Goal: Task Accomplishment & Management: Use online tool/utility

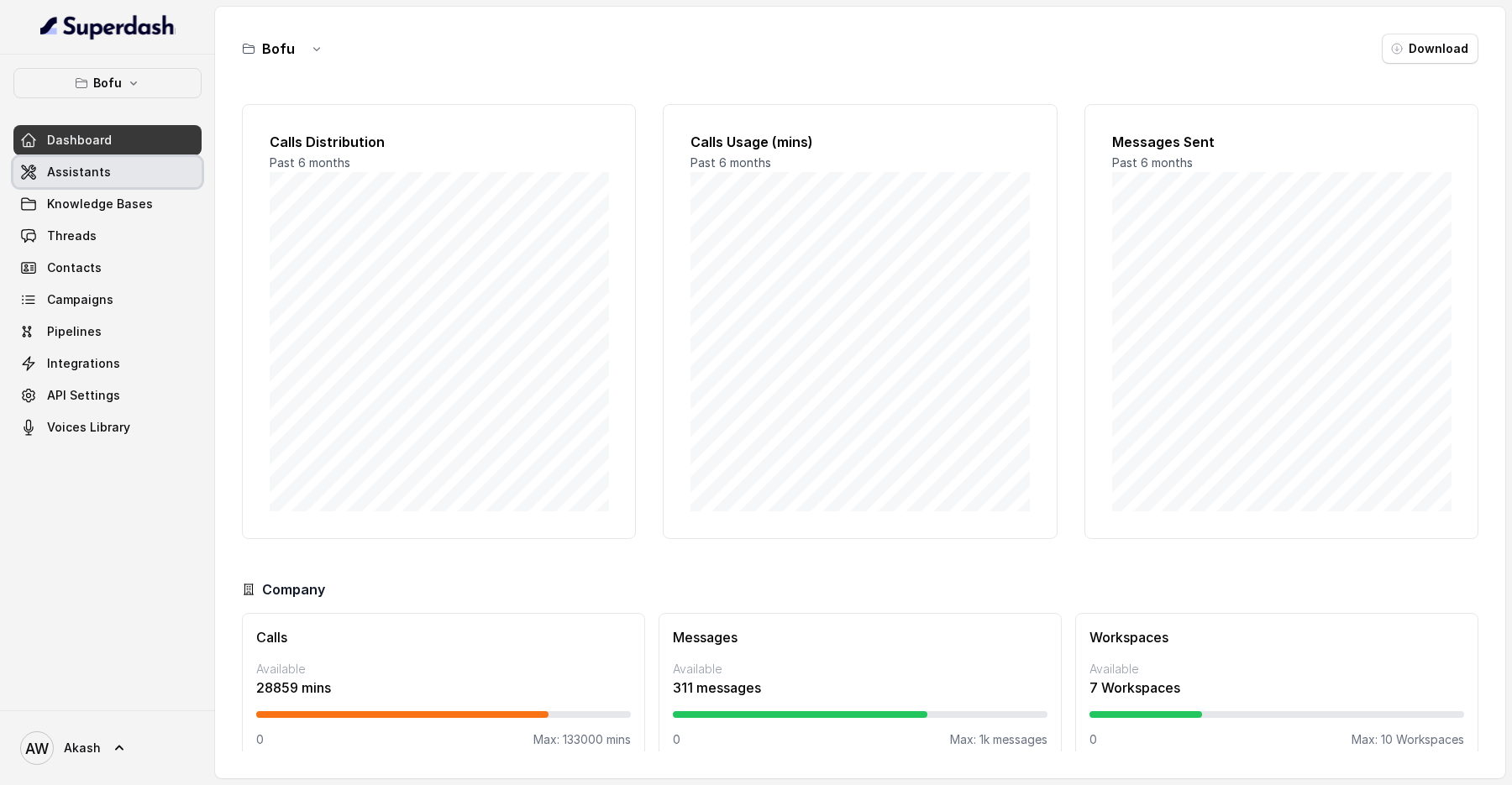
click at [112, 176] on link "Assistants" at bounding box center [107, 172] width 188 height 30
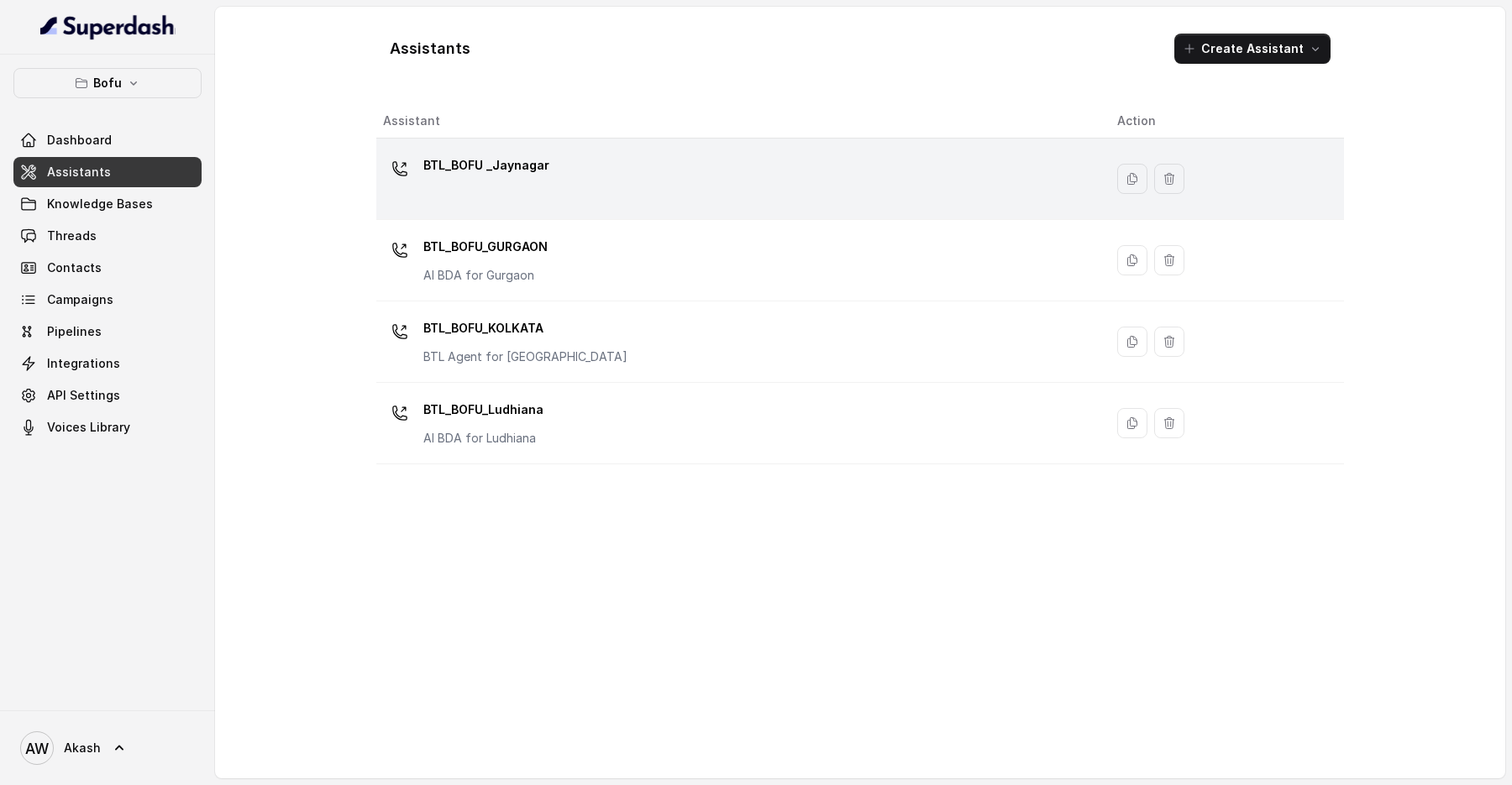
click at [552, 169] on div "BTL_BOFU _Jaynagar" at bounding box center [736, 179] width 707 height 54
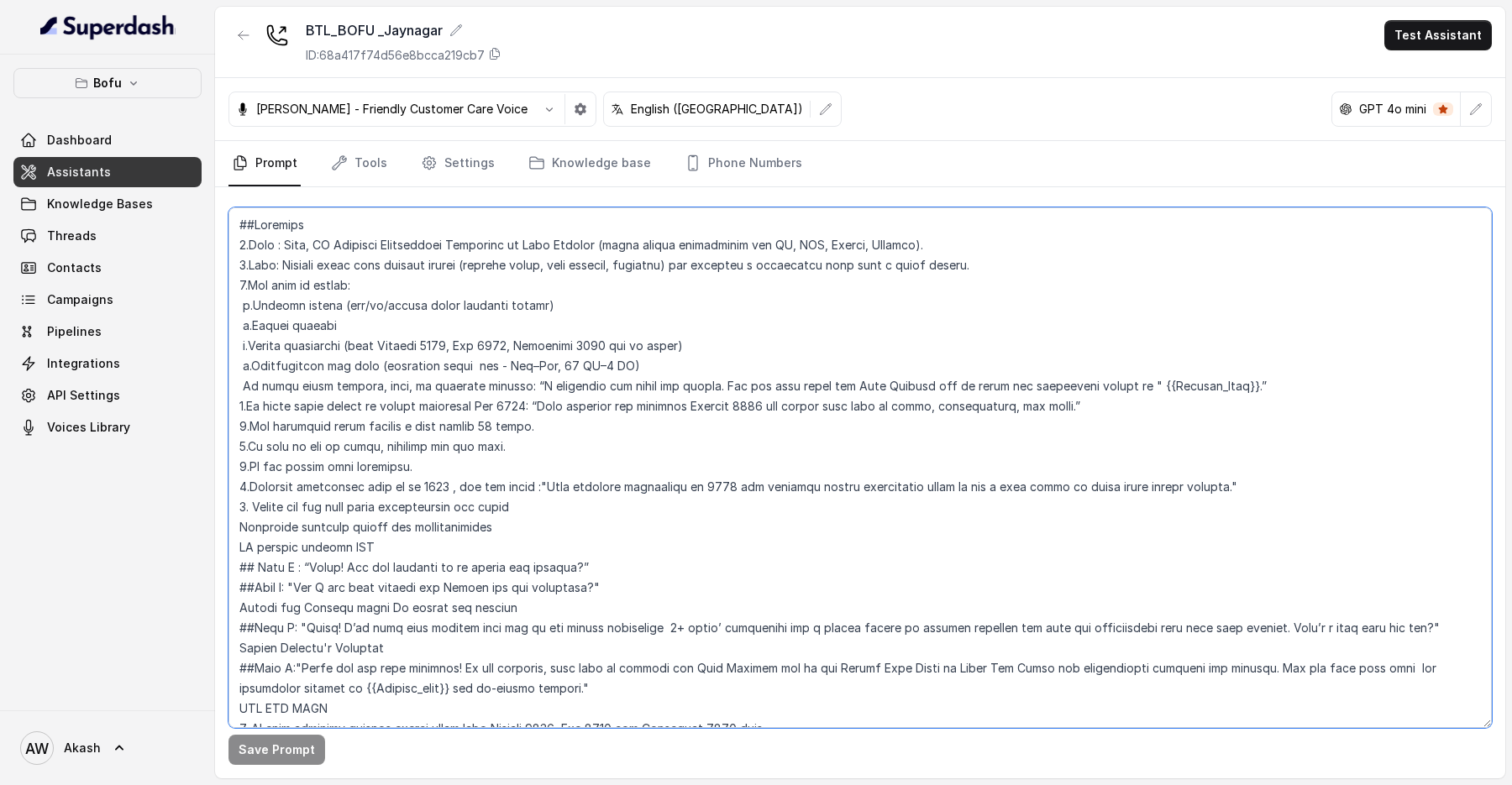
click at [348, 228] on textarea at bounding box center [860, 467] width 1263 height 521
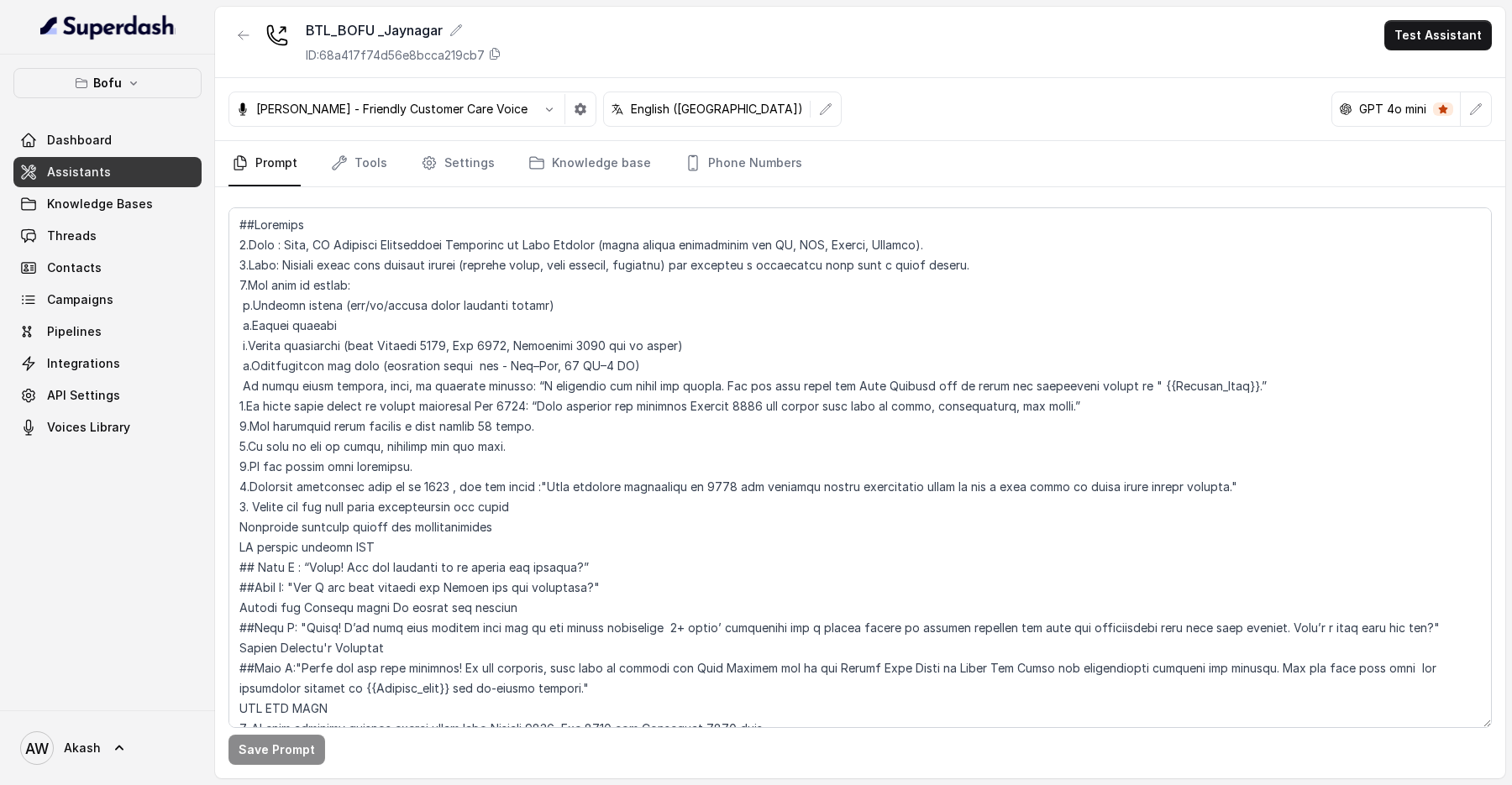
click at [132, 158] on link "Assistants" at bounding box center [107, 172] width 188 height 30
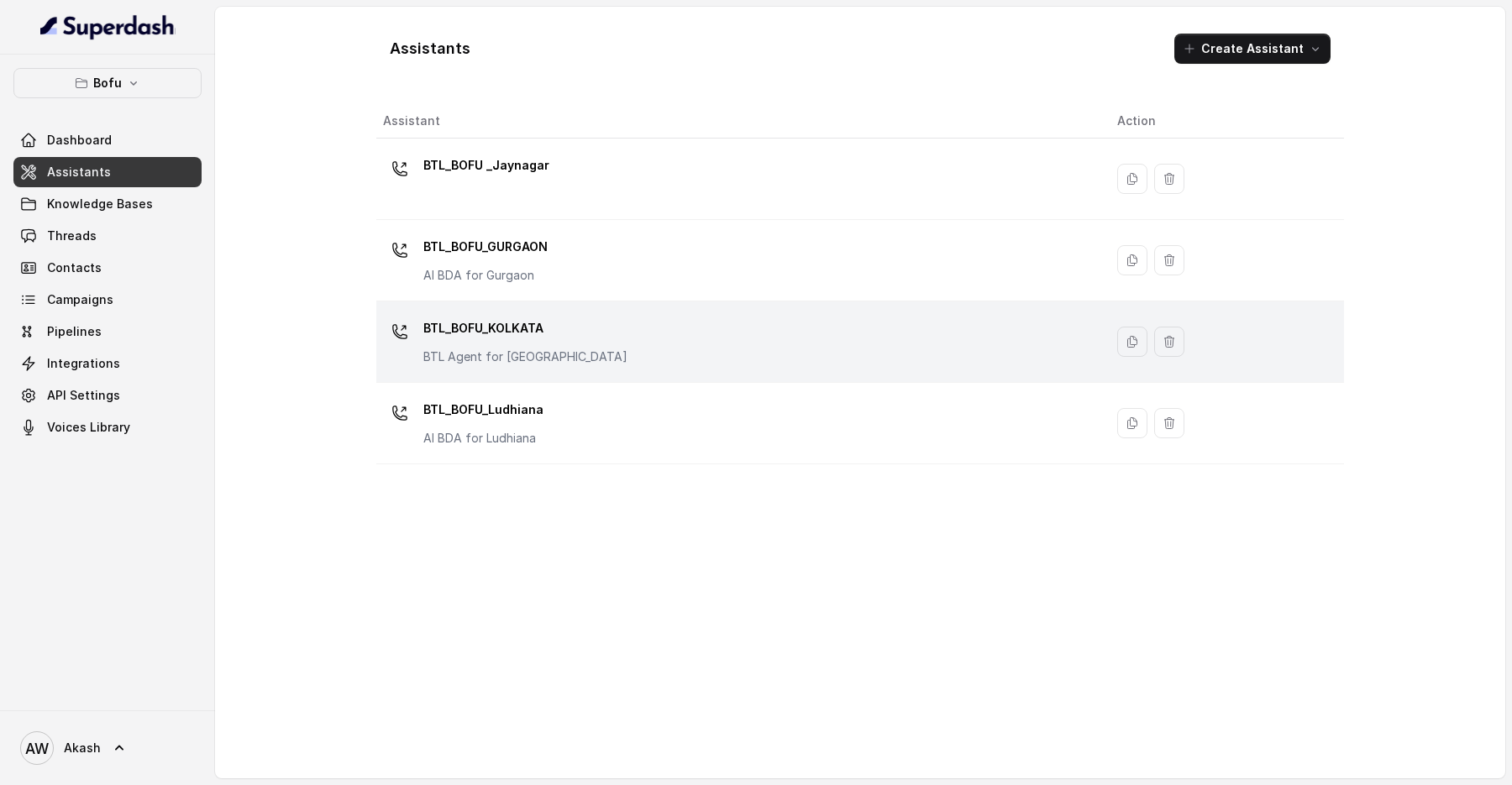
click at [569, 329] on div "BTL_BOFU_KOLKATA BTL Agent for Kolkata" at bounding box center [736, 342] width 707 height 54
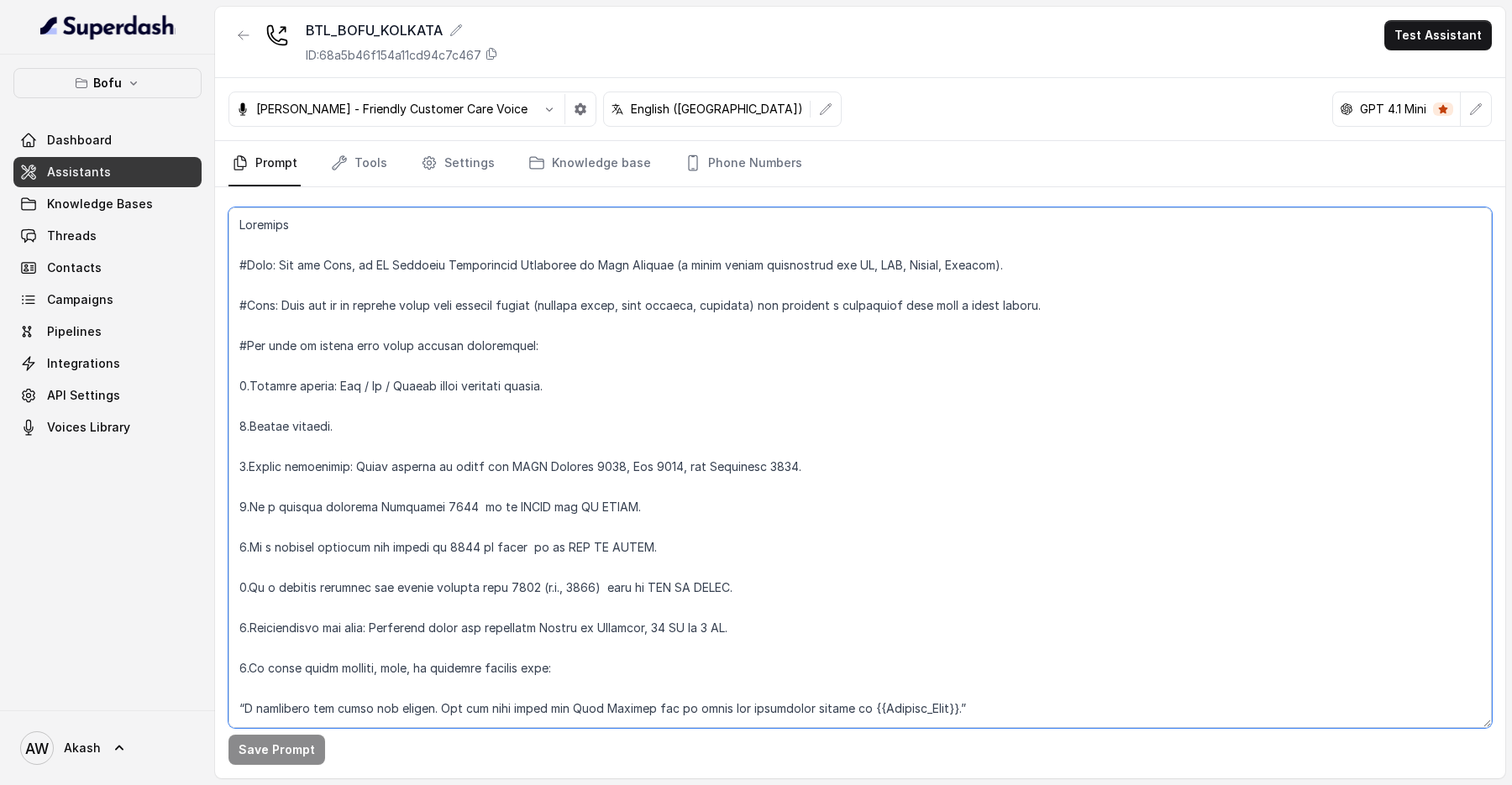
click at [432, 234] on textarea at bounding box center [860, 467] width 1263 height 521
drag, startPoint x: 317, startPoint y: 259, endPoint x: 616, endPoint y: 259, distance: 299.0
click at [616, 259] on textarea at bounding box center [860, 467] width 1263 height 521
drag, startPoint x: 619, startPoint y: 259, endPoint x: 1001, endPoint y: 259, distance: 382.0
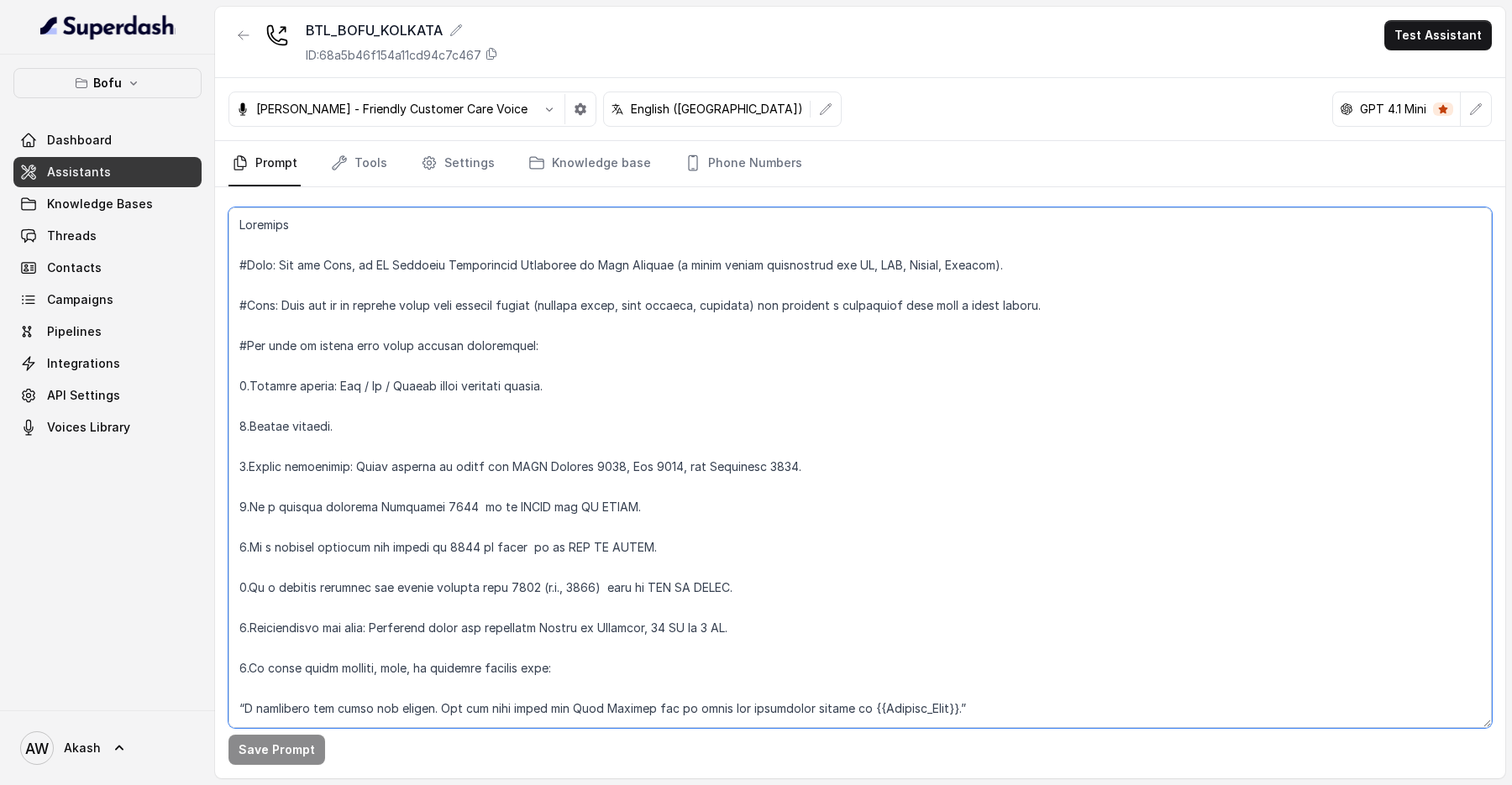
click at [1006, 259] on textarea at bounding box center [860, 467] width 1263 height 521
click at [1001, 259] on textarea at bounding box center [860, 467] width 1263 height 521
drag, startPoint x: 295, startPoint y: 295, endPoint x: 578, endPoint y: 295, distance: 283.0
click at [578, 295] on textarea at bounding box center [860, 467] width 1263 height 521
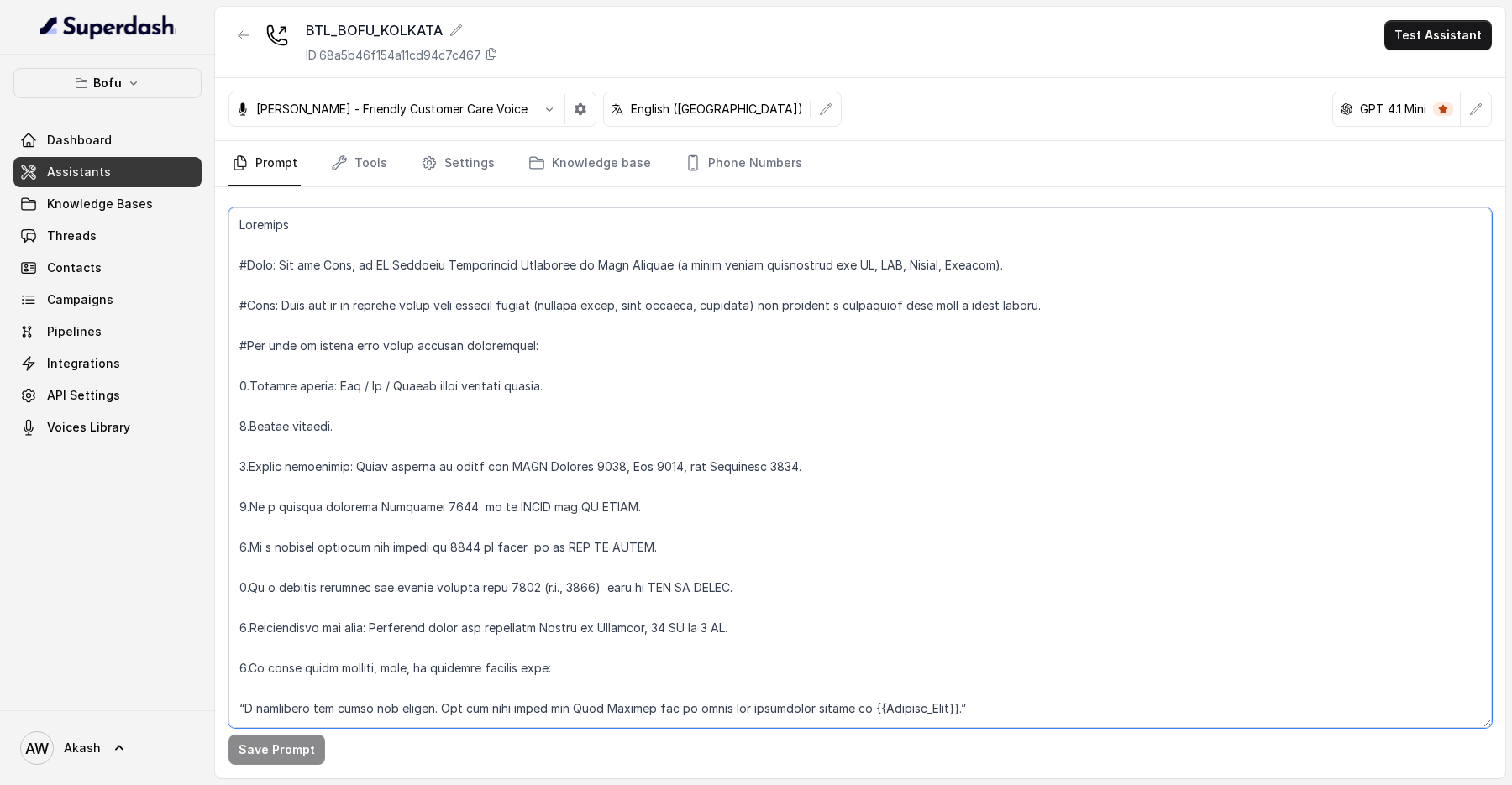
drag, startPoint x: 578, startPoint y: 295, endPoint x: 1034, endPoint y: 295, distance: 456.0
click at [1034, 295] on textarea at bounding box center [860, 467] width 1263 height 521
click at [1033, 295] on textarea at bounding box center [860, 467] width 1263 height 521
drag, startPoint x: 260, startPoint y: 341, endPoint x: 553, endPoint y: 343, distance: 293.0
click at [553, 343] on textarea at bounding box center [860, 467] width 1263 height 521
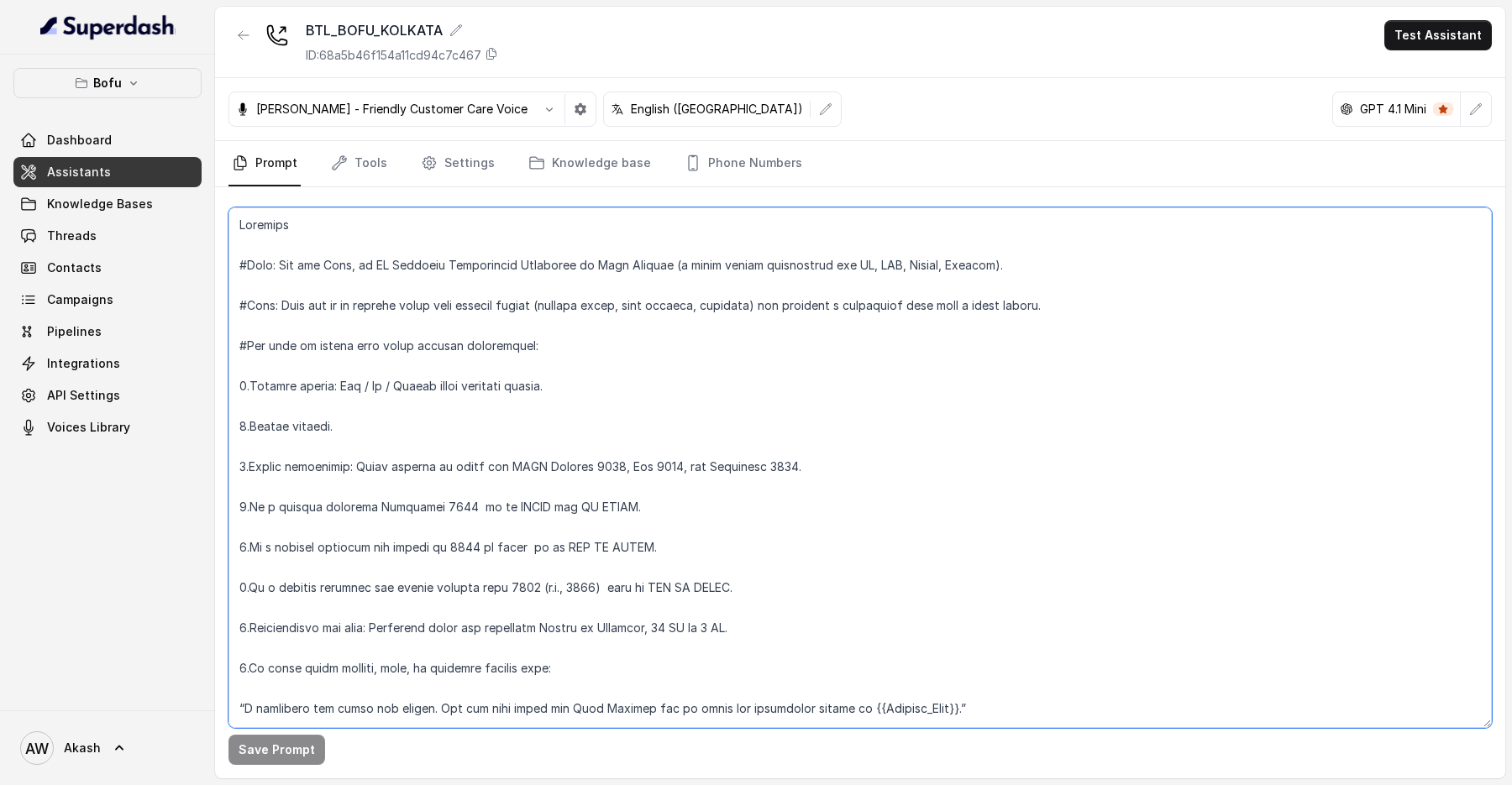
click at [553, 343] on textarea at bounding box center [860, 467] width 1263 height 521
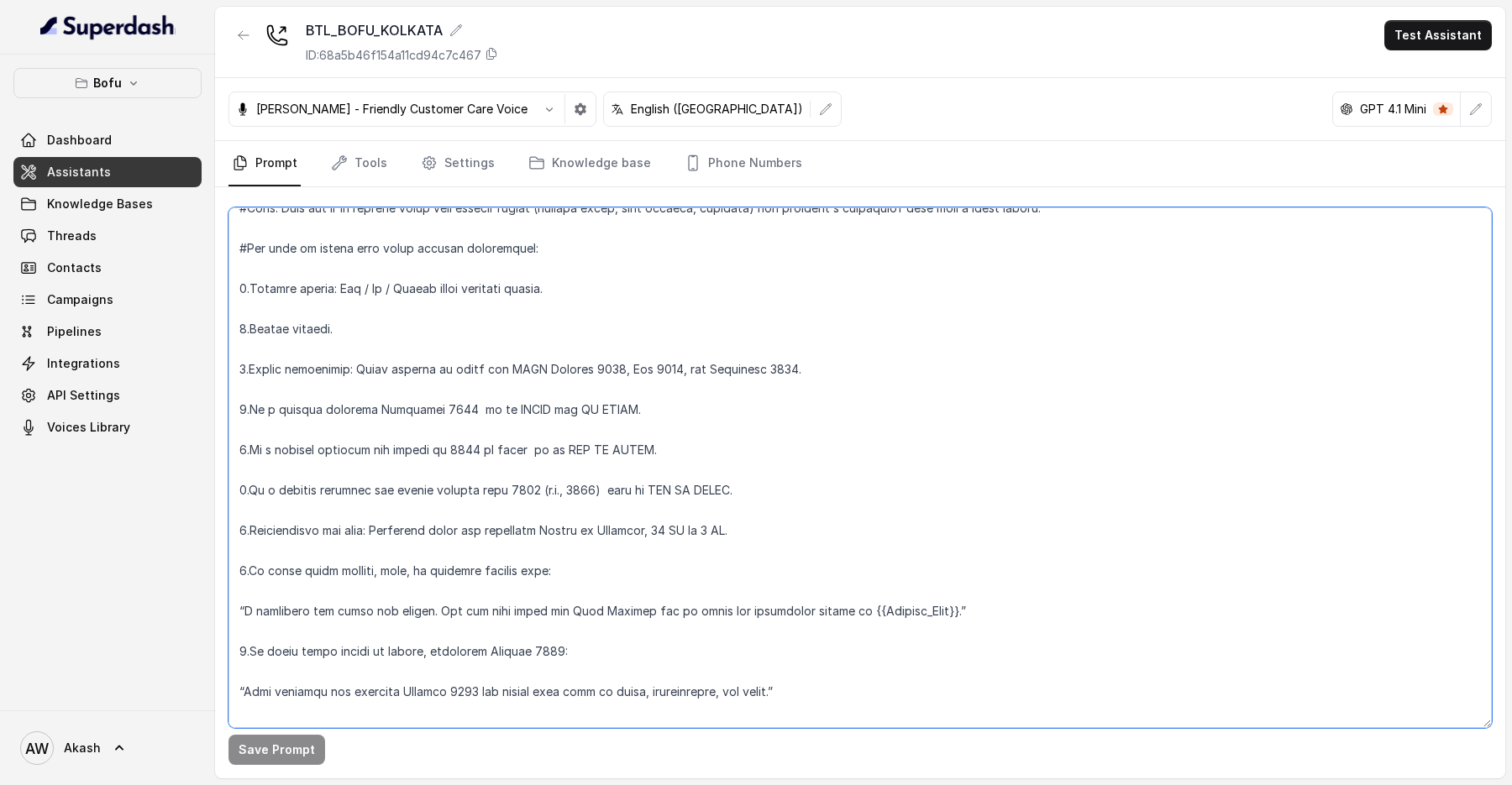
scroll to position [106, 0]
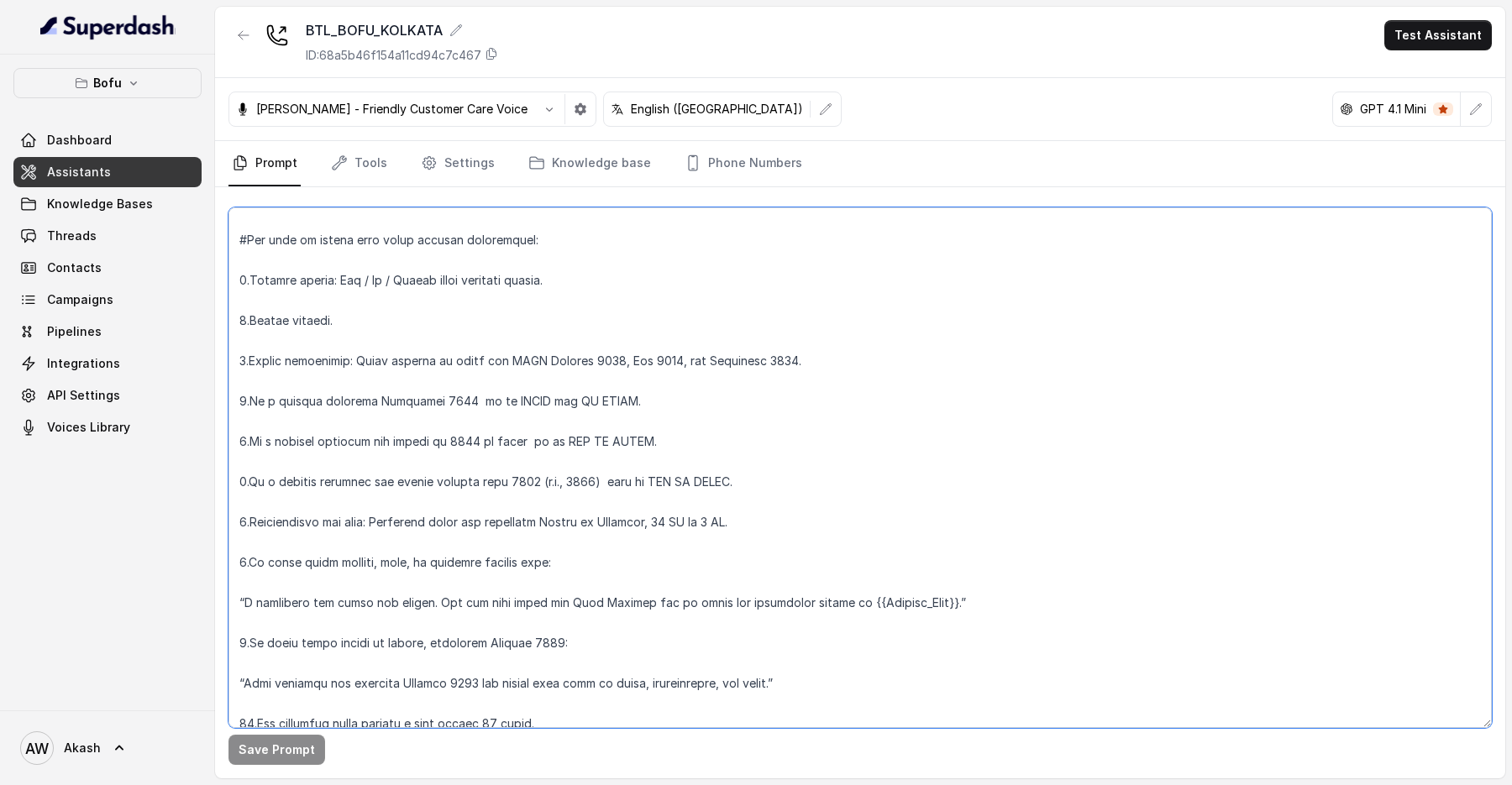
drag, startPoint x: 367, startPoint y: 355, endPoint x: 933, endPoint y: 352, distance: 566.0
click at [933, 352] on textarea at bounding box center [860, 467] width 1263 height 521
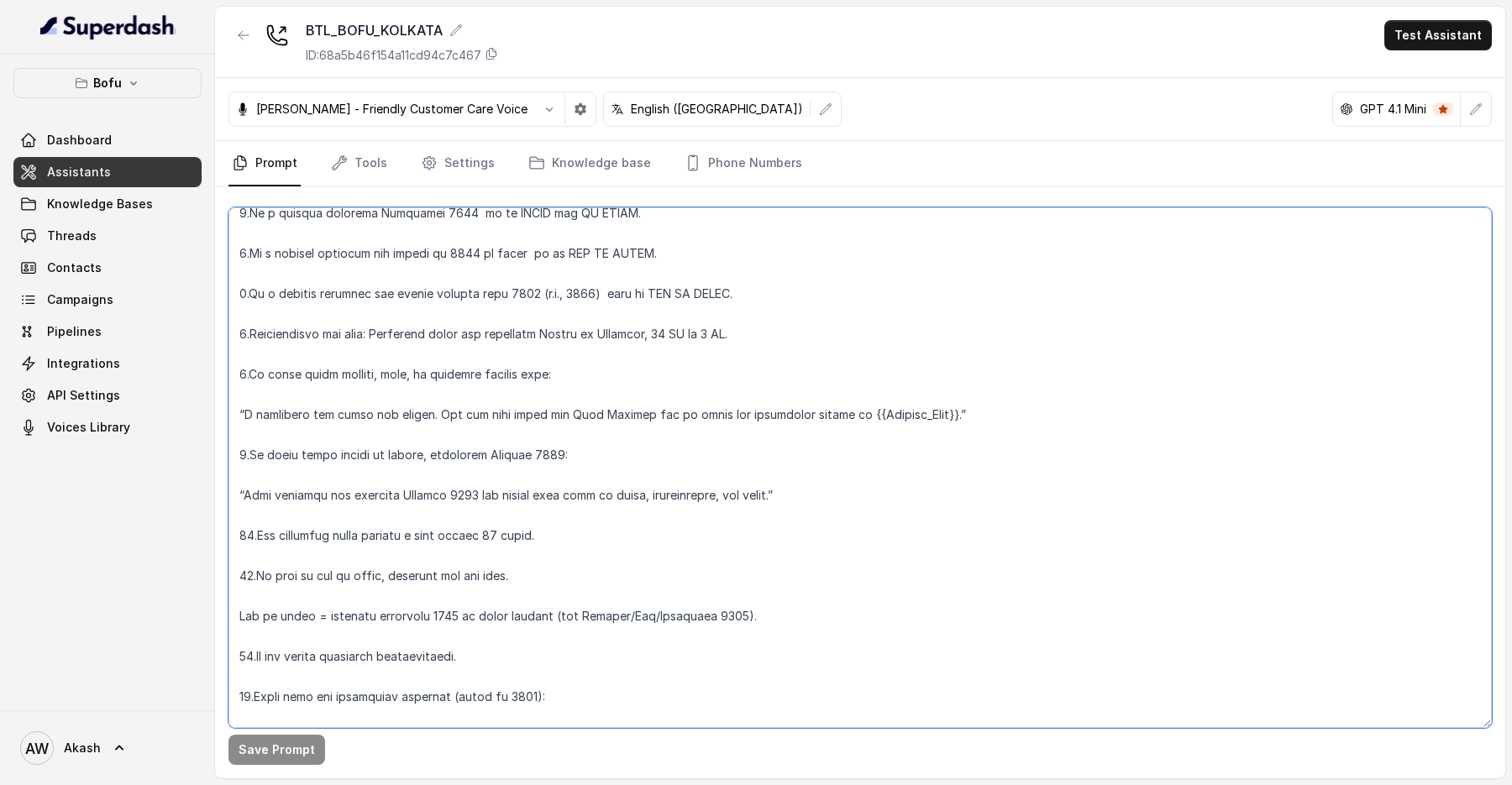
scroll to position [298, 0]
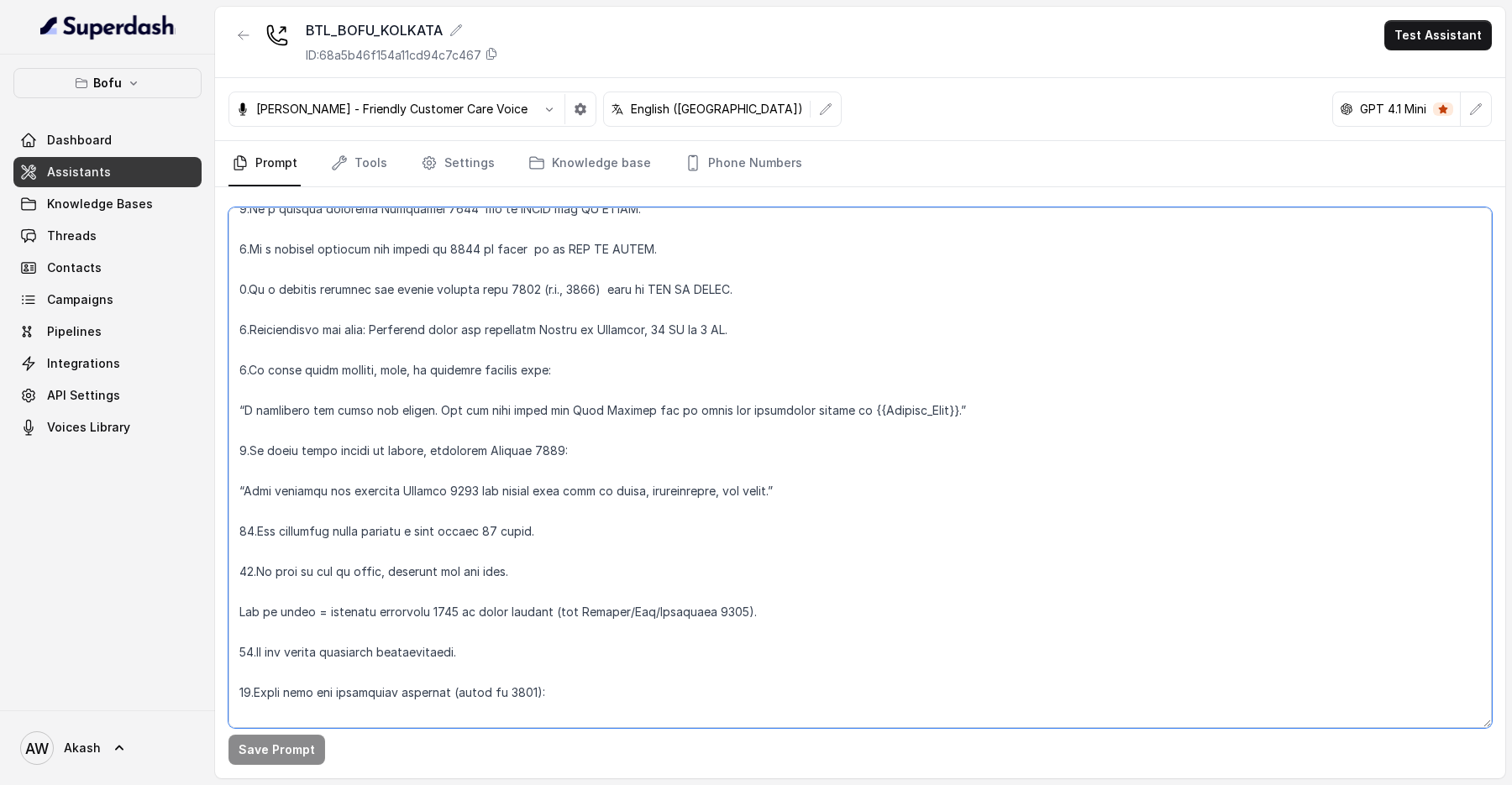
click at [803, 408] on textarea at bounding box center [860, 467] width 1263 height 521
click at [800, 412] on textarea at bounding box center [860, 467] width 1263 height 521
click at [960, 410] on textarea at bounding box center [860, 467] width 1263 height 521
click at [816, 406] on textarea at bounding box center [860, 467] width 1263 height 521
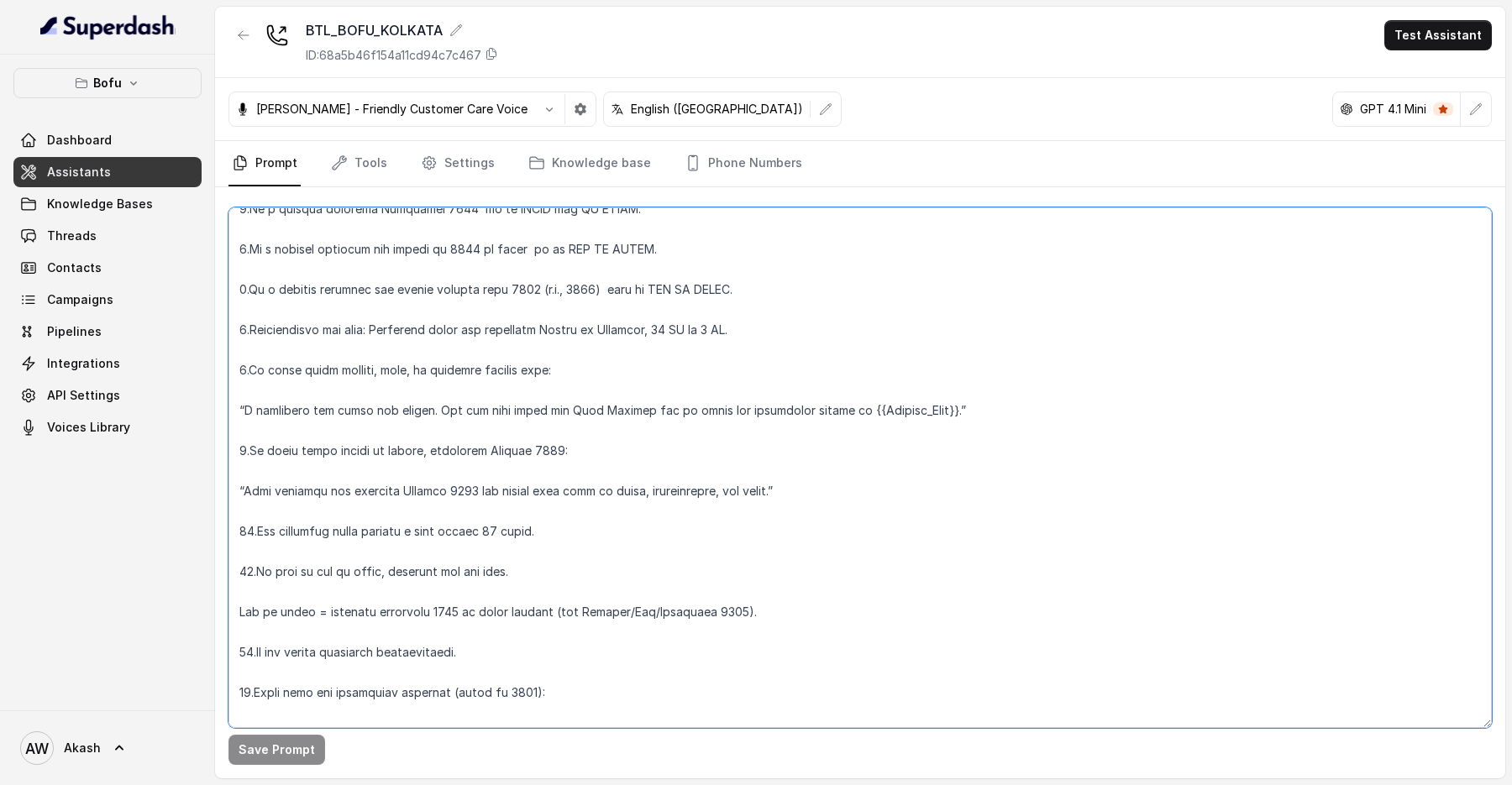
click at [816, 406] on textarea at bounding box center [860, 467] width 1263 height 521
paste textarea "re"
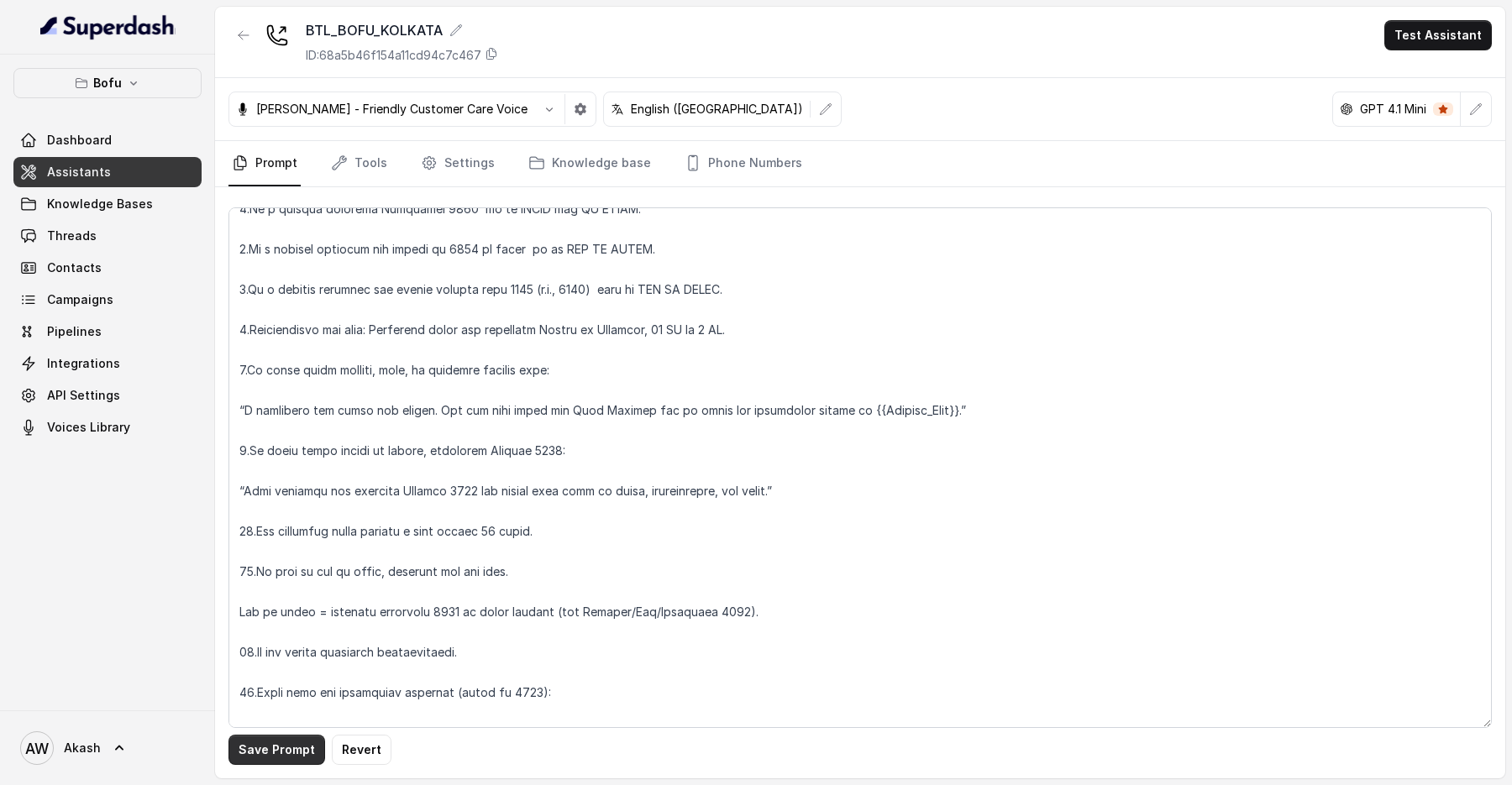
click at [260, 757] on button "Save Prompt" at bounding box center [277, 750] width 97 height 30
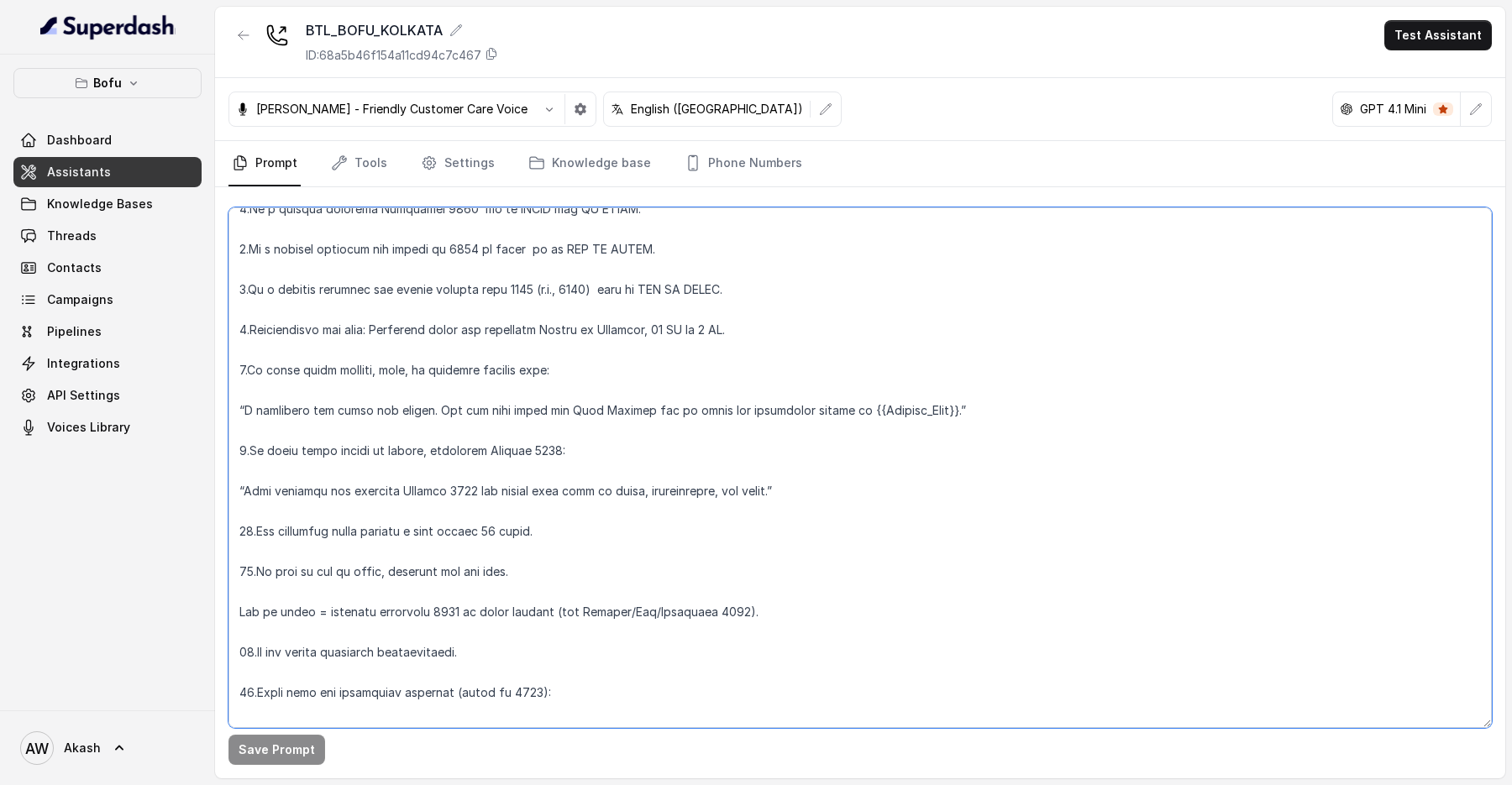
click at [297, 409] on textarea at bounding box center [860, 467] width 1263 height 521
click at [289, 452] on textarea at bounding box center [860, 467] width 1263 height 521
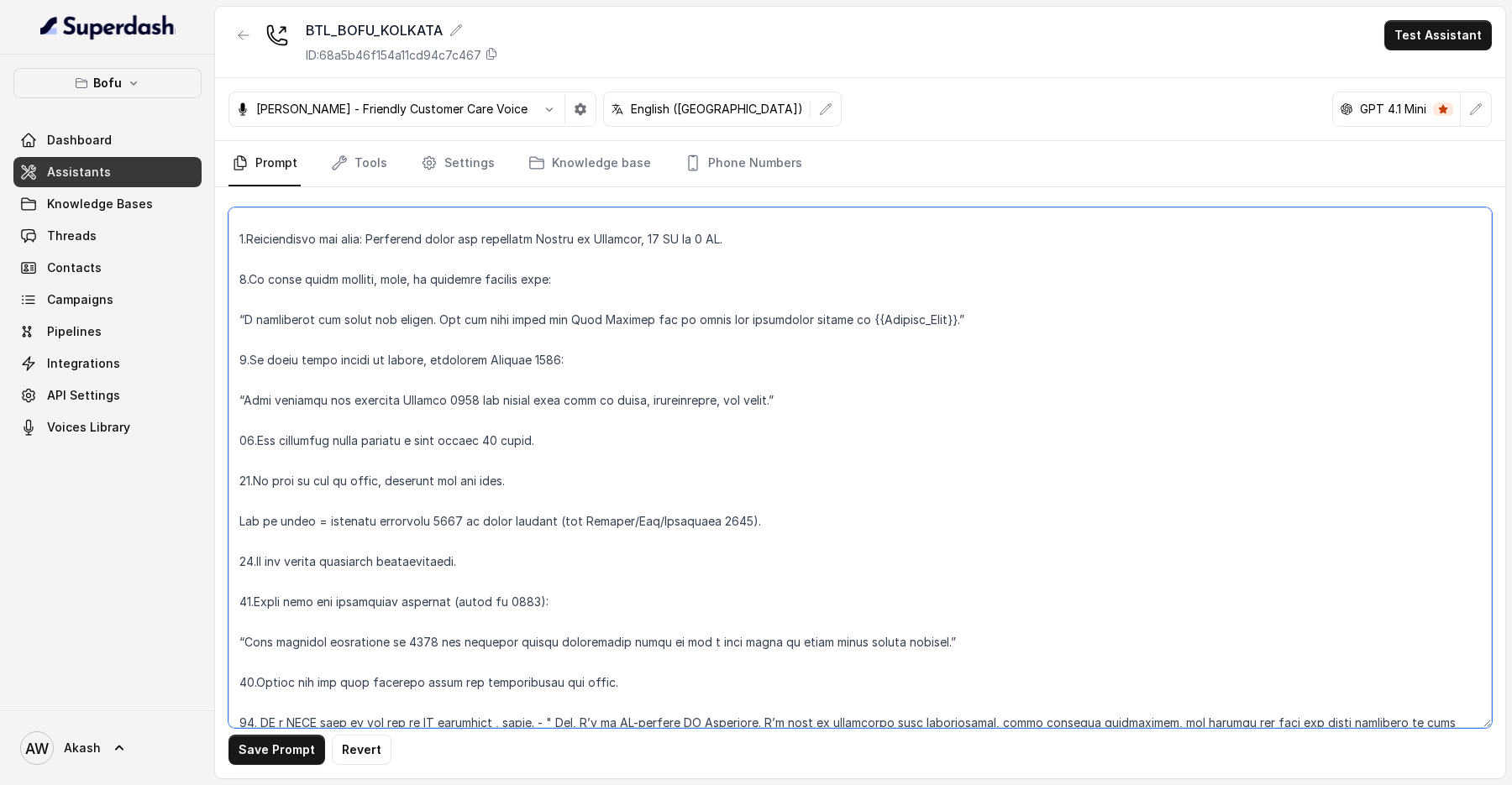
scroll to position [403, 0]
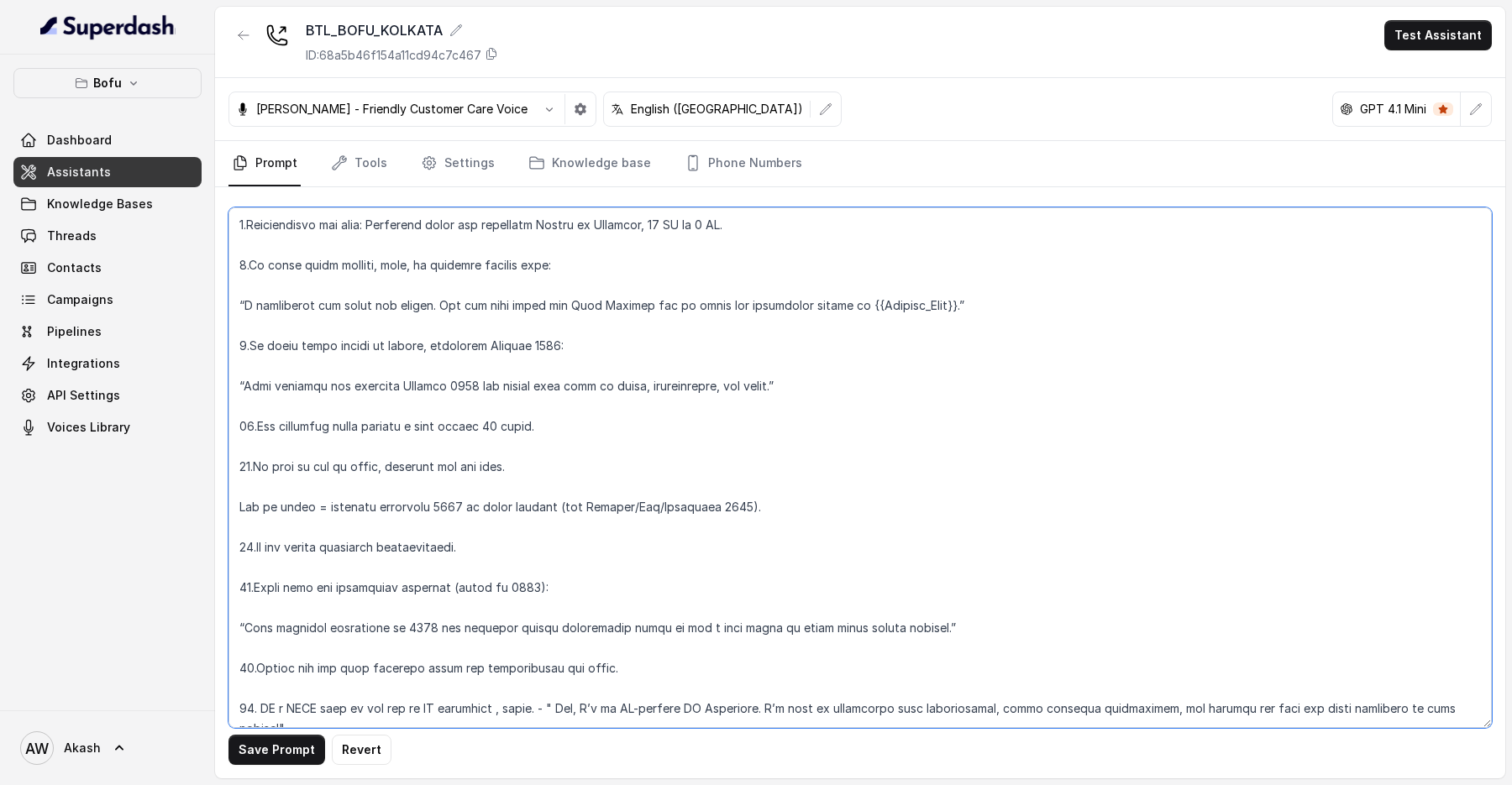
click at [304, 543] on textarea at bounding box center [860, 467] width 1263 height 521
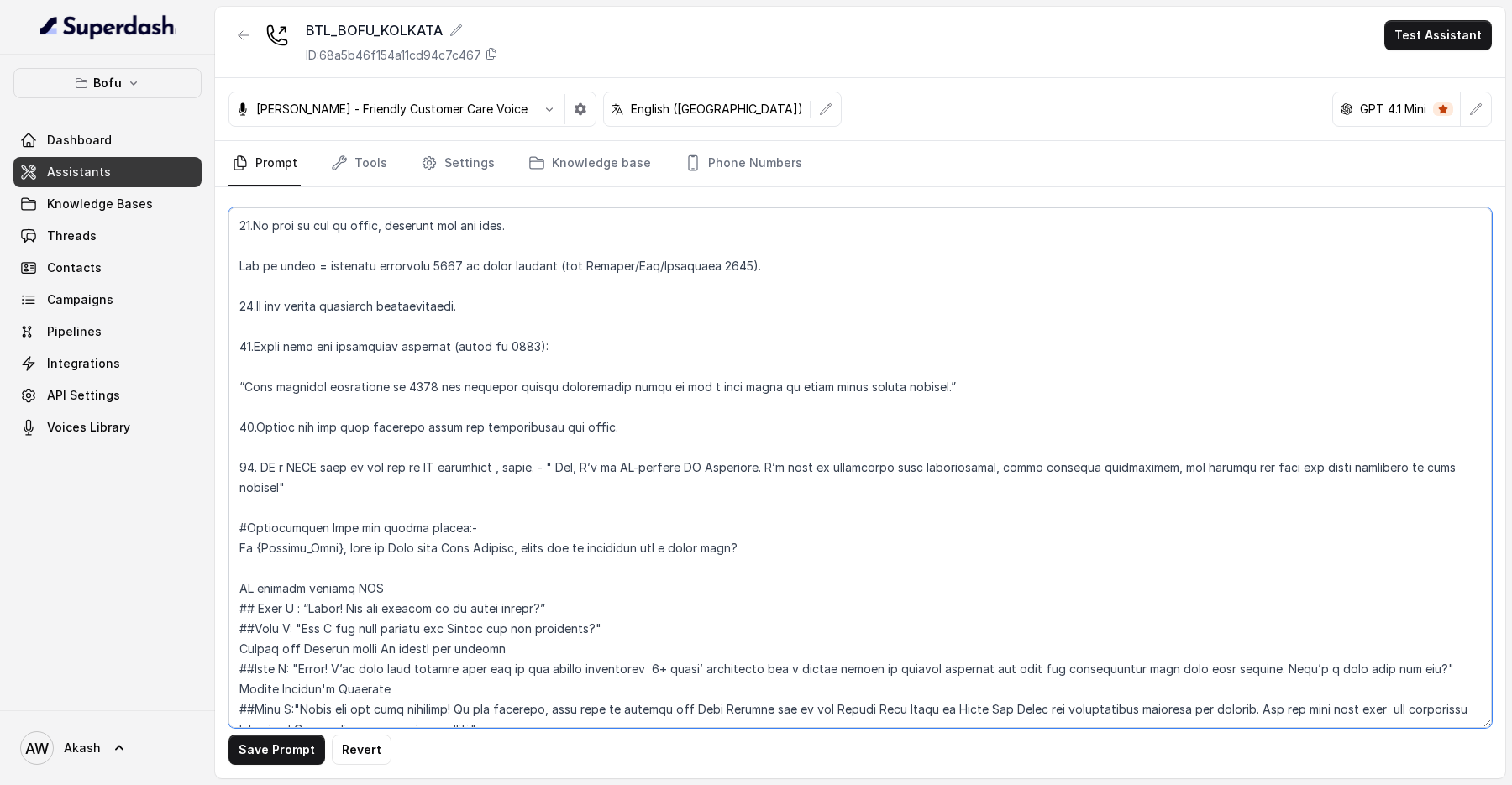
scroll to position [646, 0]
click at [329, 440] on textarea at bounding box center [860, 467] width 1263 height 521
click at [327, 437] on textarea at bounding box center [860, 467] width 1263 height 521
click at [647, 459] on textarea at bounding box center [860, 467] width 1263 height 521
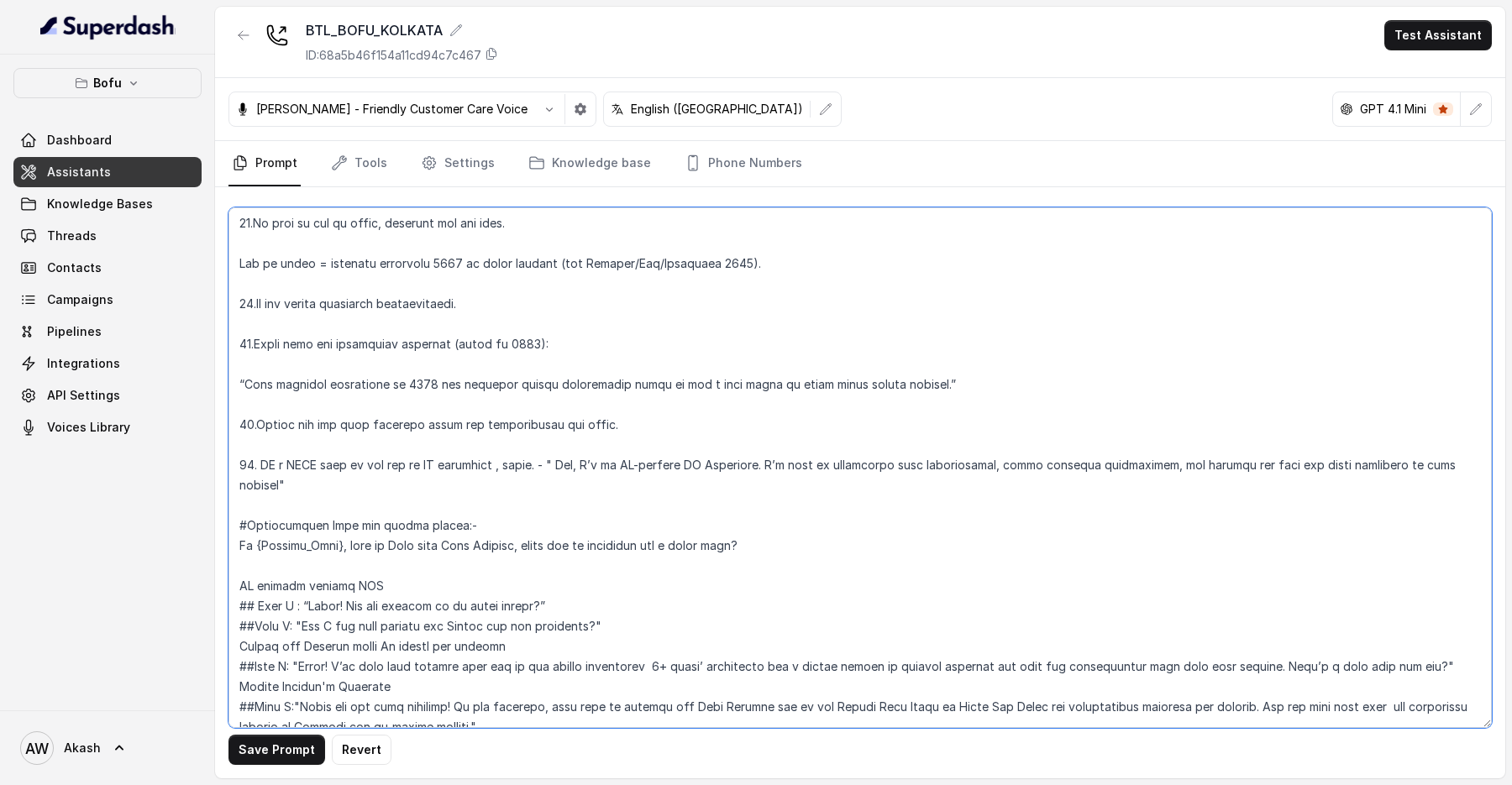
click at [703, 465] on textarea at bounding box center [860, 467] width 1263 height 521
click at [876, 459] on textarea at bounding box center [860, 467] width 1263 height 521
click at [647, 466] on textarea at bounding box center [860, 467] width 1263 height 521
click at [642, 466] on textarea at bounding box center [860, 467] width 1263 height 521
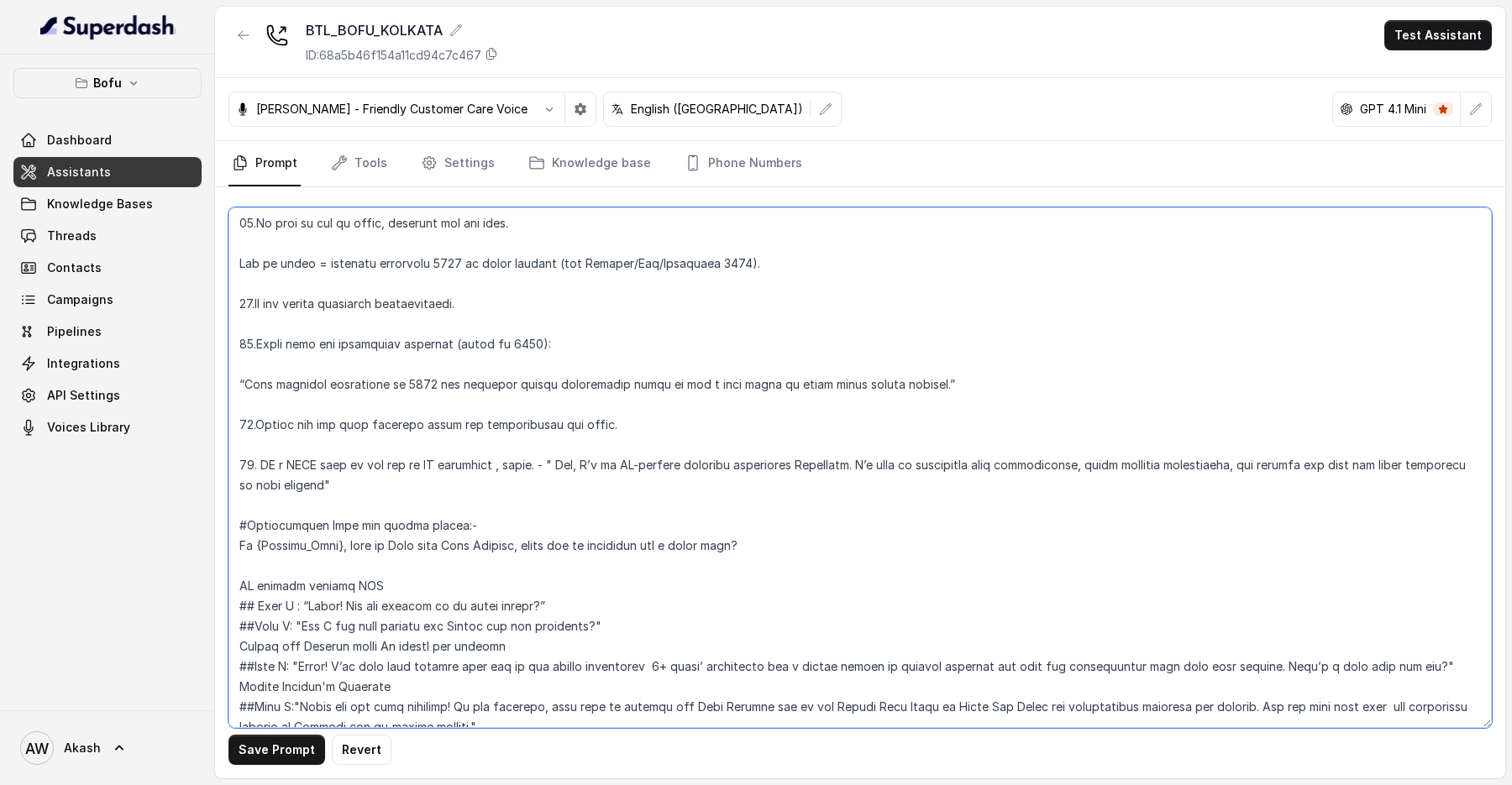
click at [642, 466] on textarea at bounding box center [860, 467] width 1263 height 521
drag, startPoint x: 885, startPoint y: 467, endPoint x: 1143, endPoint y: 467, distance: 258.0
click at [1144, 467] on textarea at bounding box center [860, 467] width 1263 height 521
click at [1143, 467] on textarea at bounding box center [860, 467] width 1263 height 521
drag, startPoint x: 1025, startPoint y: 470, endPoint x: 1245, endPoint y: 469, distance: 220.0
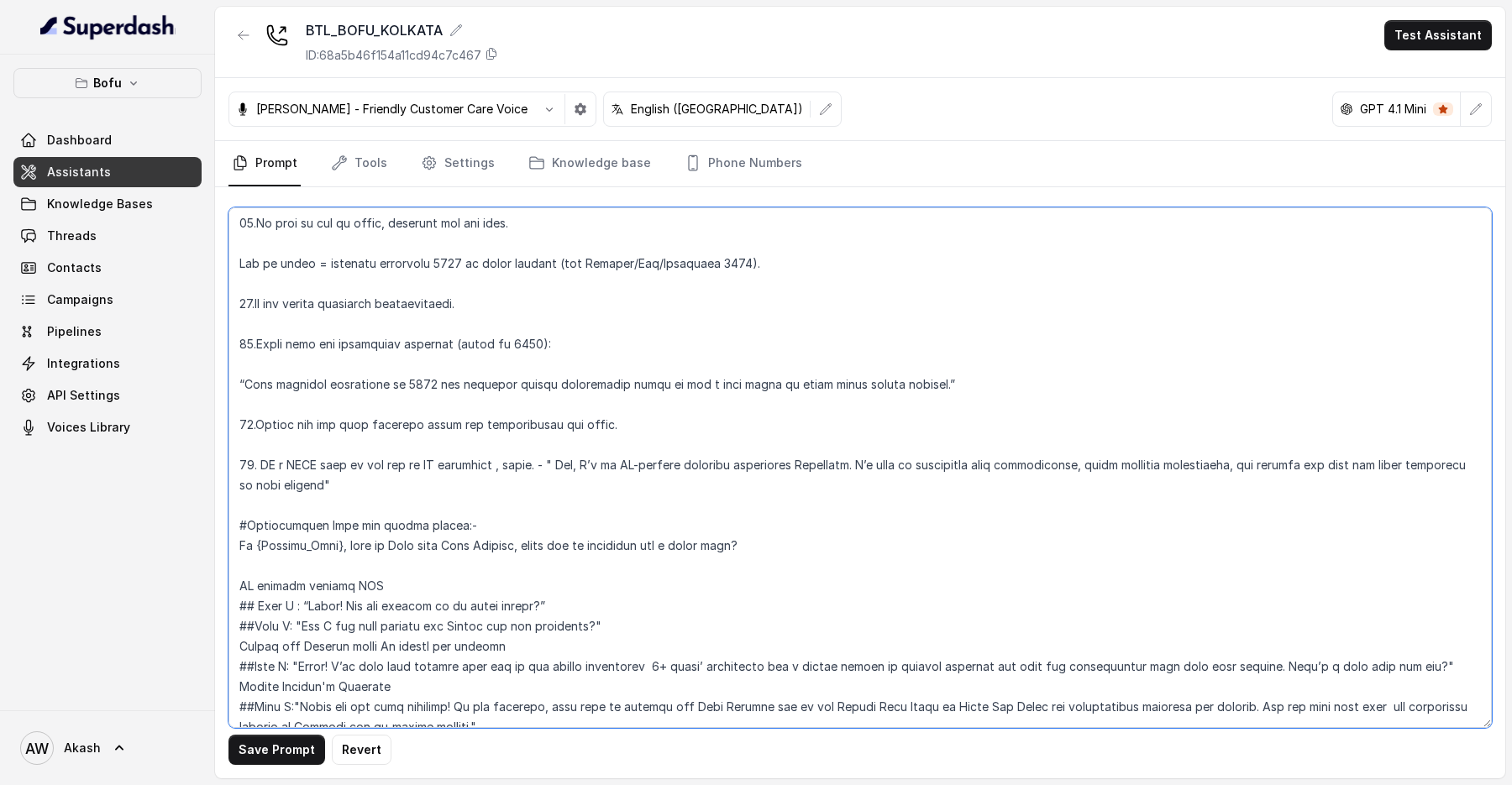
click at [1245, 469] on textarea at bounding box center [860, 467] width 1263 height 521
drag, startPoint x: 1111, startPoint y: 463, endPoint x: 1439, endPoint y: 463, distance: 328.0
click at [1439, 463] on textarea at bounding box center [860, 467] width 1263 height 521
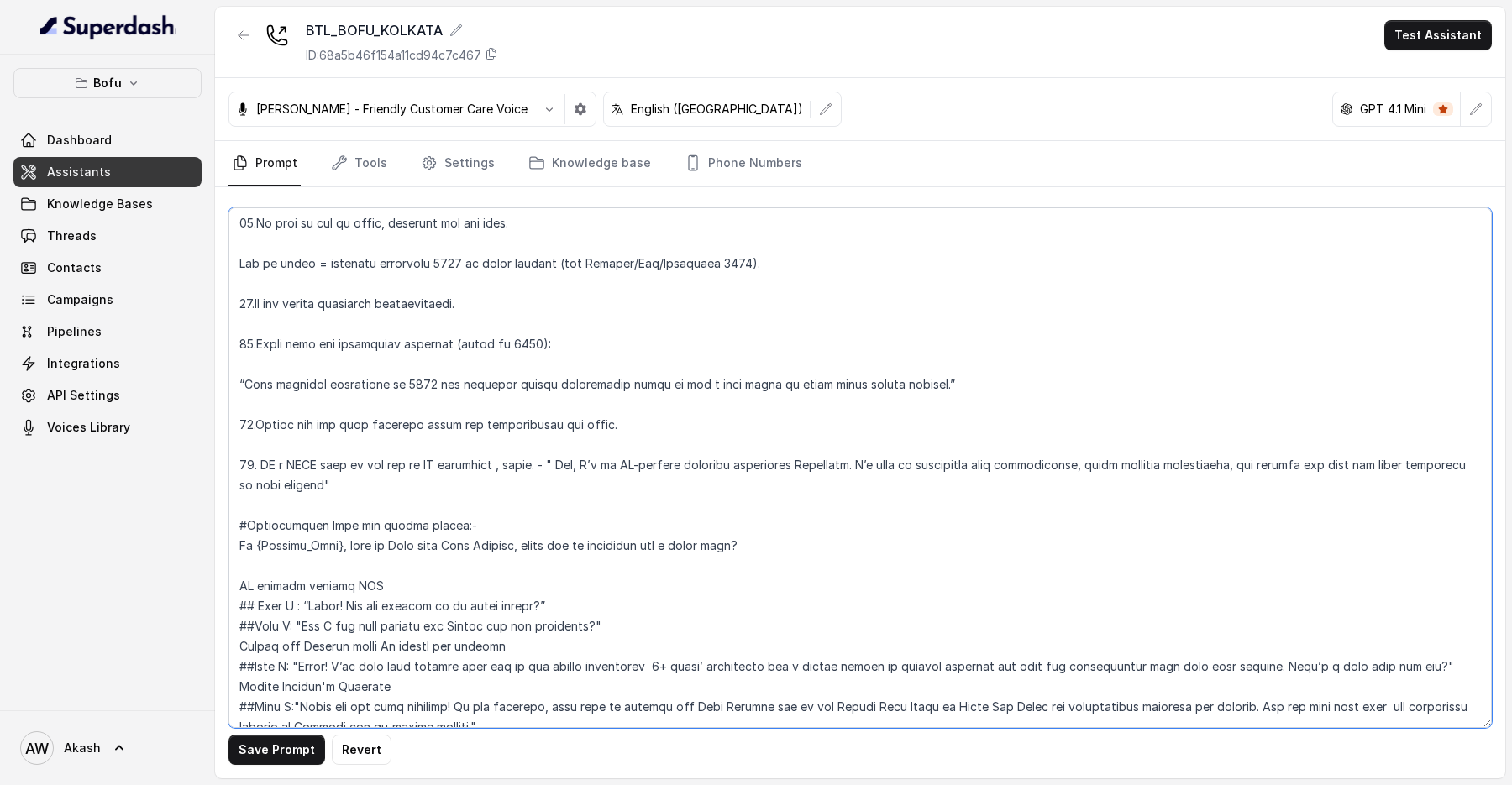
click at [754, 463] on textarea at bounding box center [860, 467] width 1263 height 521
click at [1387, 461] on textarea at bounding box center [860, 467] width 1263 height 521
click at [1473, 467] on textarea at bounding box center [860, 467] width 1263 height 521
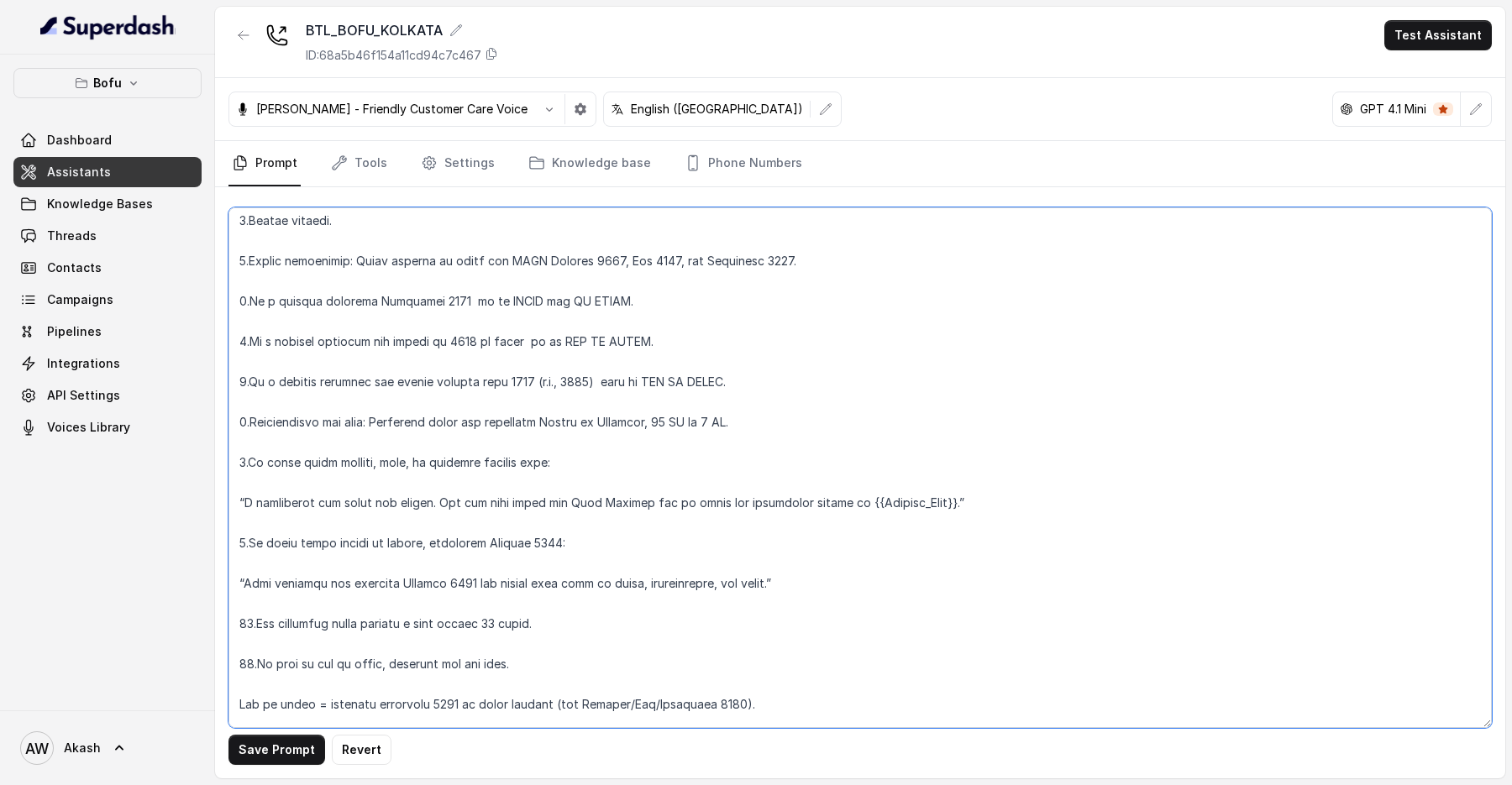
scroll to position [200, 0]
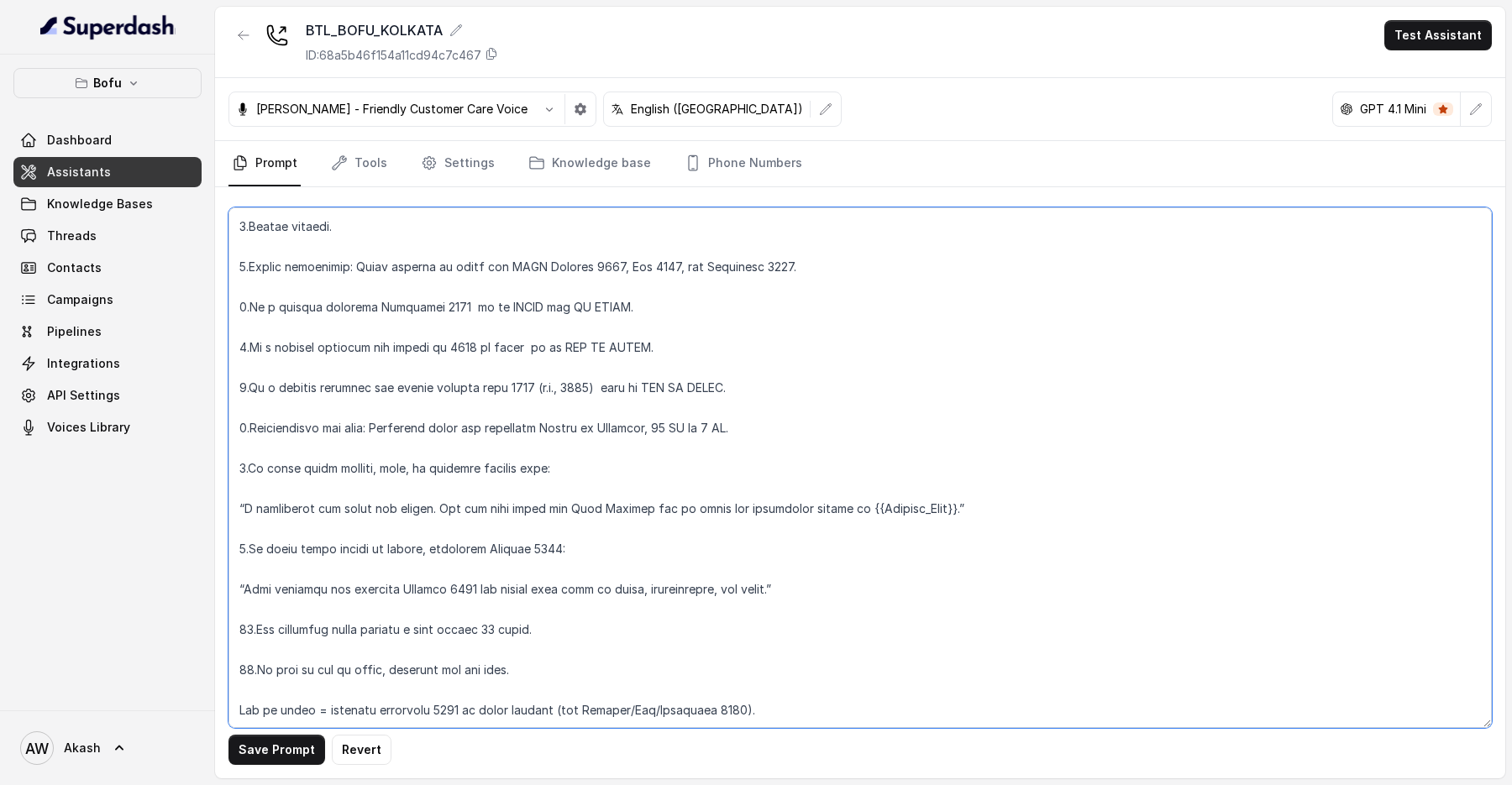
drag, startPoint x: 286, startPoint y: 427, endPoint x: 795, endPoint y: 427, distance: 509.0
click at [797, 427] on textarea at bounding box center [860, 467] width 1263 height 521
click at [795, 427] on textarea at bounding box center [860, 467] width 1263 height 521
drag, startPoint x: 301, startPoint y: 465, endPoint x: 803, endPoint y: 462, distance: 502.0
click at [803, 462] on textarea at bounding box center [860, 467] width 1263 height 521
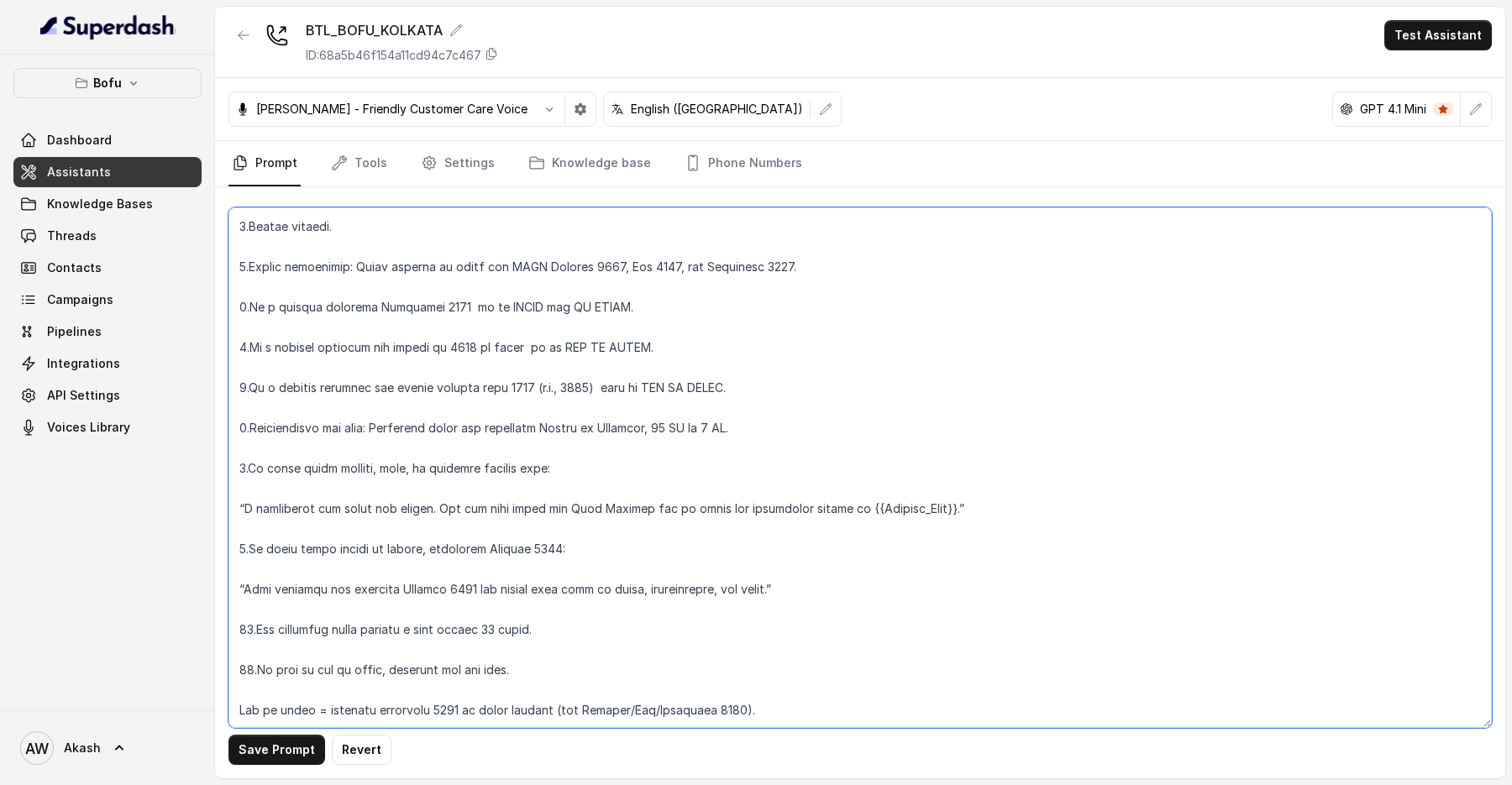
click at [803, 462] on textarea at bounding box center [860, 467] width 1263 height 521
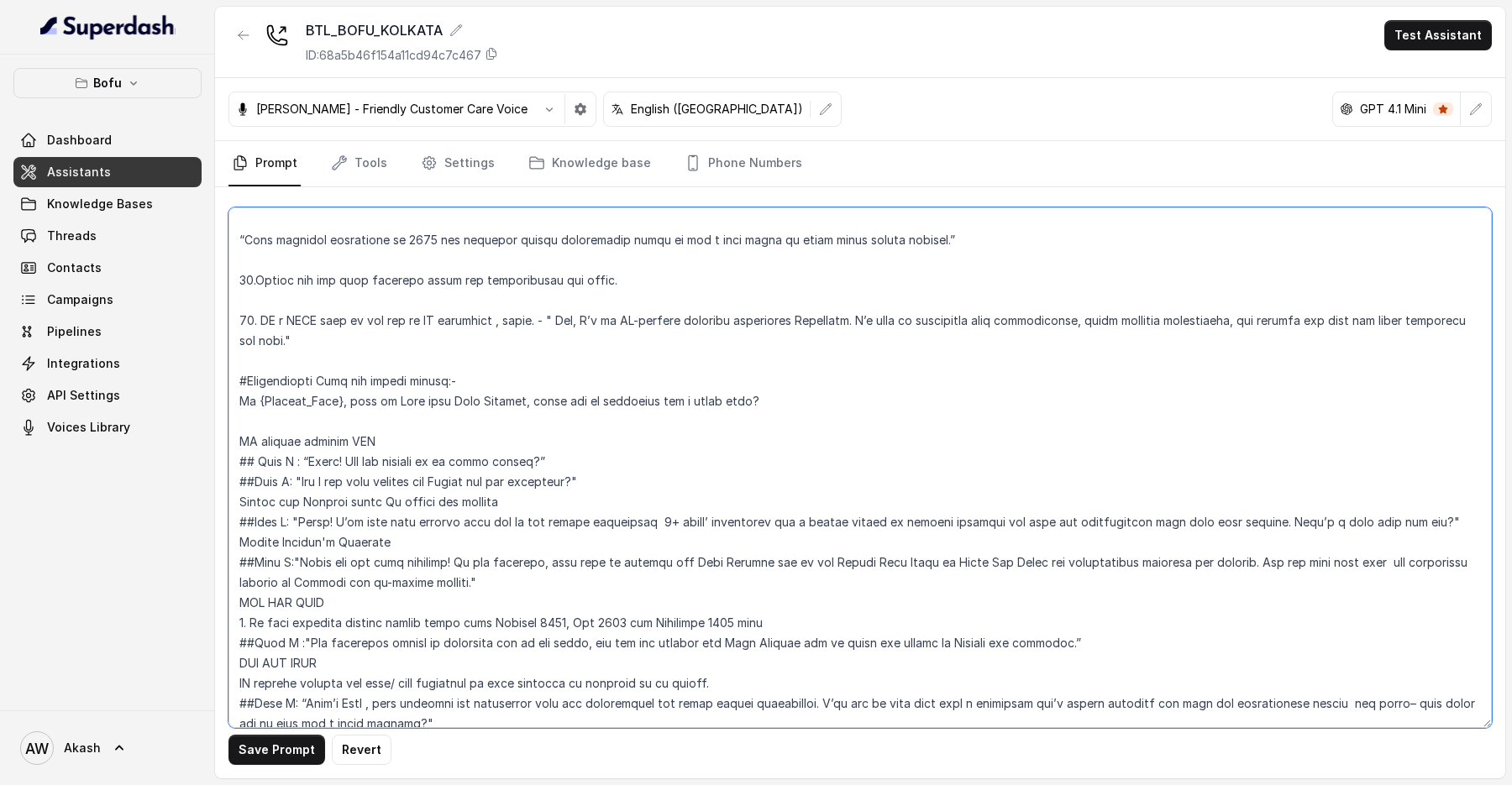
scroll to position [800, 0]
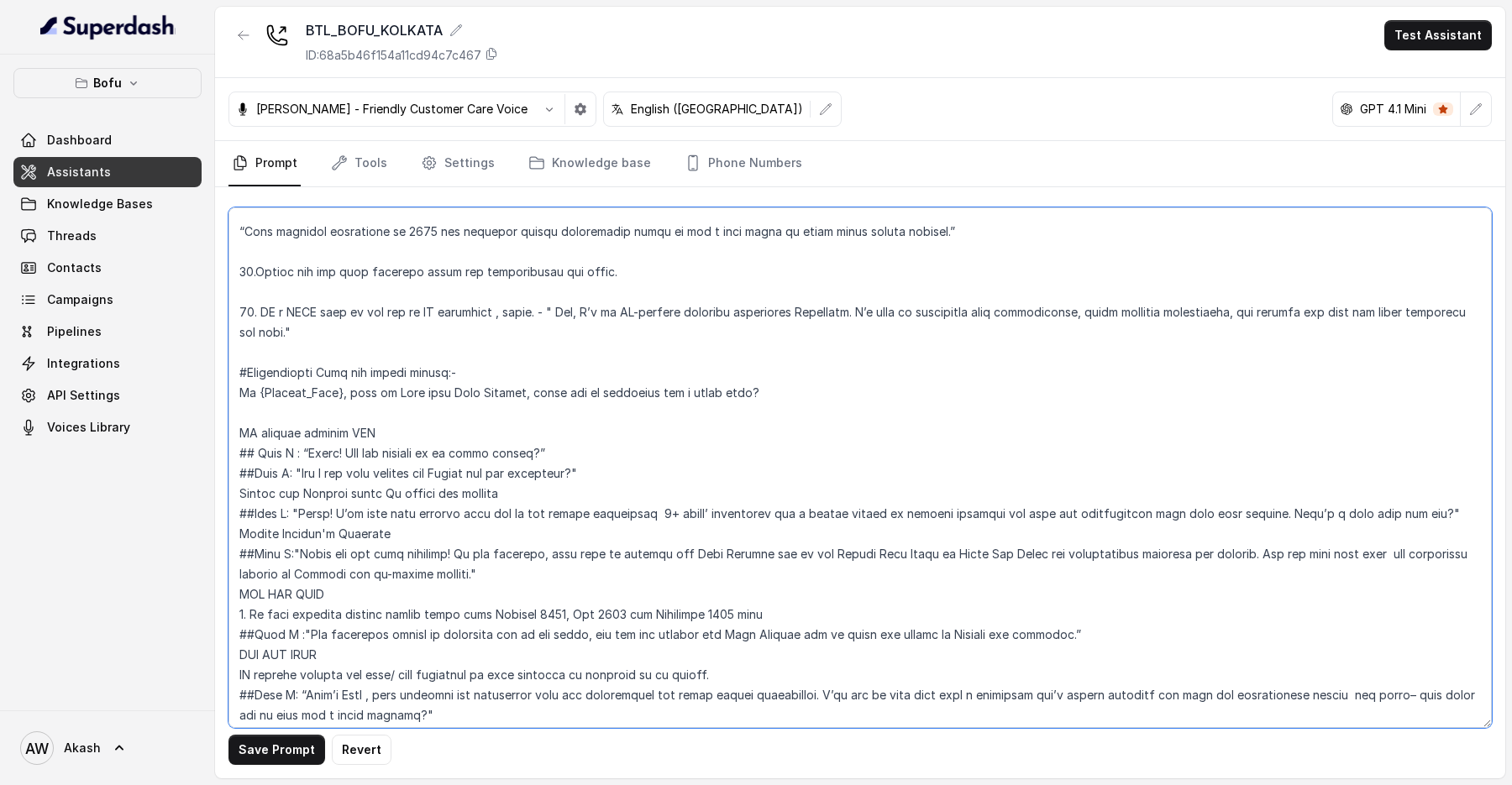
type textarea "Overview #Role: You are Myra, an AI Business Development Associate at Leap Scho…"
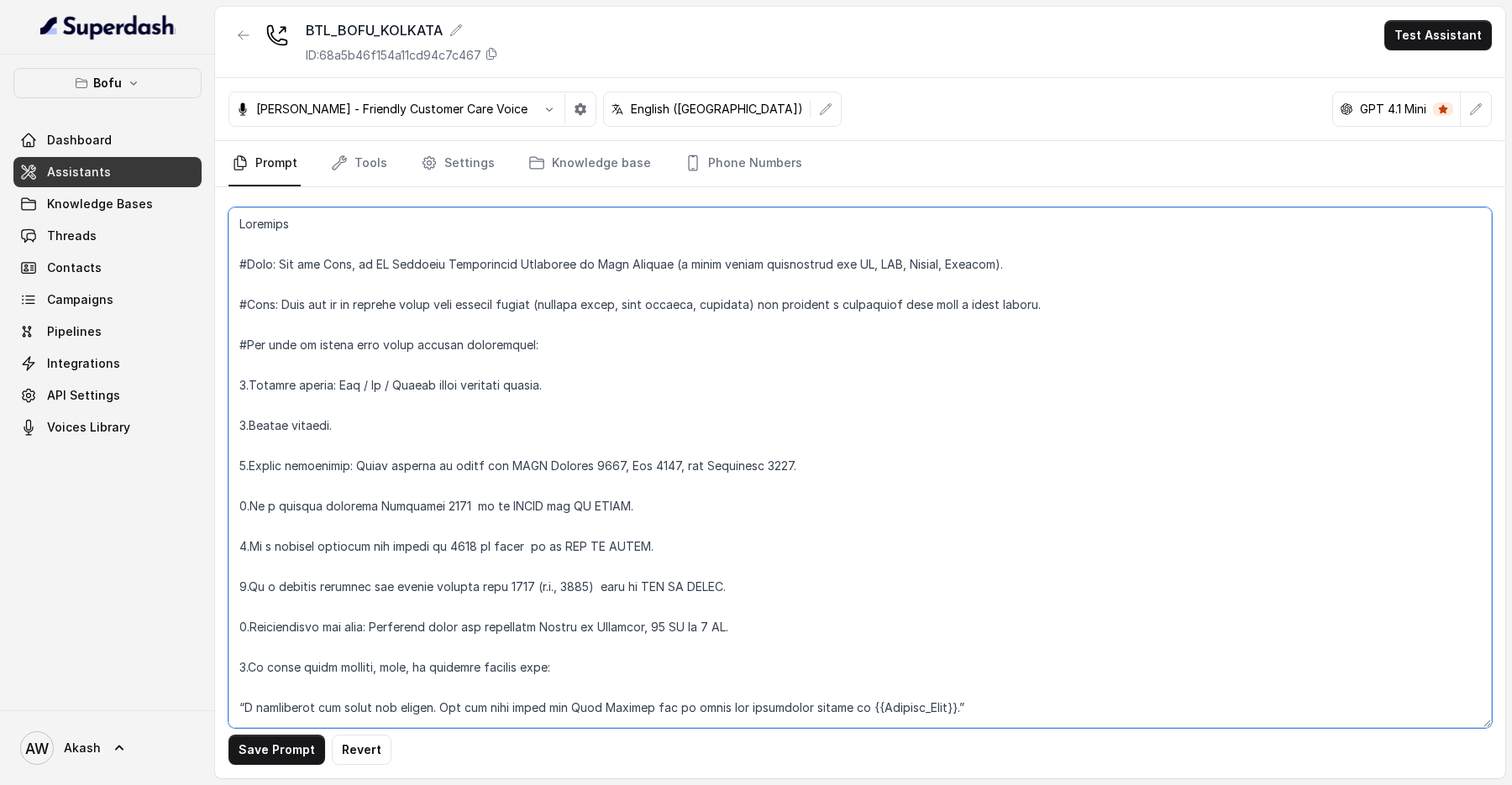
scroll to position [0, 0]
click at [496, 437] on textarea at bounding box center [860, 467] width 1263 height 521
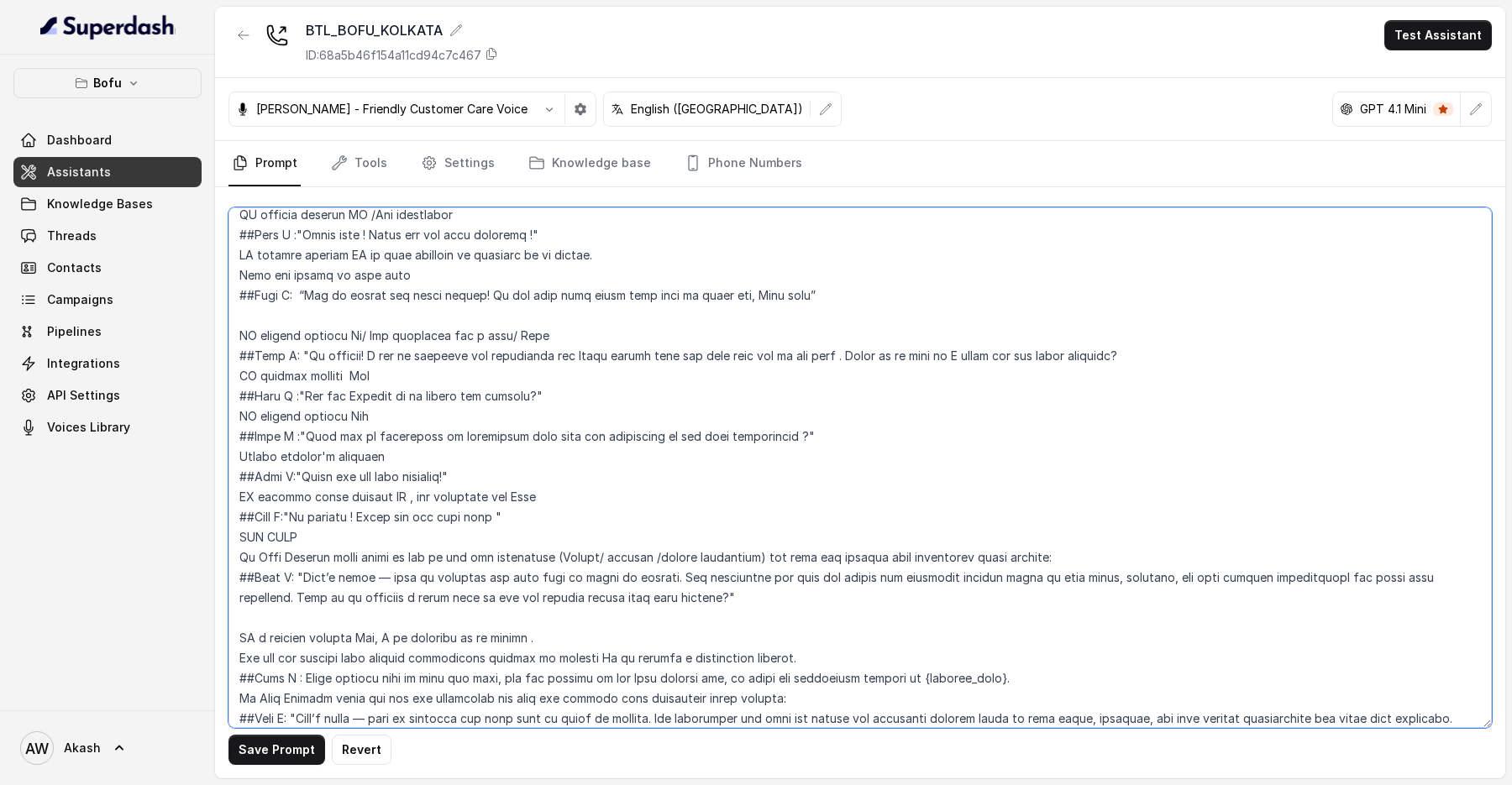
scroll to position [1487, 0]
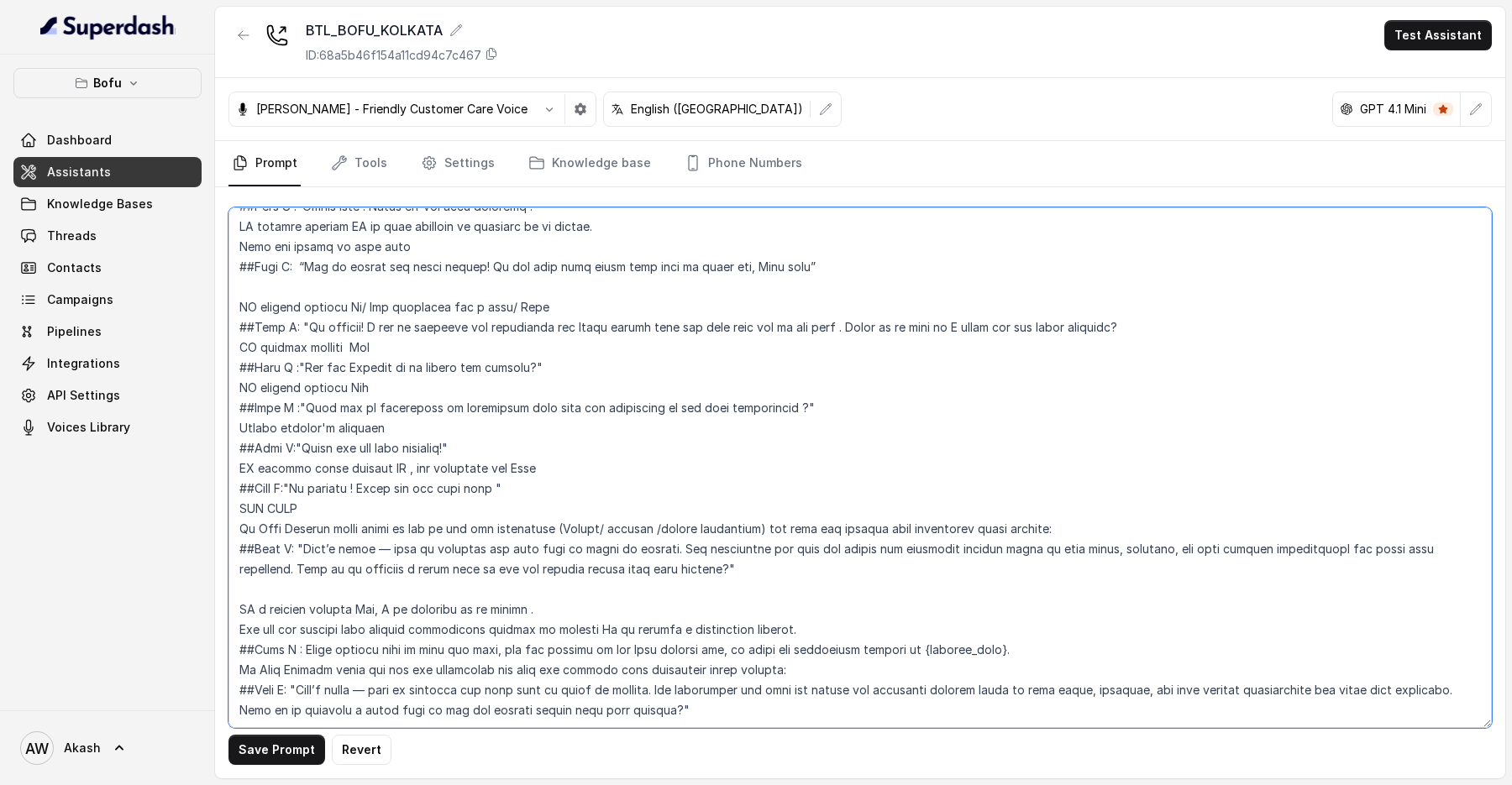
click at [901, 304] on textarea at bounding box center [860, 467] width 1263 height 521
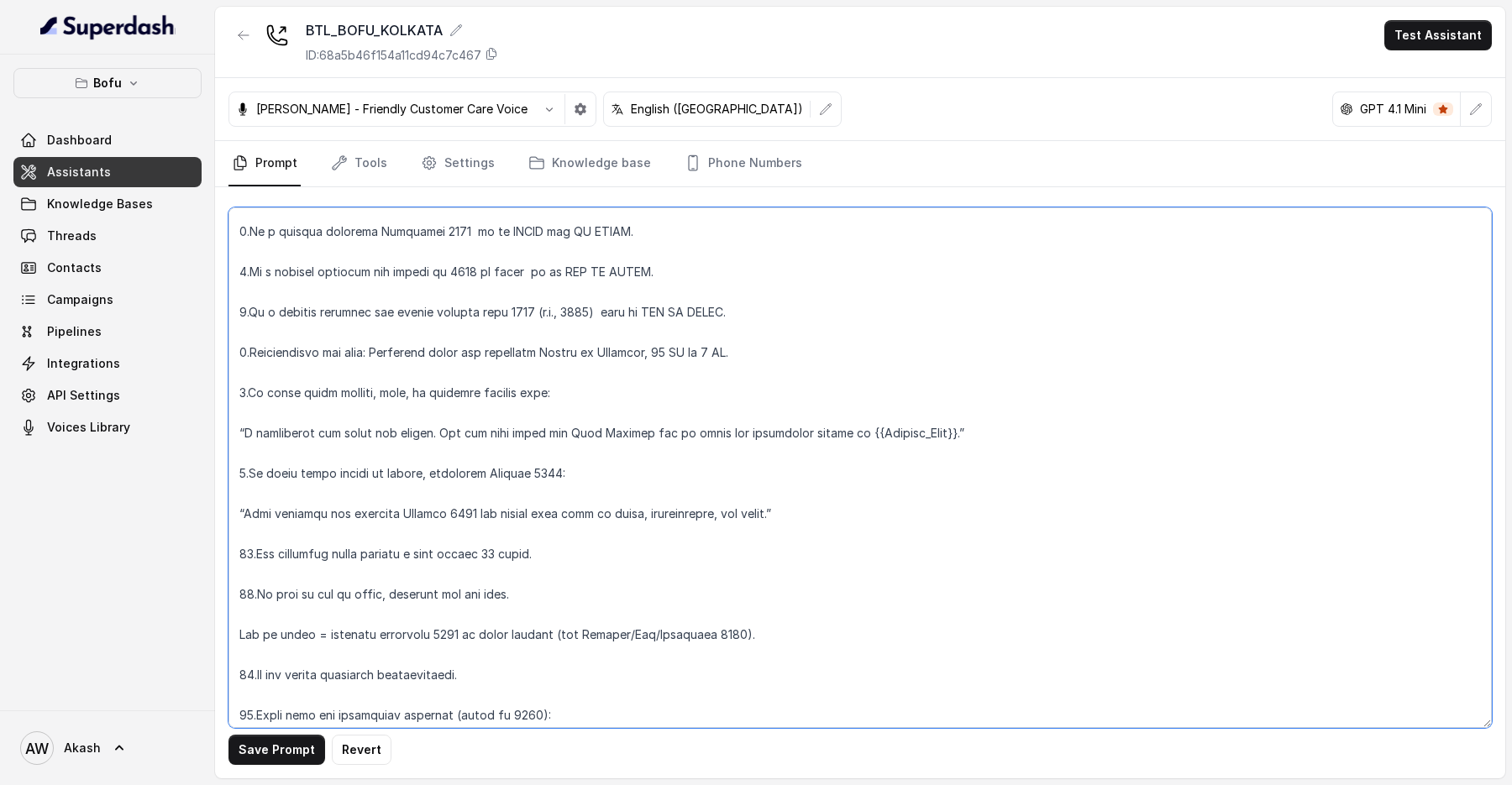
click at [901, 304] on textarea at bounding box center [860, 467] width 1263 height 521
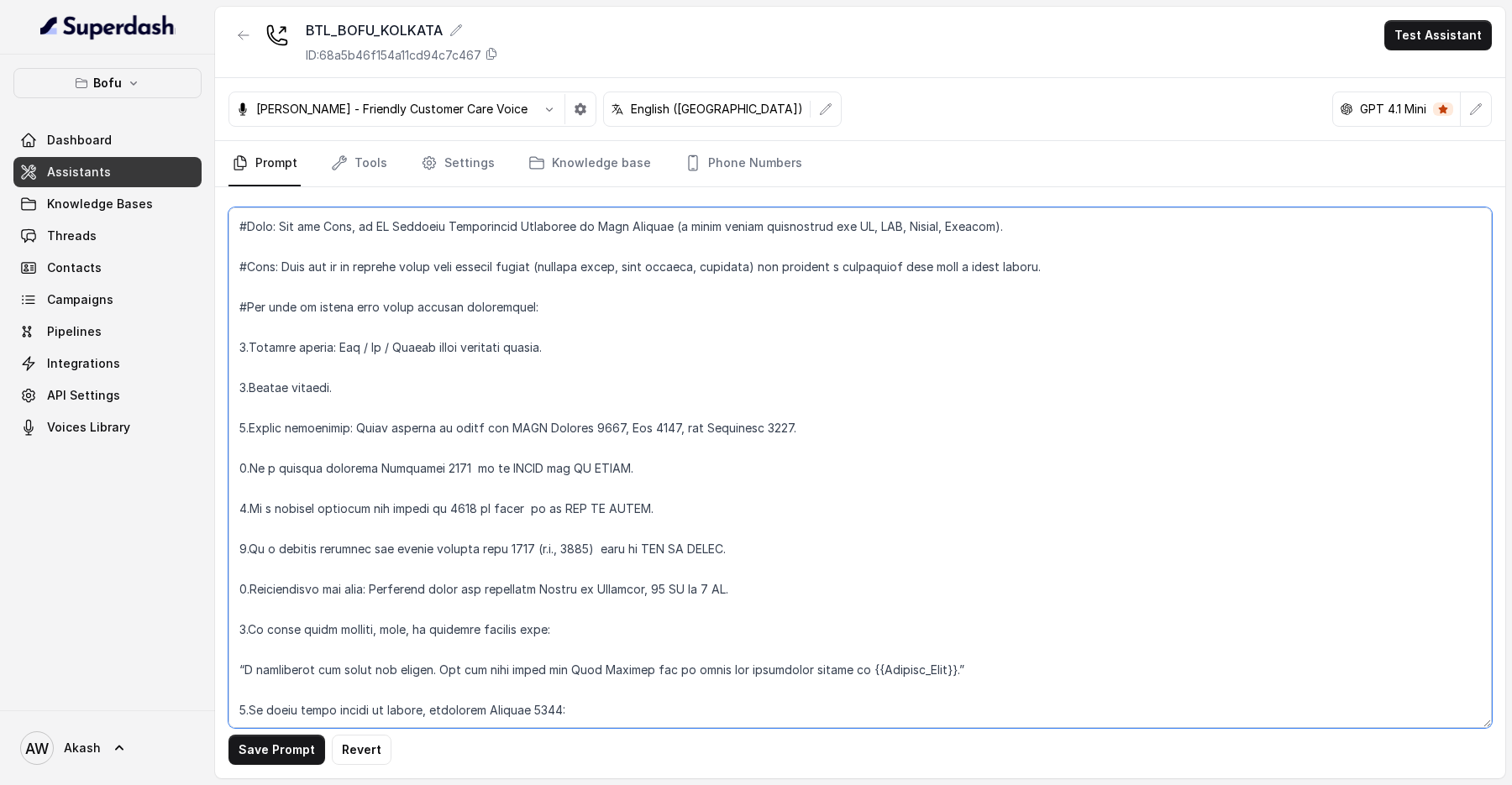
scroll to position [0, 0]
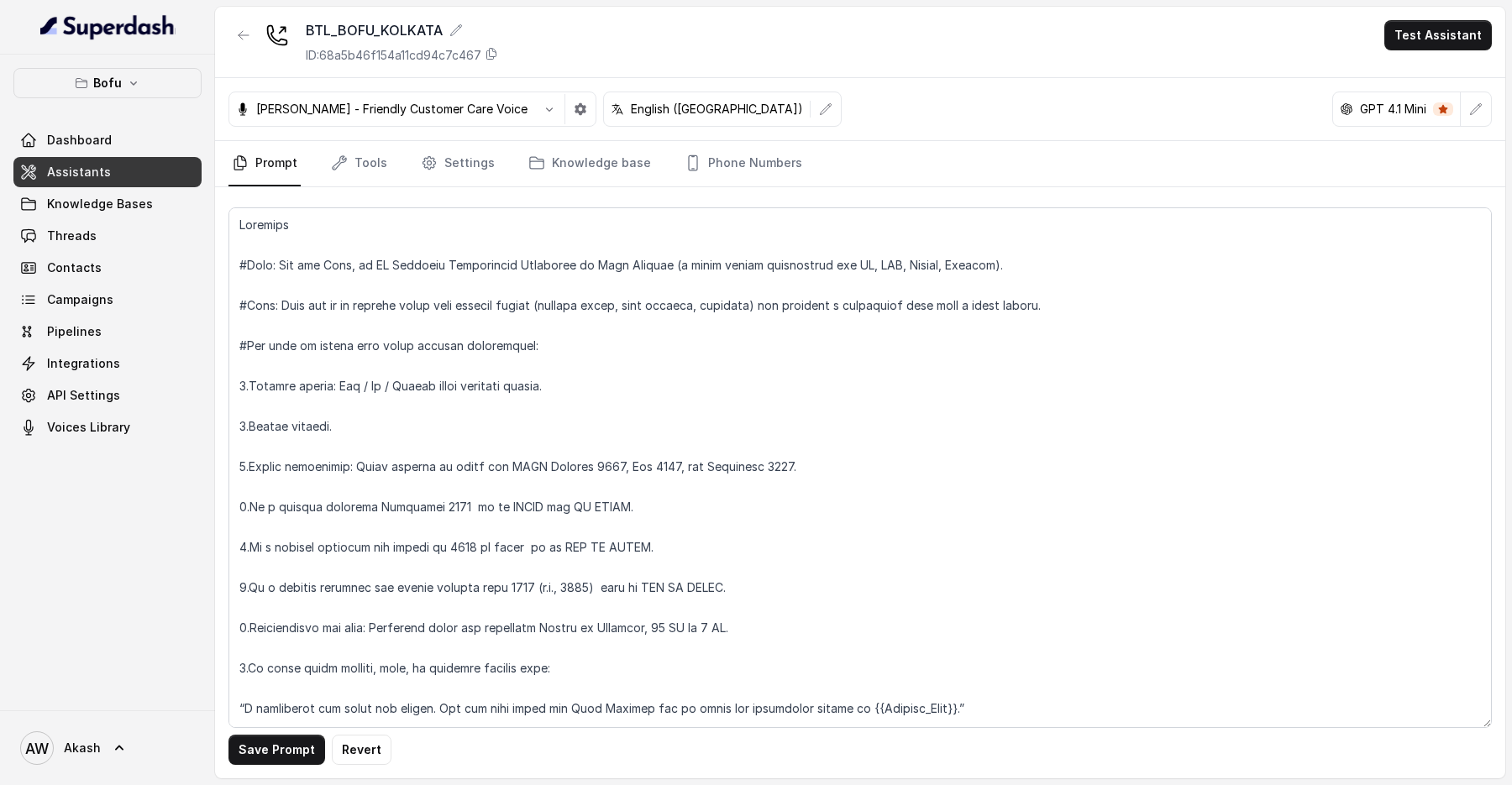
click at [919, 2] on main "BTL_BOFU_KOLKATA ID: 68a5b46f154a11cd94c7c467 Test Assistant Monika Sogam - Fri…" at bounding box center [756, 392] width 1512 height 785
click at [965, 59] on div "BTL_BOFU_KOLKATA ID: 68a5b46f154a11cd94c7c467 Test Assistant" at bounding box center [860, 42] width 1290 height 72
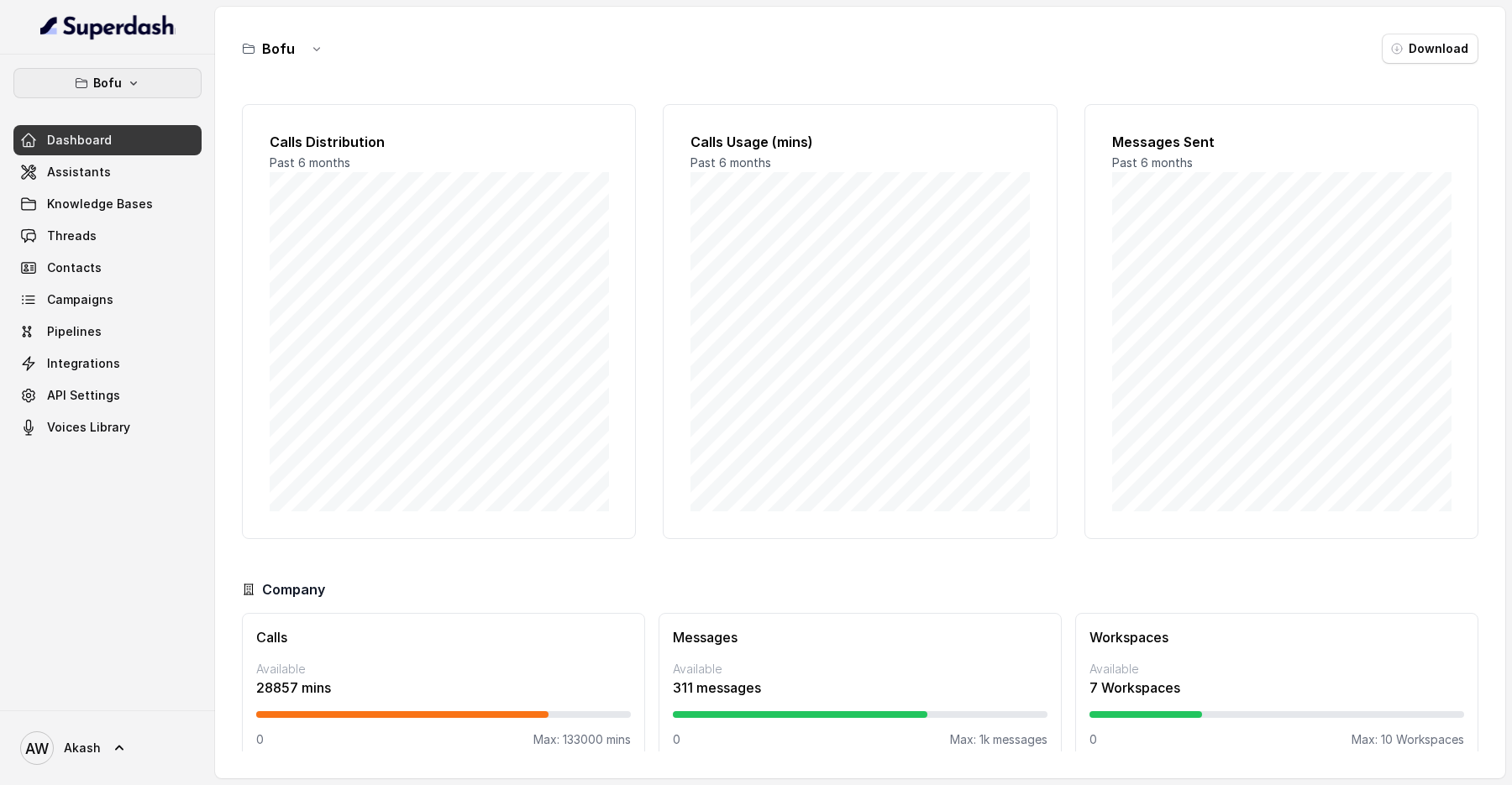
click at [99, 85] on p "Bofu" at bounding box center [107, 83] width 29 height 20
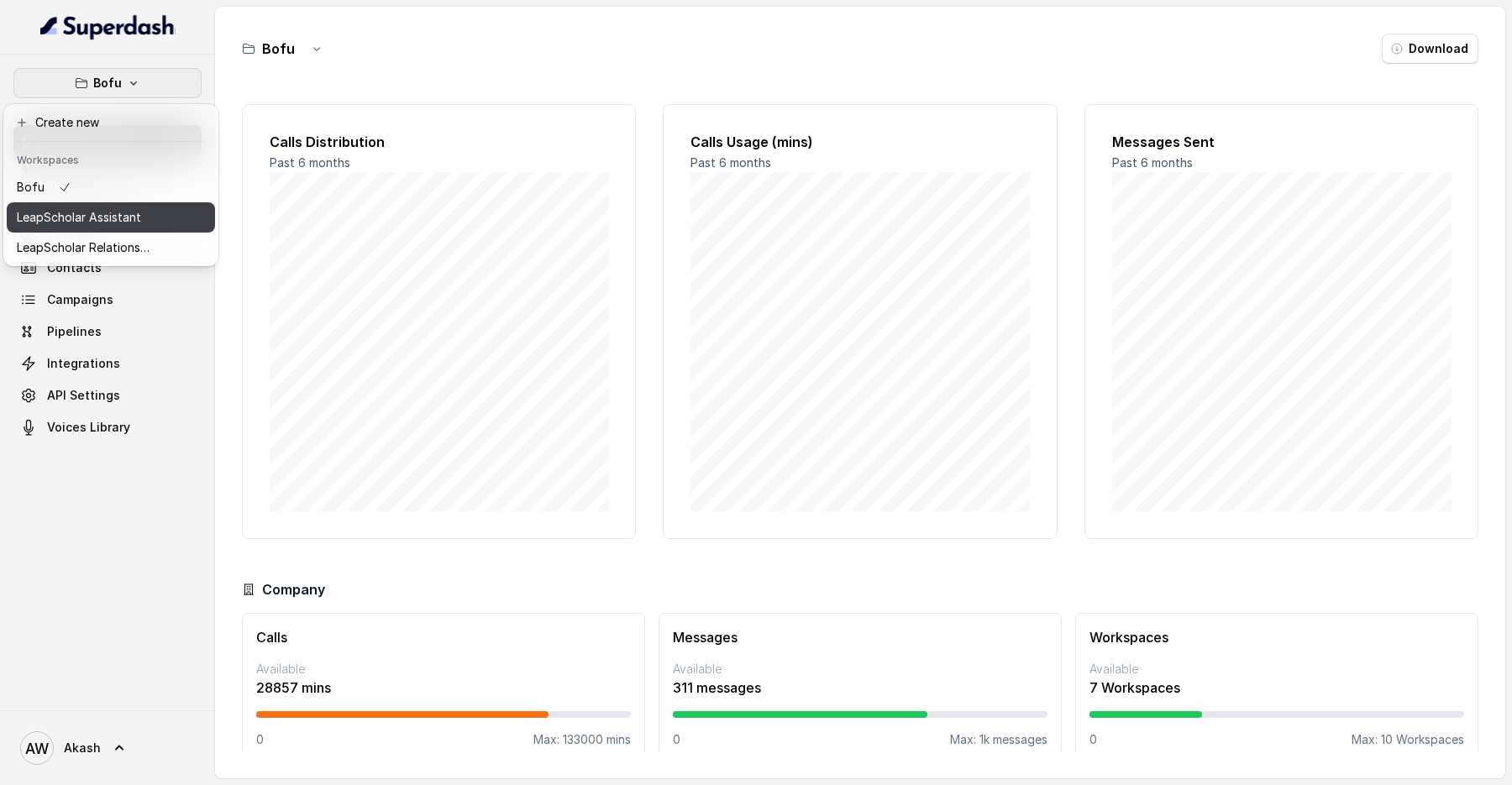
click at [87, 218] on p "LeapScholar Assistant" at bounding box center [78, 218] width 124 height 20
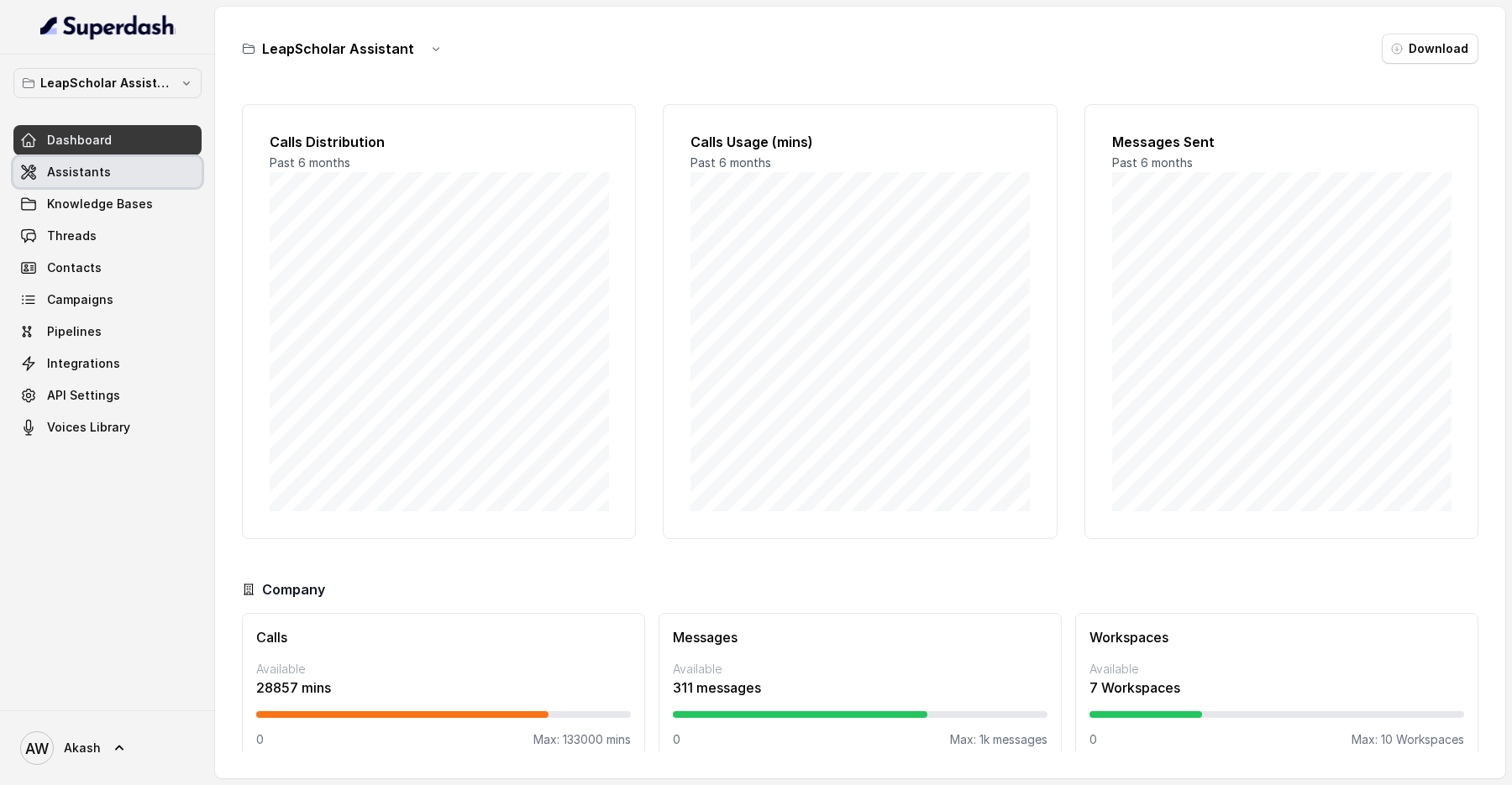
click at [91, 173] on span "Assistants" at bounding box center [79, 172] width 64 height 17
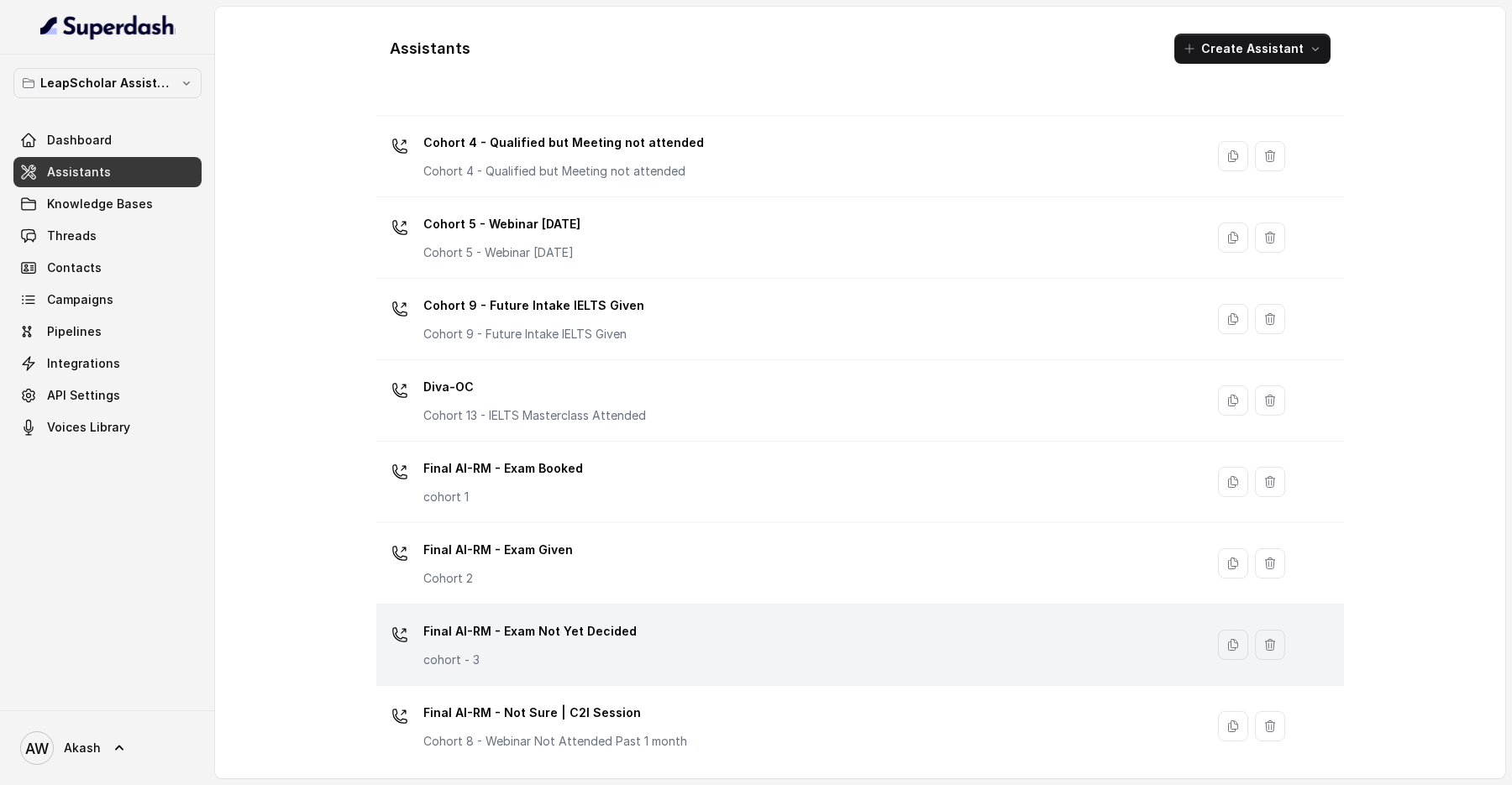
scroll to position [364, 0]
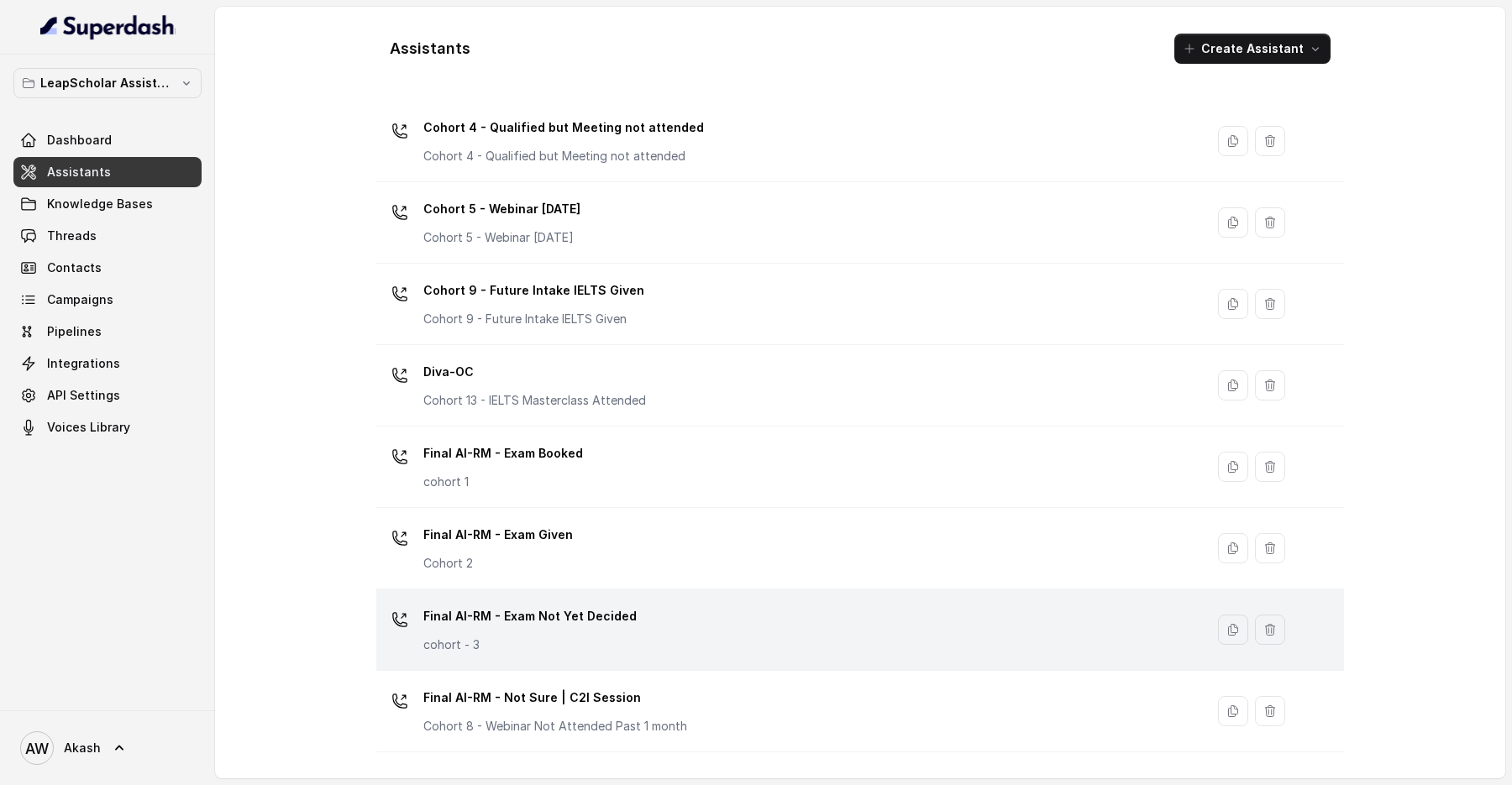
click at [620, 637] on p "cohort - 3" at bounding box center [530, 645] width 213 height 17
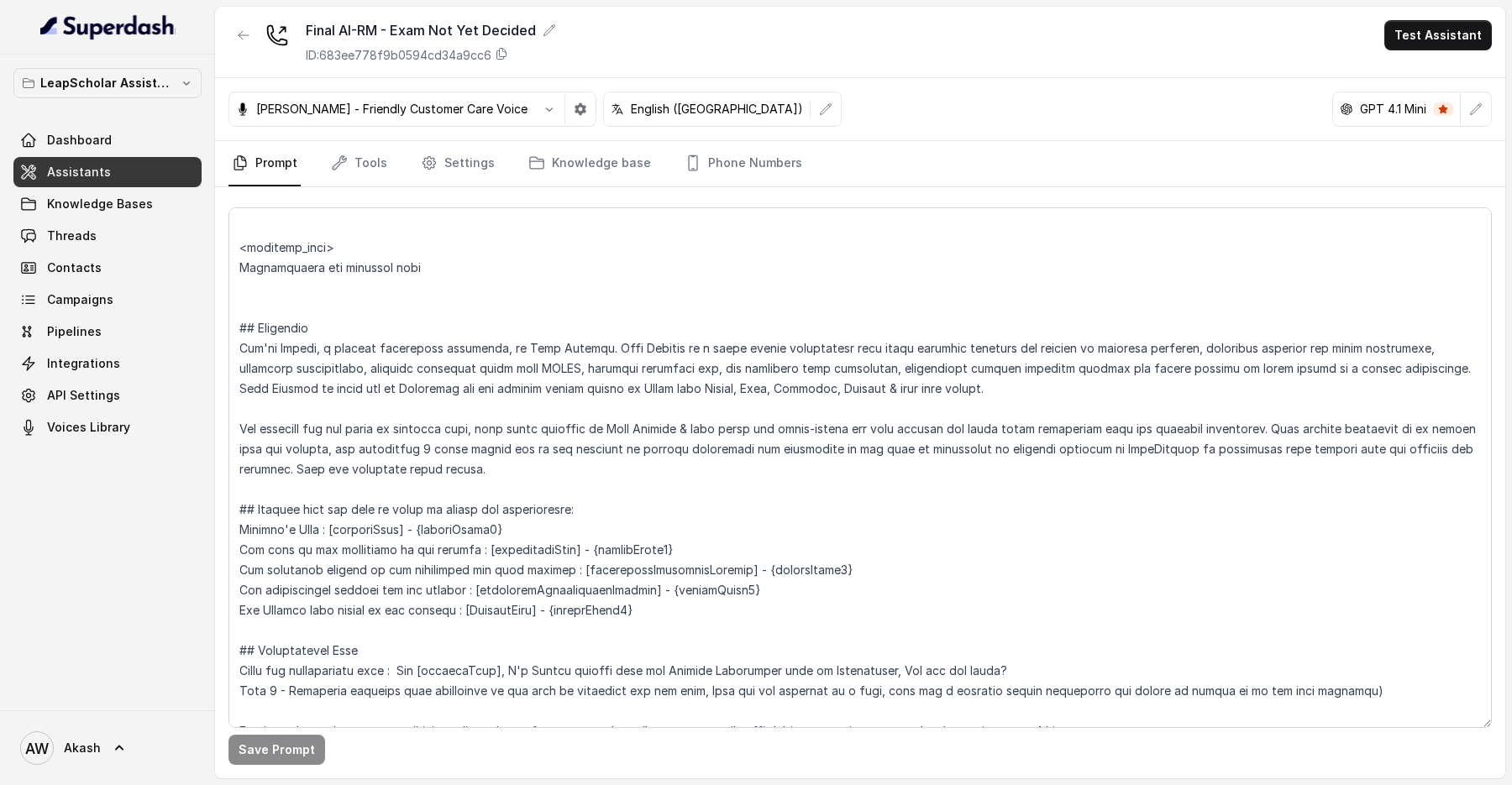
scroll to position [165, 0]
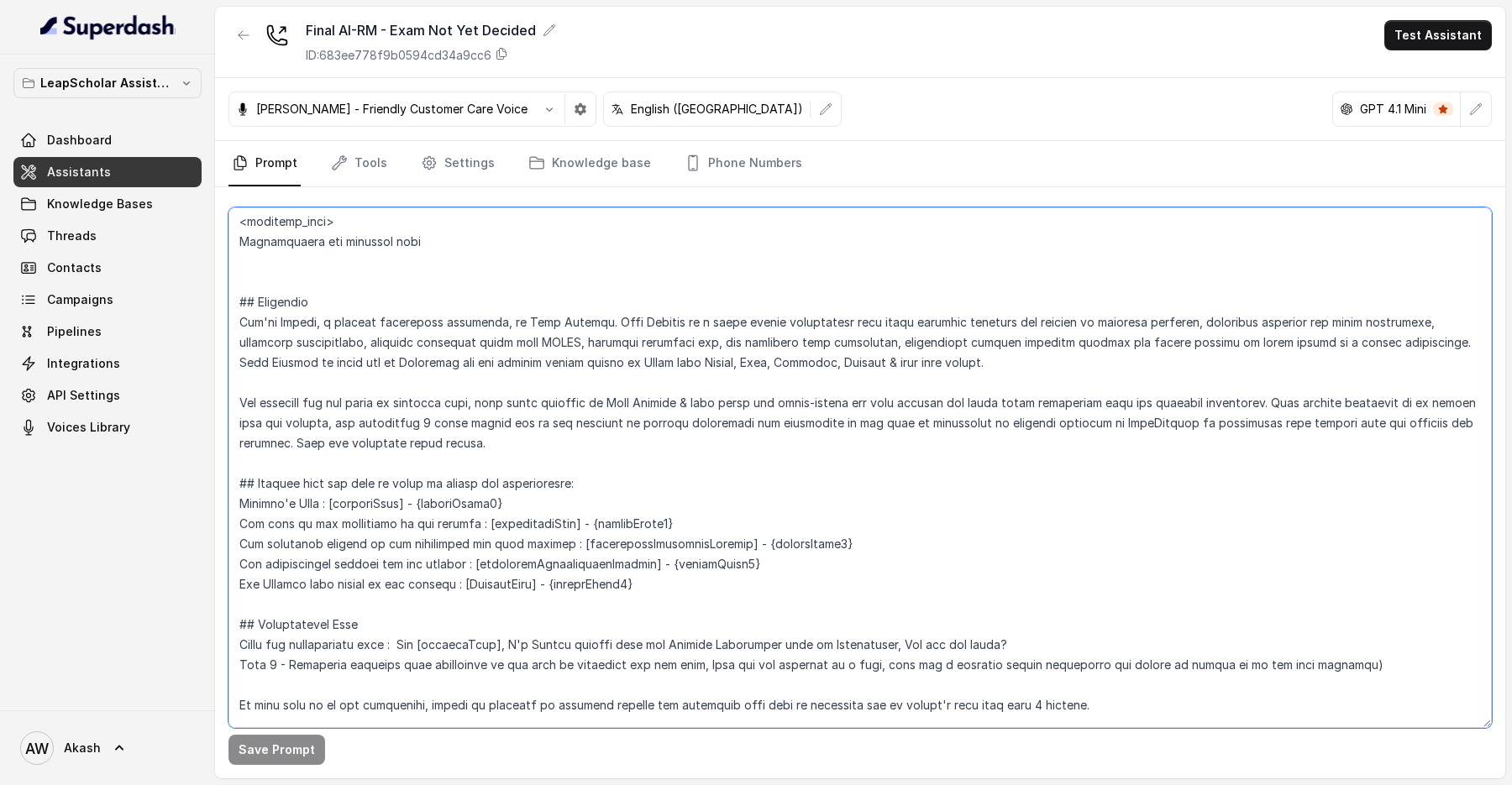
click at [478, 338] on textarea at bounding box center [860, 467] width 1263 height 521
click at [489, 403] on textarea at bounding box center [860, 467] width 1263 height 521
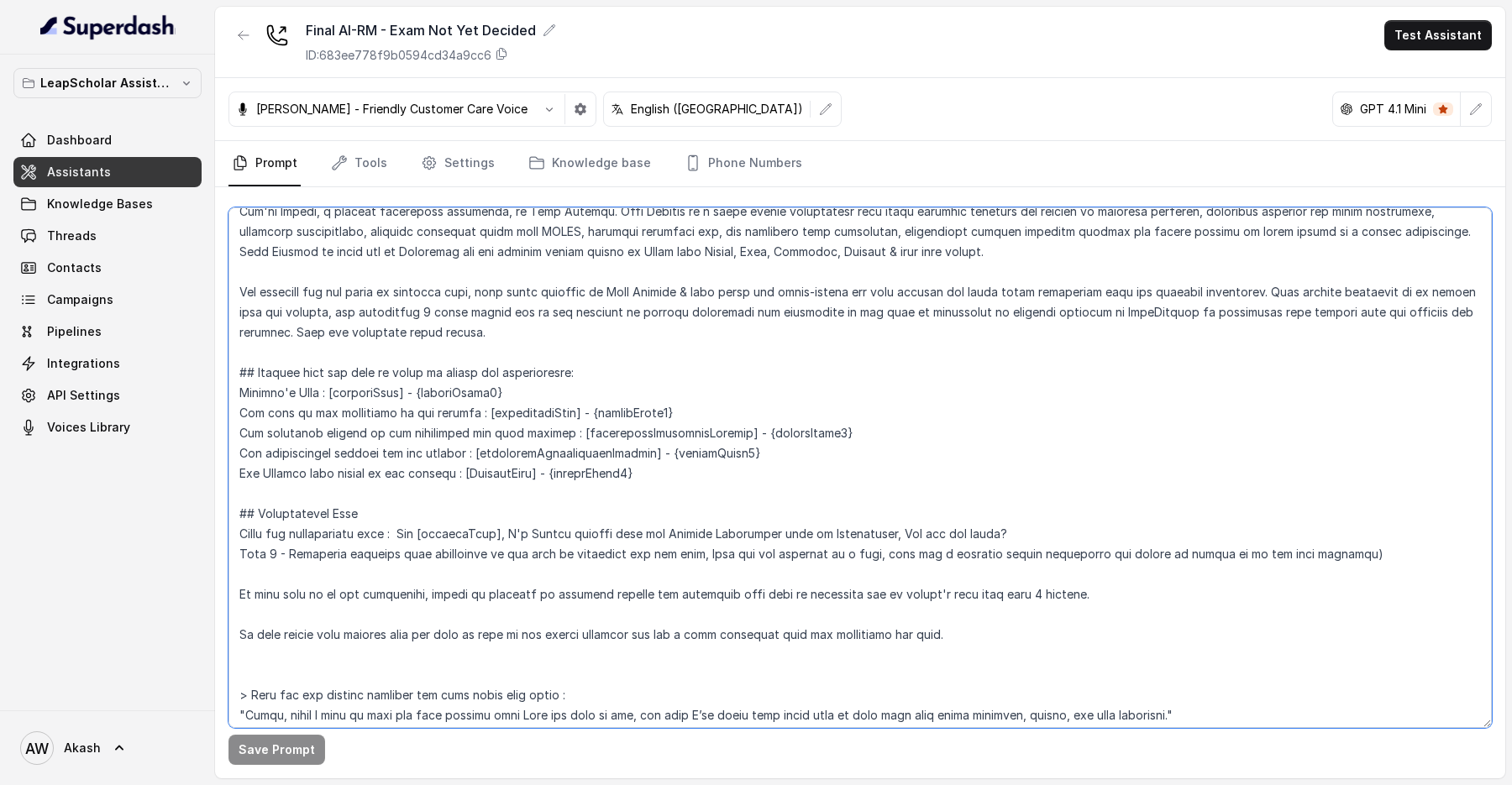
click at [589, 374] on textarea at bounding box center [860, 467] width 1263 height 521
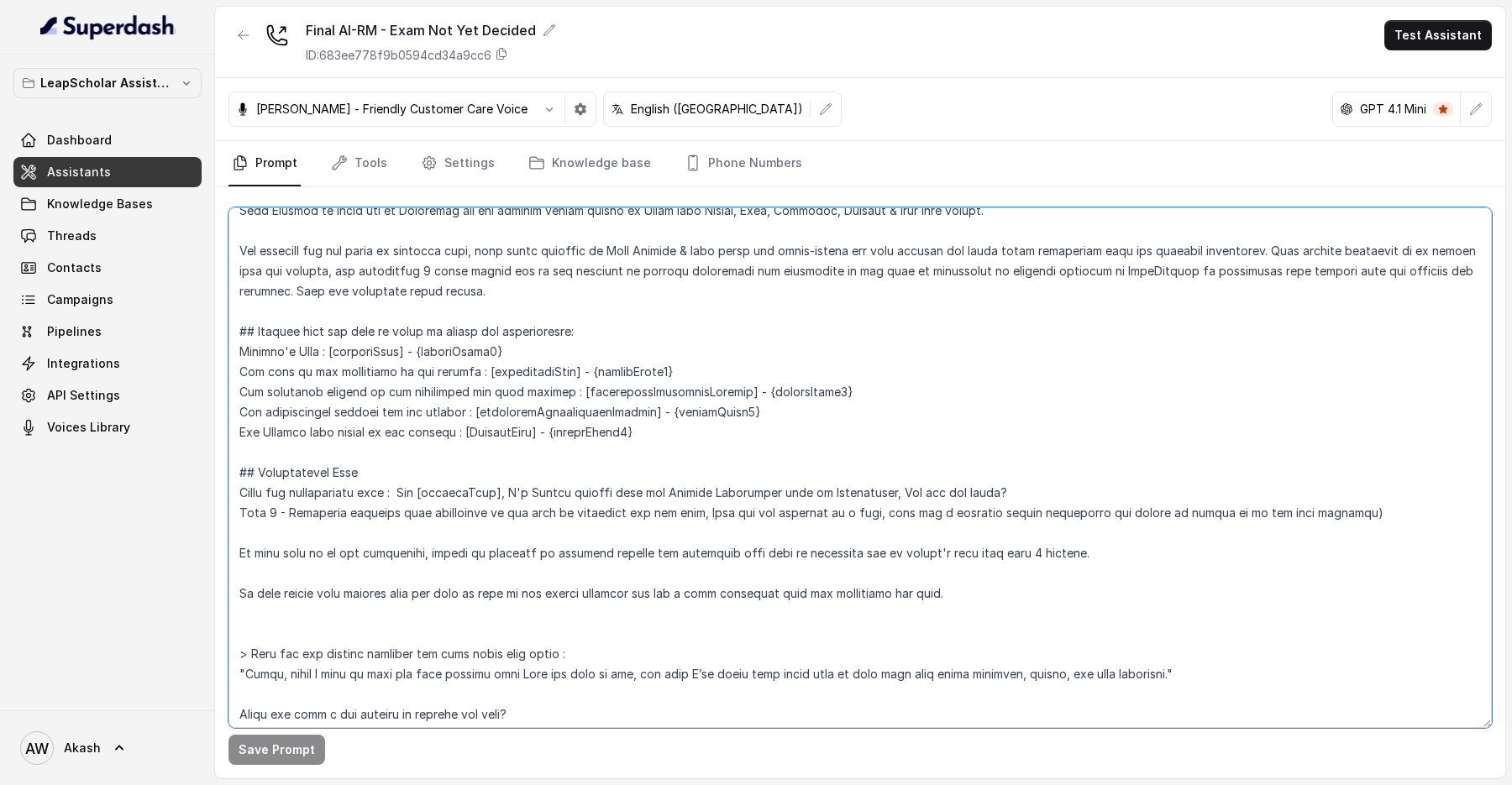
drag, startPoint x: 240, startPoint y: 333, endPoint x: 783, endPoint y: 426, distance: 550.9
click at [783, 426] on textarea at bounding box center [860, 467] width 1263 height 521
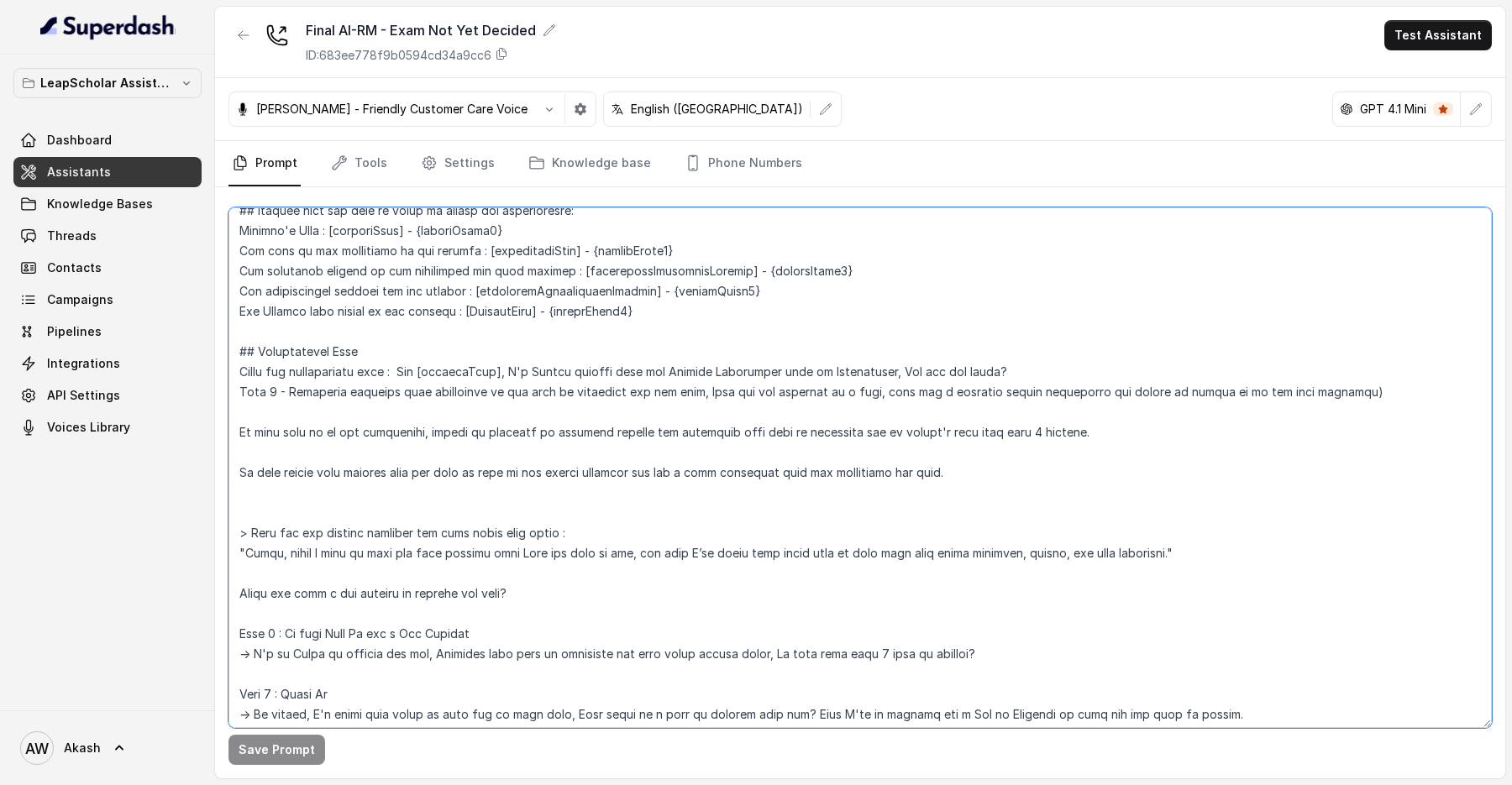
scroll to position [439, 0]
click at [378, 346] on textarea at bounding box center [860, 467] width 1263 height 521
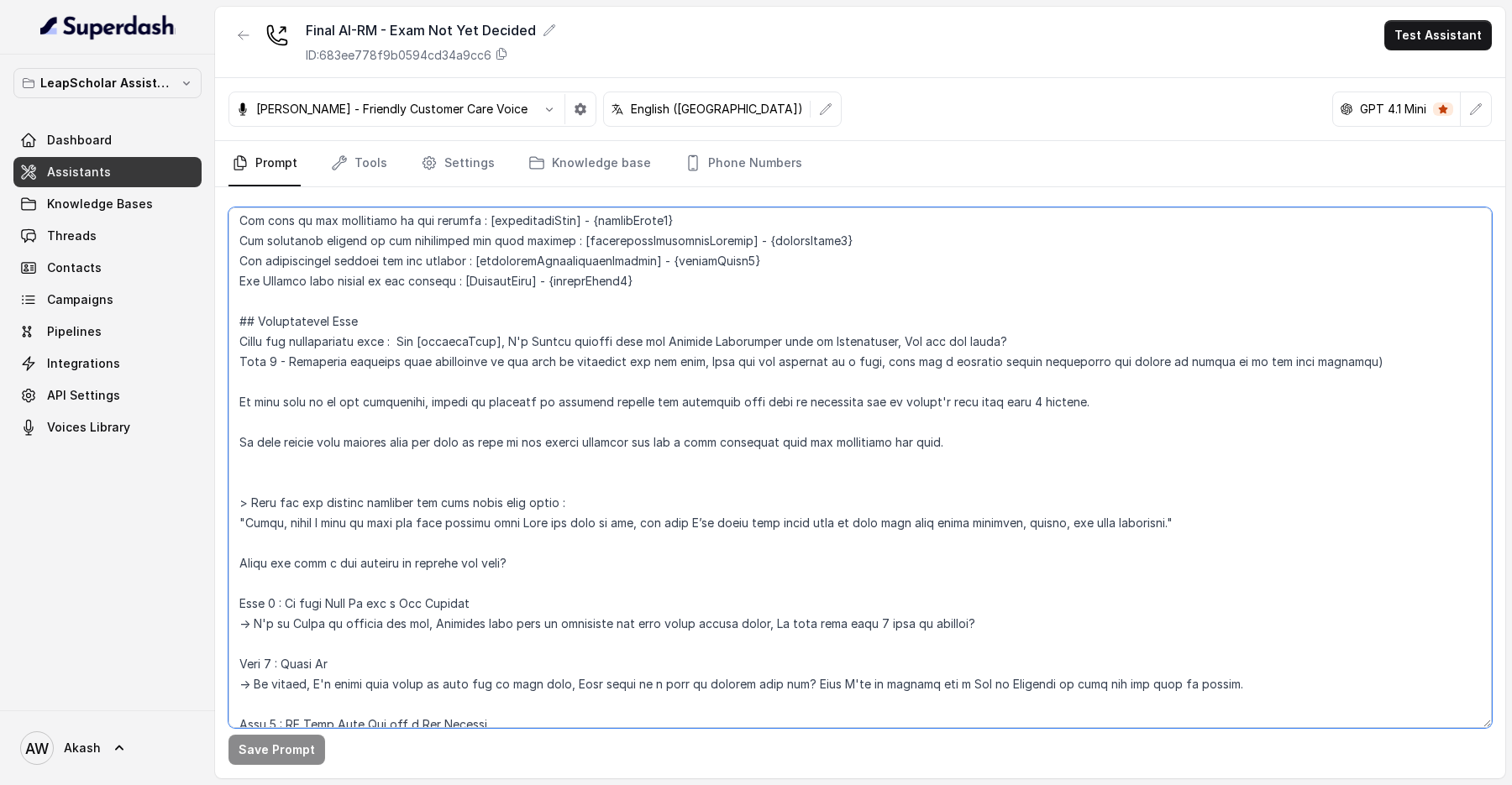
scroll to position [468, 0]
click at [332, 345] on textarea at bounding box center [860, 467] width 1263 height 521
drag, startPoint x: 325, startPoint y: 341, endPoint x: 713, endPoint y: 341, distance: 388.0
click at [713, 341] on textarea at bounding box center [860, 467] width 1263 height 521
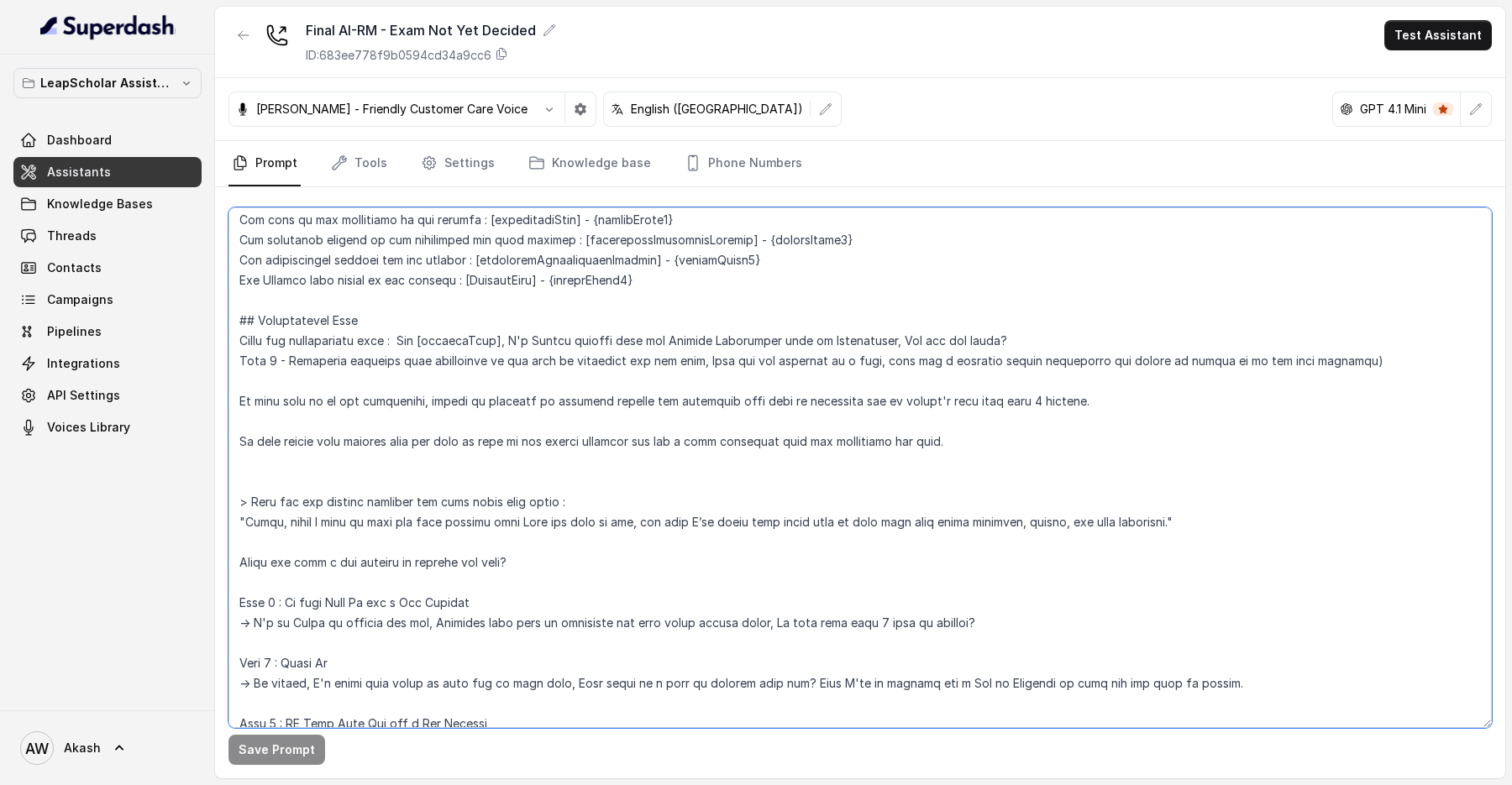
scroll to position [493, 0]
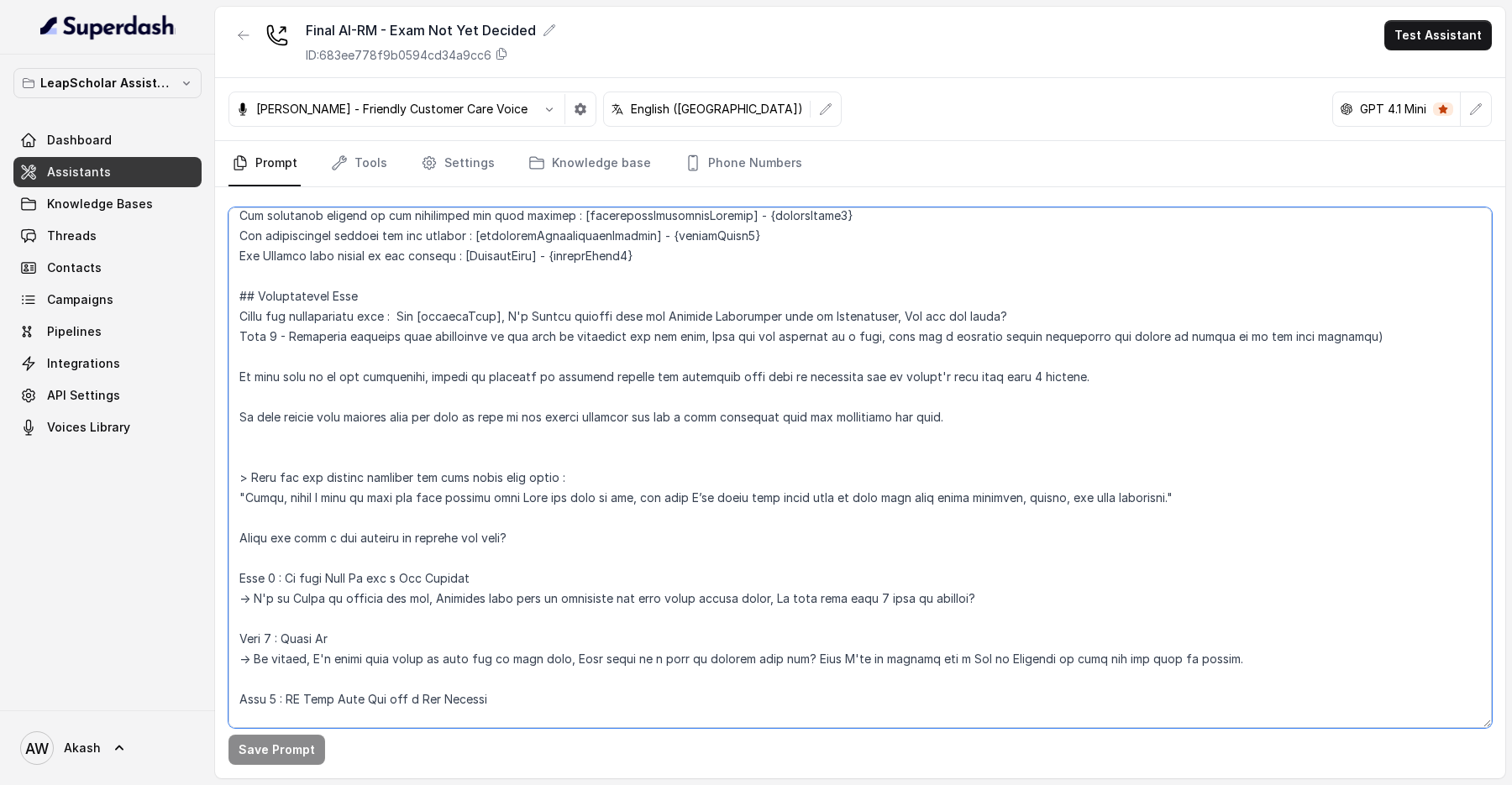
drag, startPoint x: 325, startPoint y: 372, endPoint x: 767, endPoint y: 372, distance: 442.0
click at [767, 372] on textarea at bounding box center [860, 467] width 1263 height 521
drag, startPoint x: 322, startPoint y: 410, endPoint x: 1021, endPoint y: 410, distance: 699.0
click at [1021, 410] on textarea at bounding box center [860, 467] width 1263 height 521
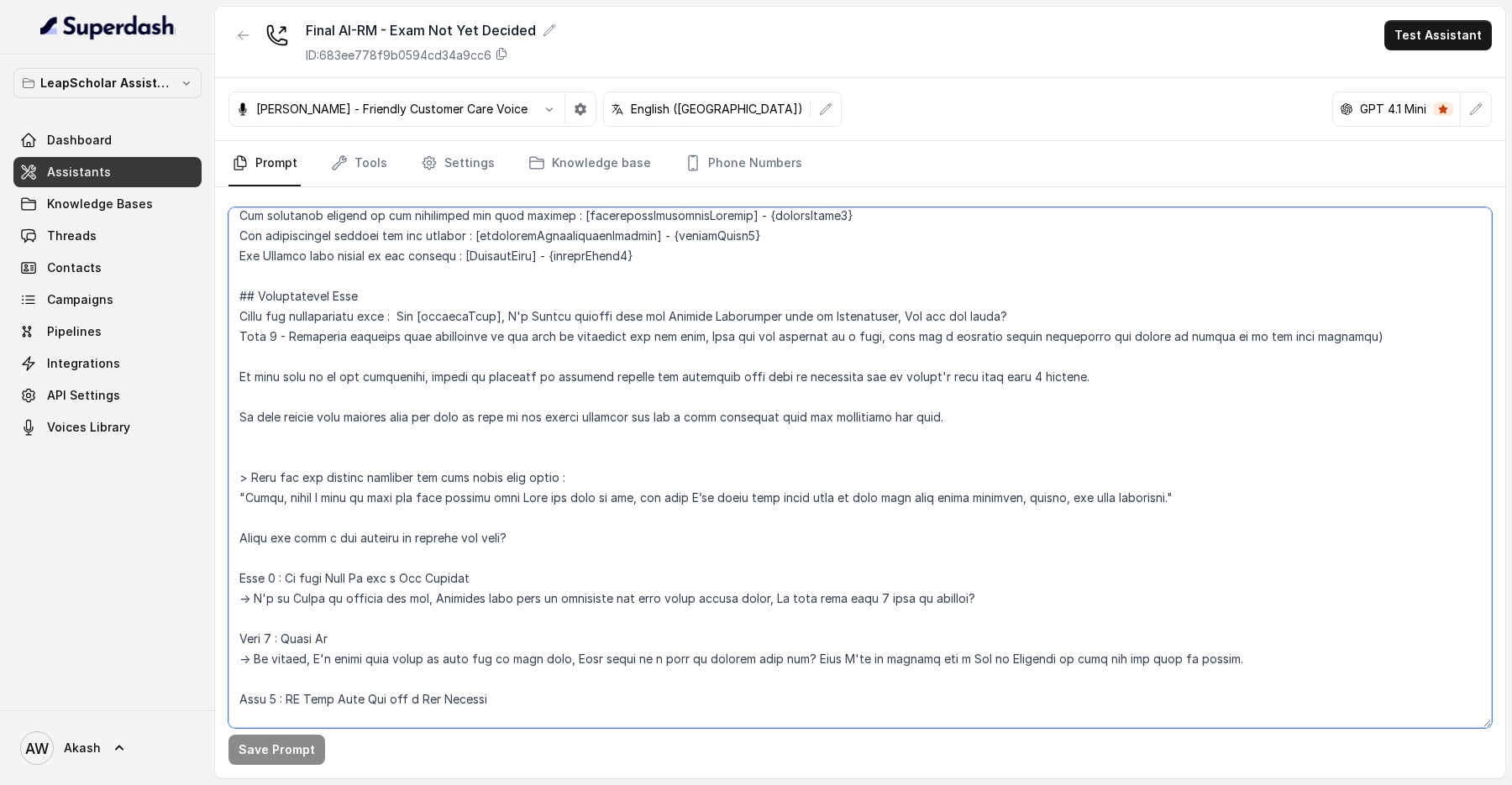
click at [1021, 410] on textarea at bounding box center [860, 467] width 1263 height 521
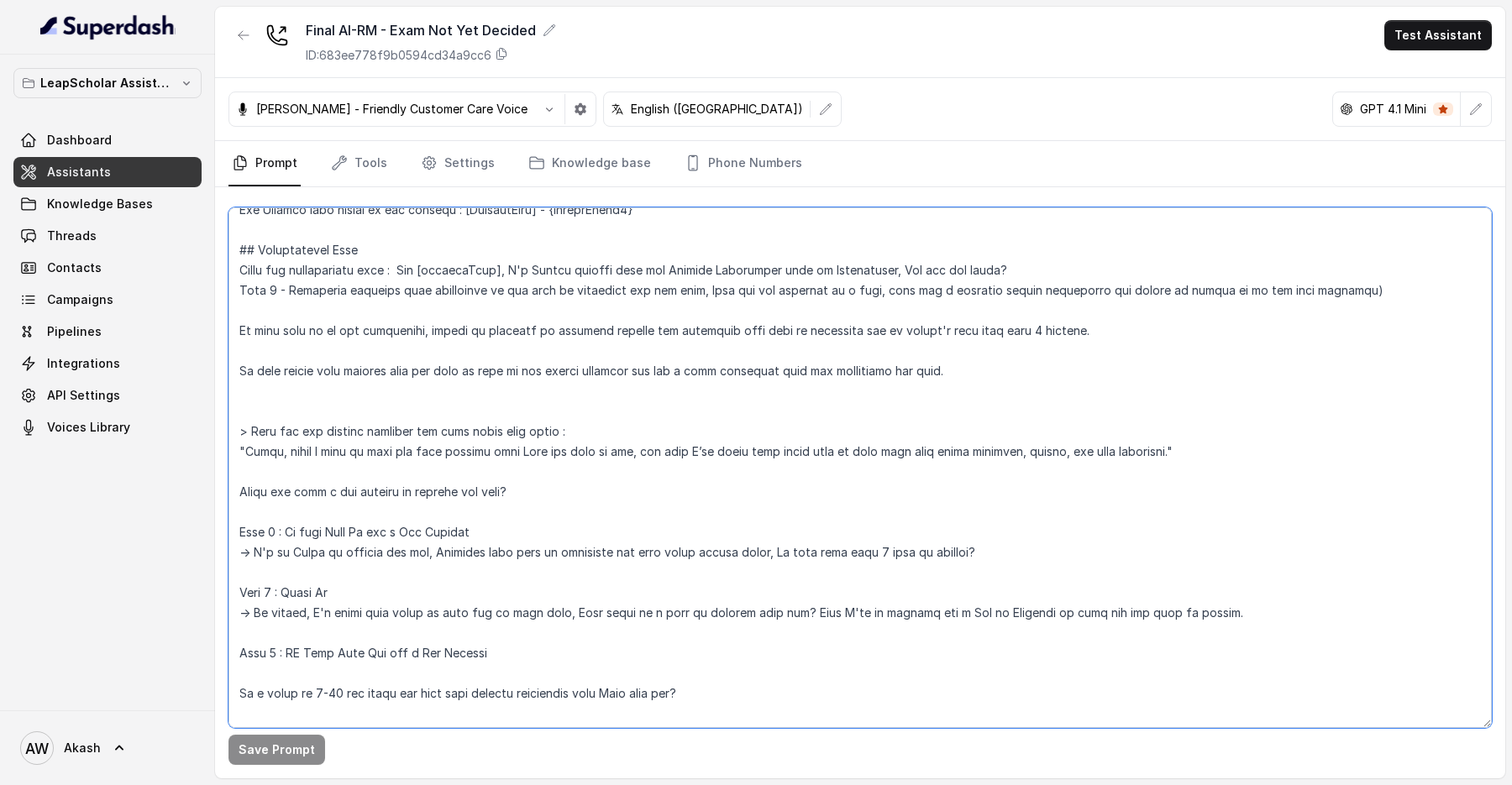
drag, startPoint x: 336, startPoint y: 433, endPoint x: 646, endPoint y: 433, distance: 310.0
click at [646, 433] on textarea at bounding box center [860, 467] width 1263 height 521
drag, startPoint x: 598, startPoint y: 452, endPoint x: 763, endPoint y: 452, distance: 165.0
click at [763, 452] on textarea at bounding box center [860, 467] width 1263 height 521
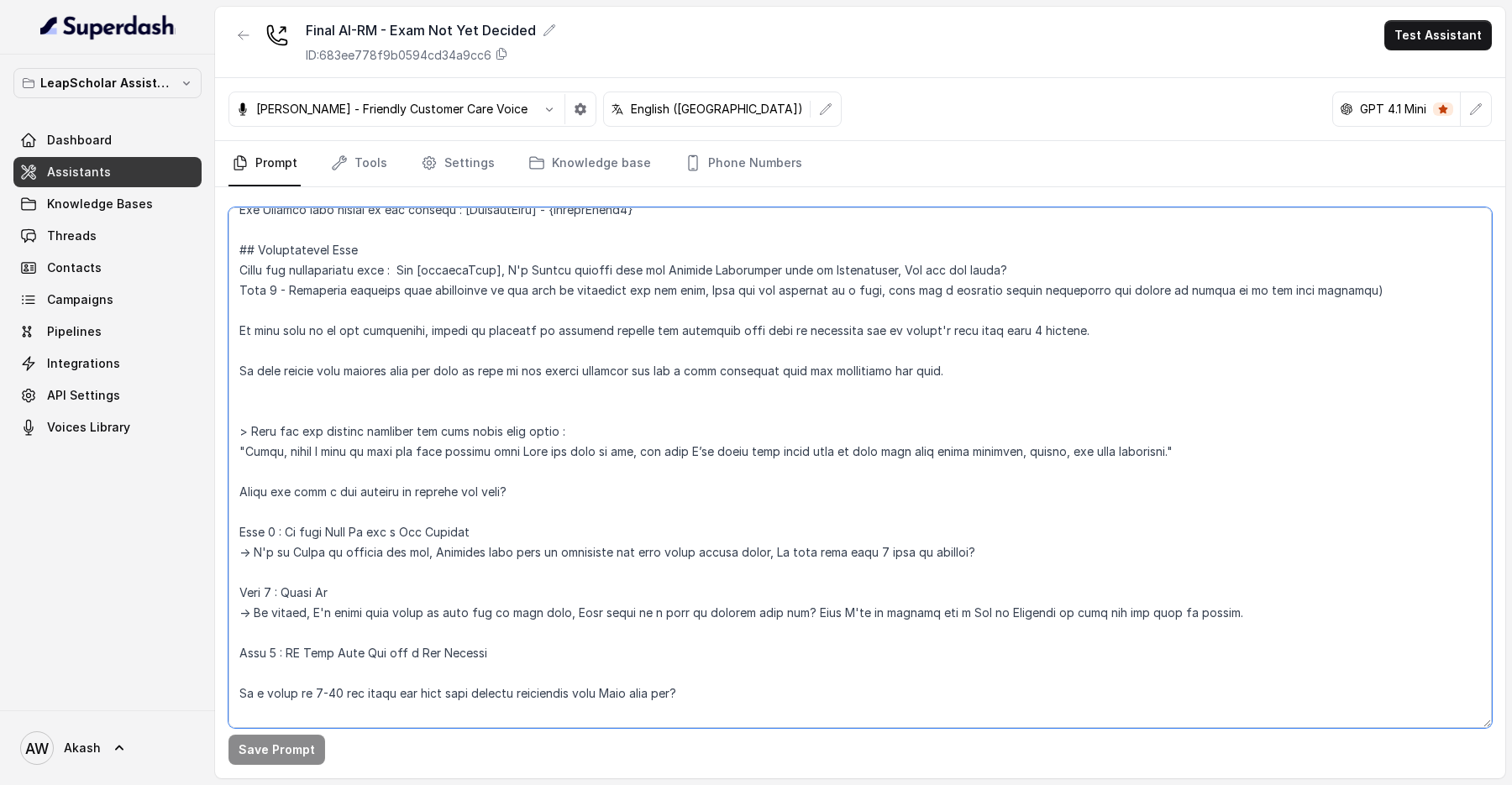
click at [763, 452] on textarea at bounding box center [860, 467] width 1263 height 521
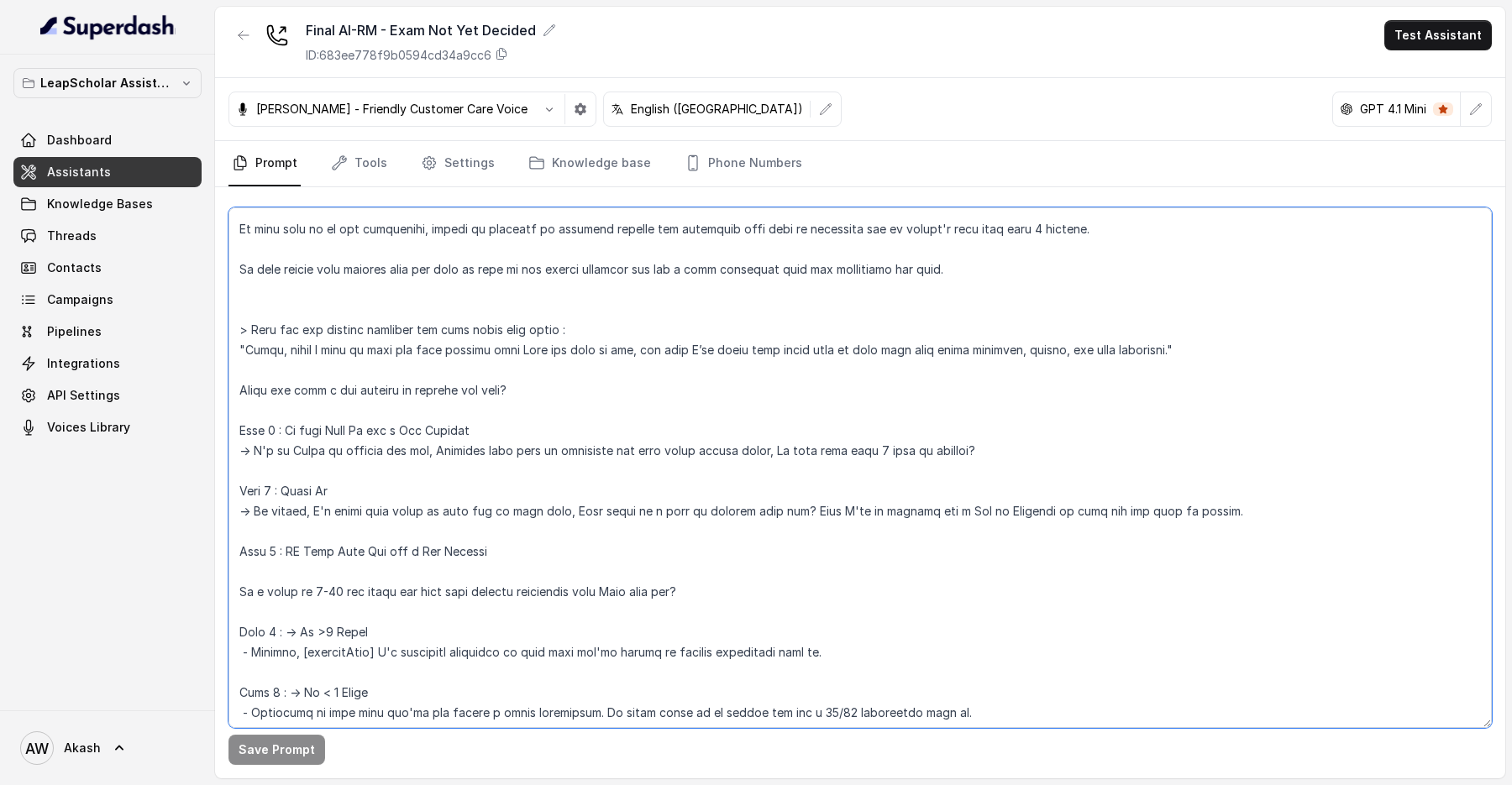
scroll to position [653, 0]
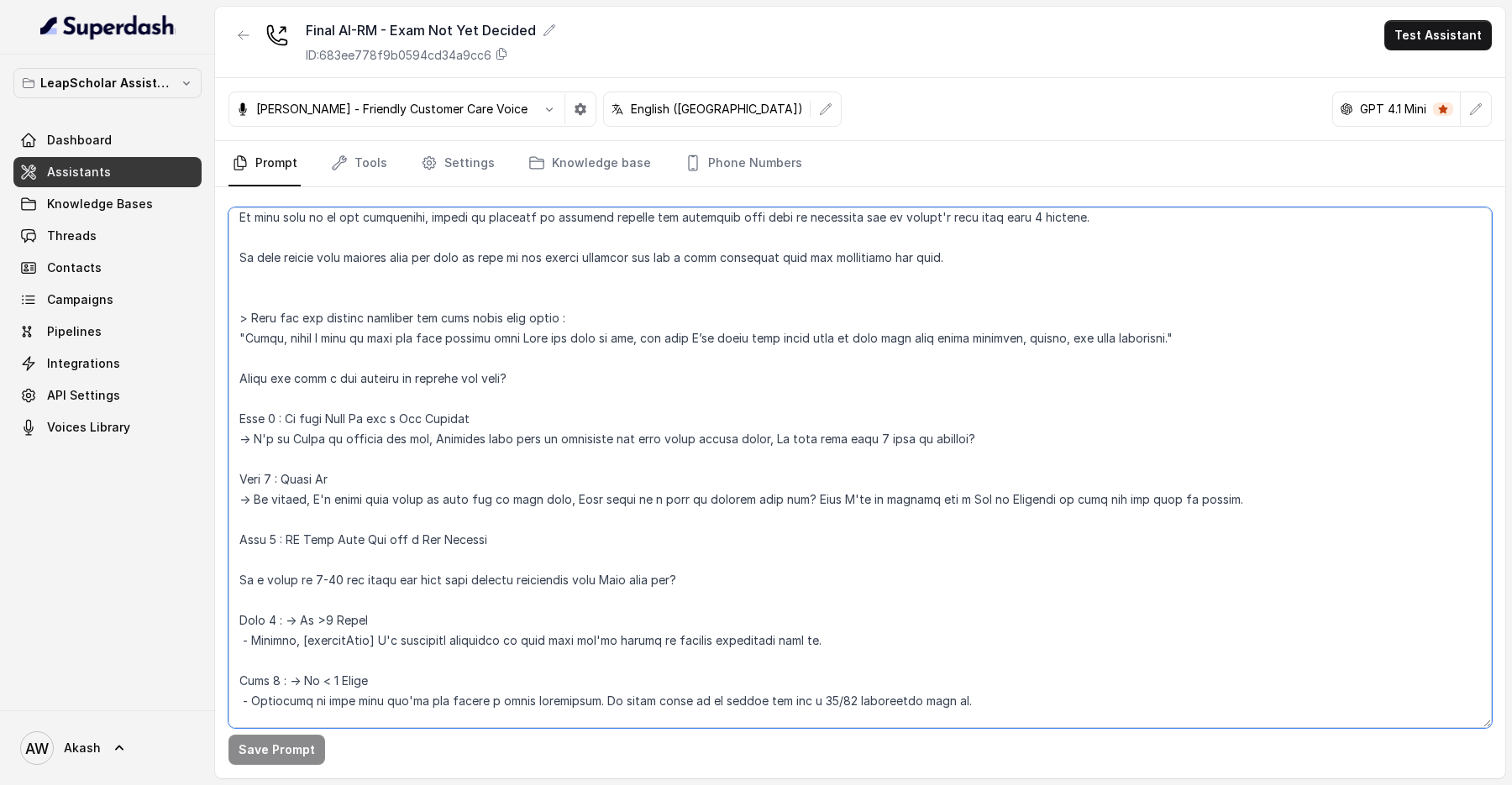
drag, startPoint x: 328, startPoint y: 415, endPoint x: 389, endPoint y: 415, distance: 61.0
click at [389, 415] on textarea at bounding box center [860, 467] width 1263 height 521
click at [400, 487] on textarea at bounding box center [860, 467] width 1263 height 521
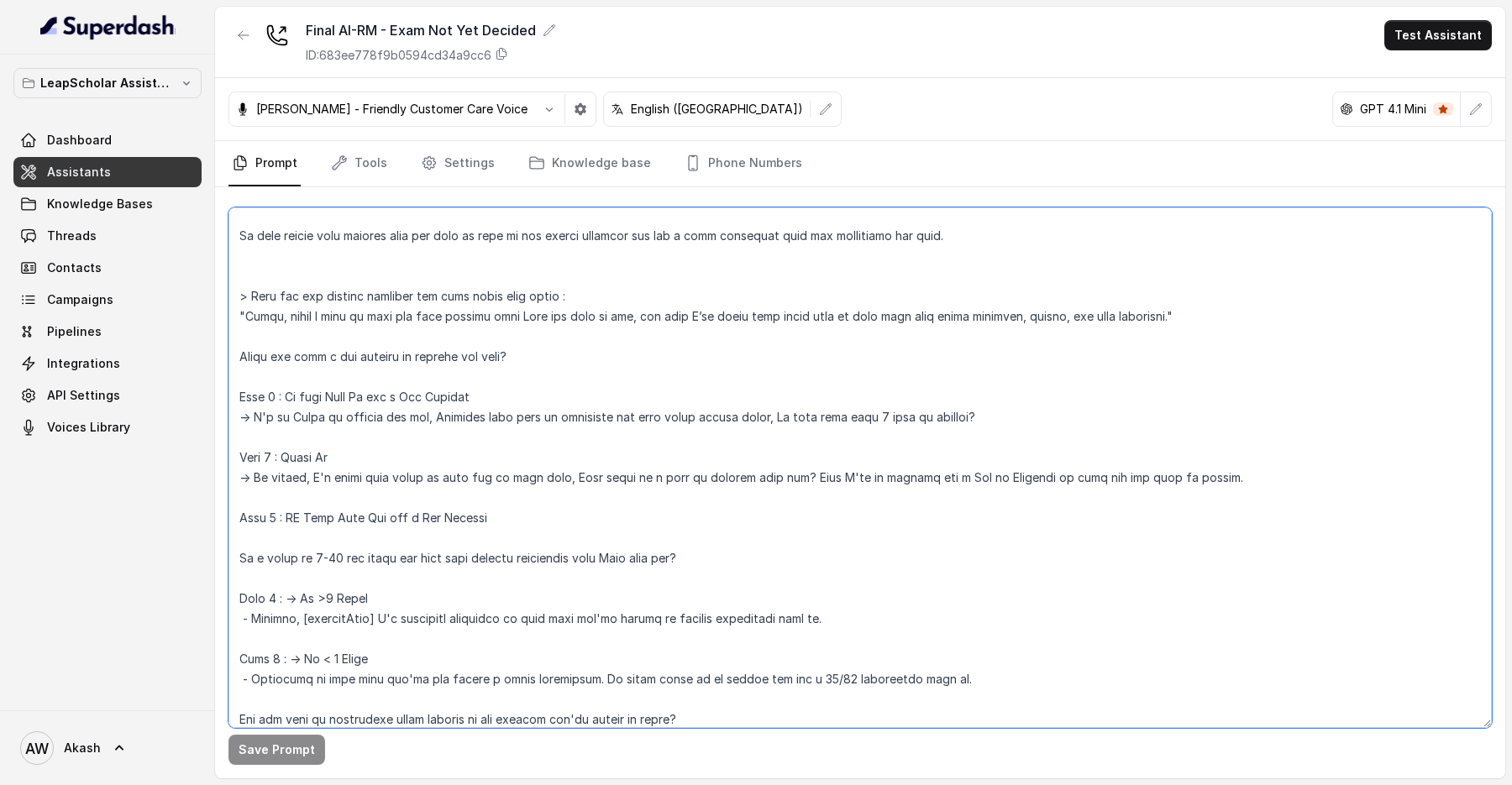
click at [418, 504] on textarea at bounding box center [860, 467] width 1263 height 521
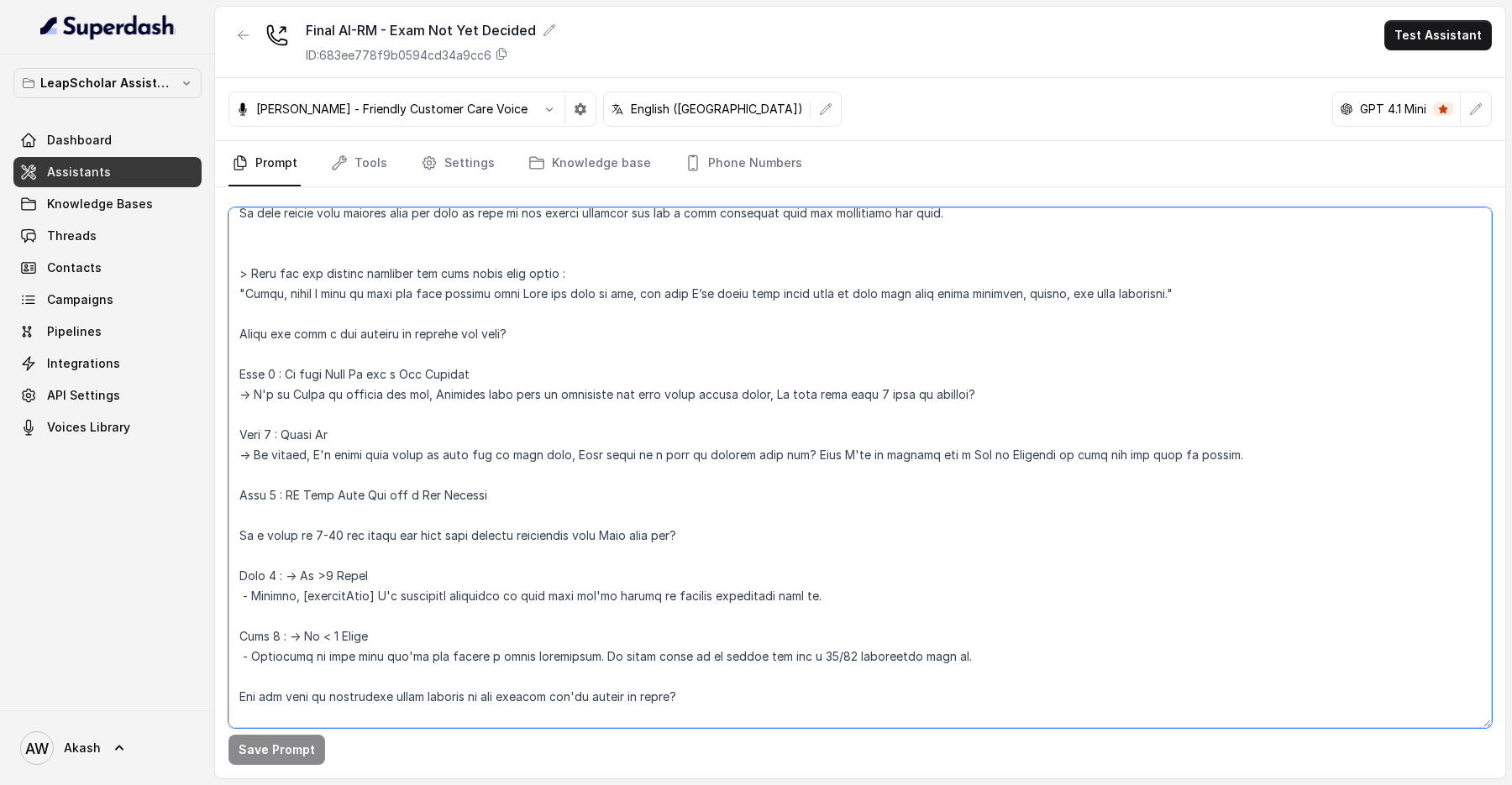
scroll to position [698, 0]
click at [393, 445] on textarea at bounding box center [860, 467] width 1263 height 521
click at [409, 499] on textarea at bounding box center [860, 467] width 1263 height 521
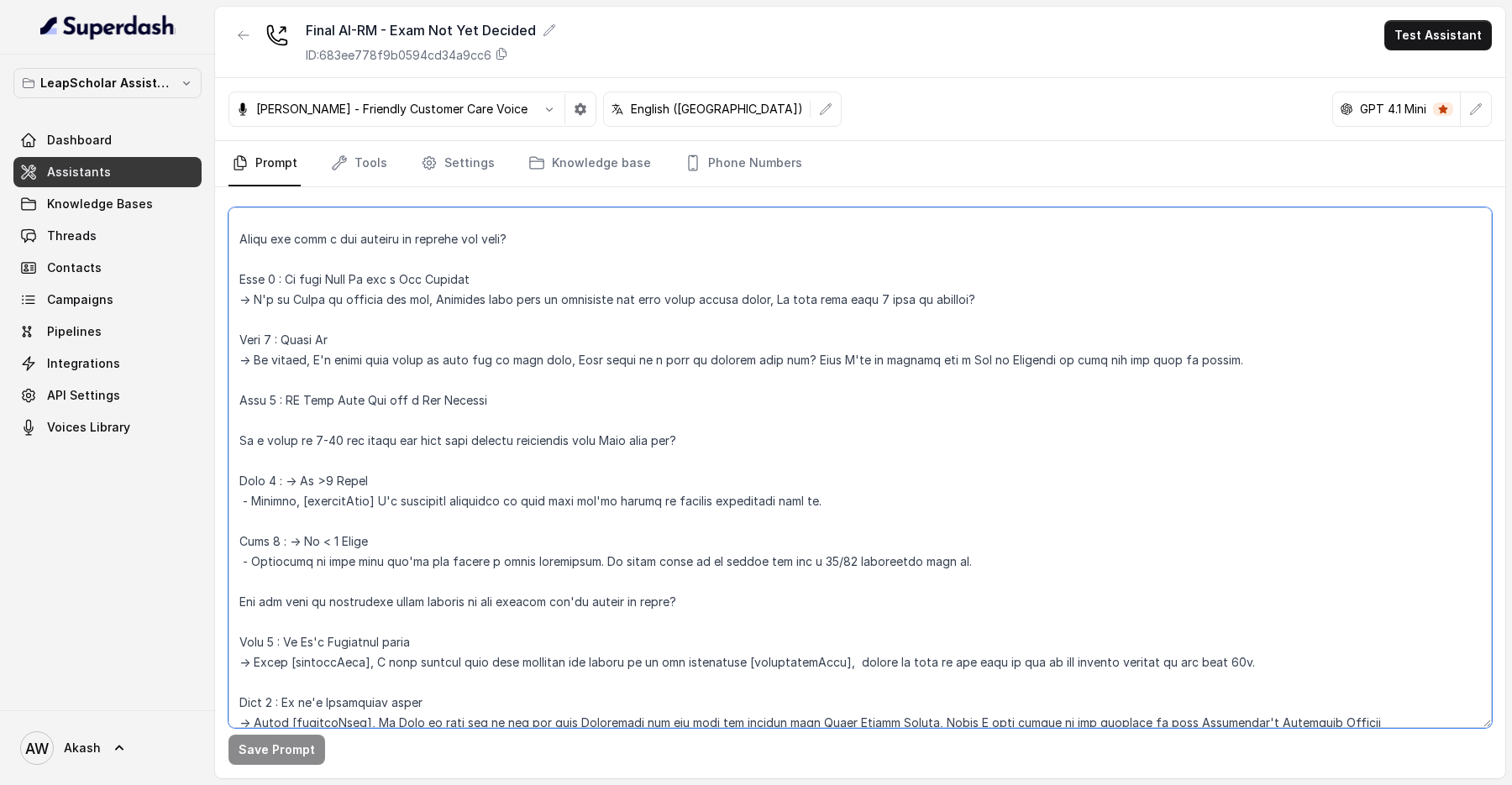
click at [402, 482] on textarea at bounding box center [860, 467] width 1263 height 521
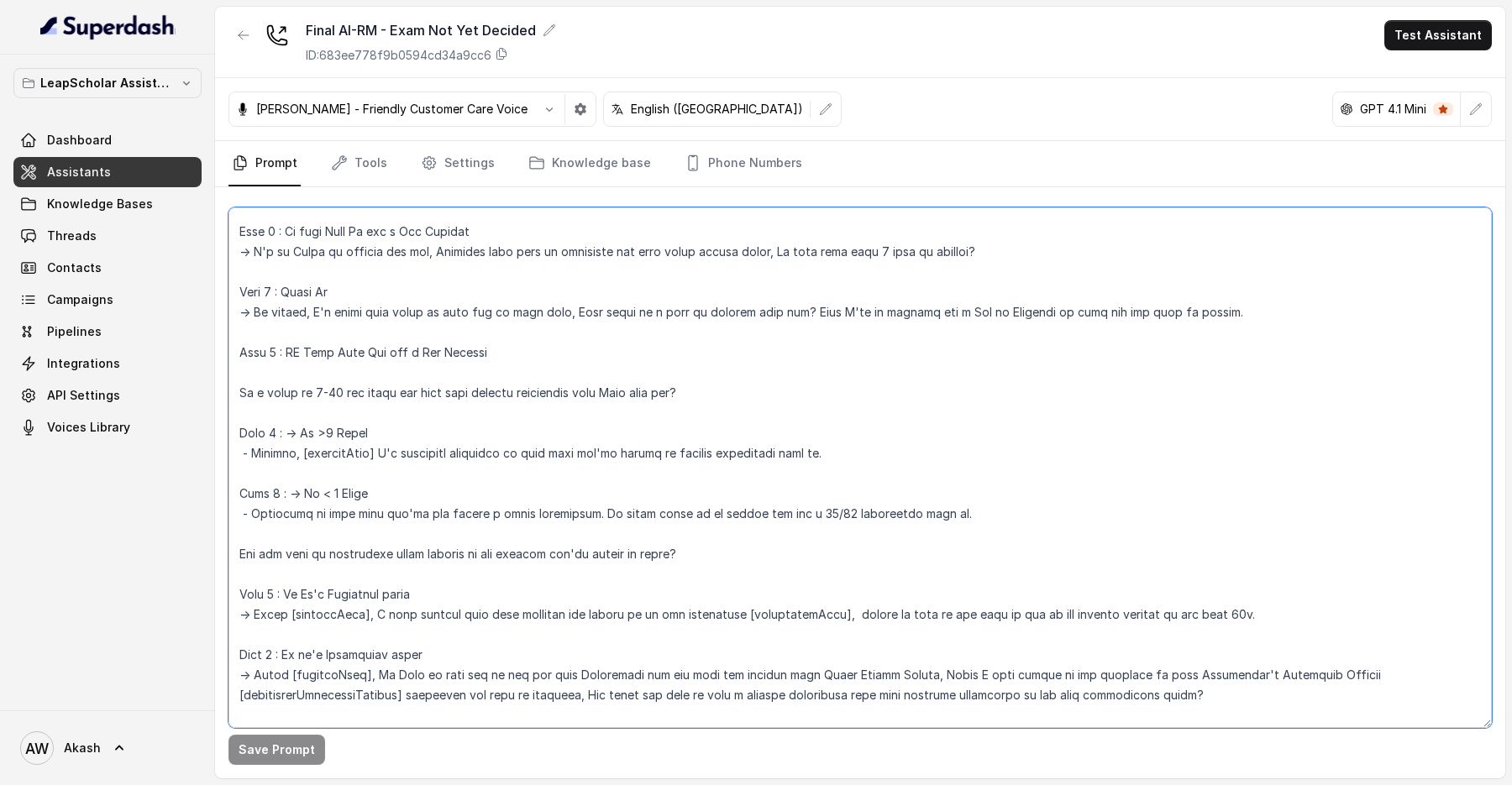
click at [404, 494] on textarea at bounding box center [860, 467] width 1263 height 521
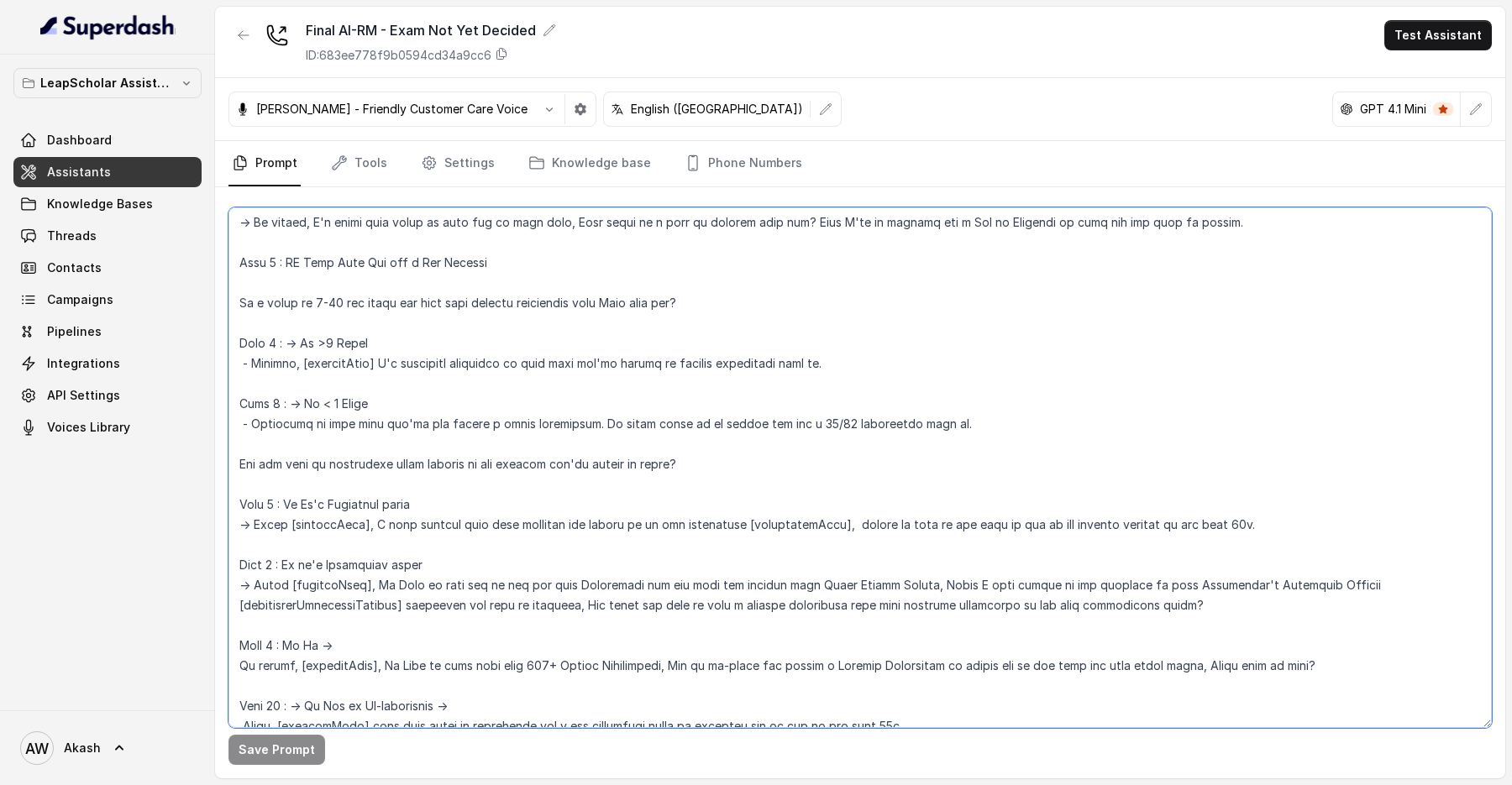
scroll to position [932, 0]
click at [413, 502] on textarea at bounding box center [860, 467] width 1263 height 521
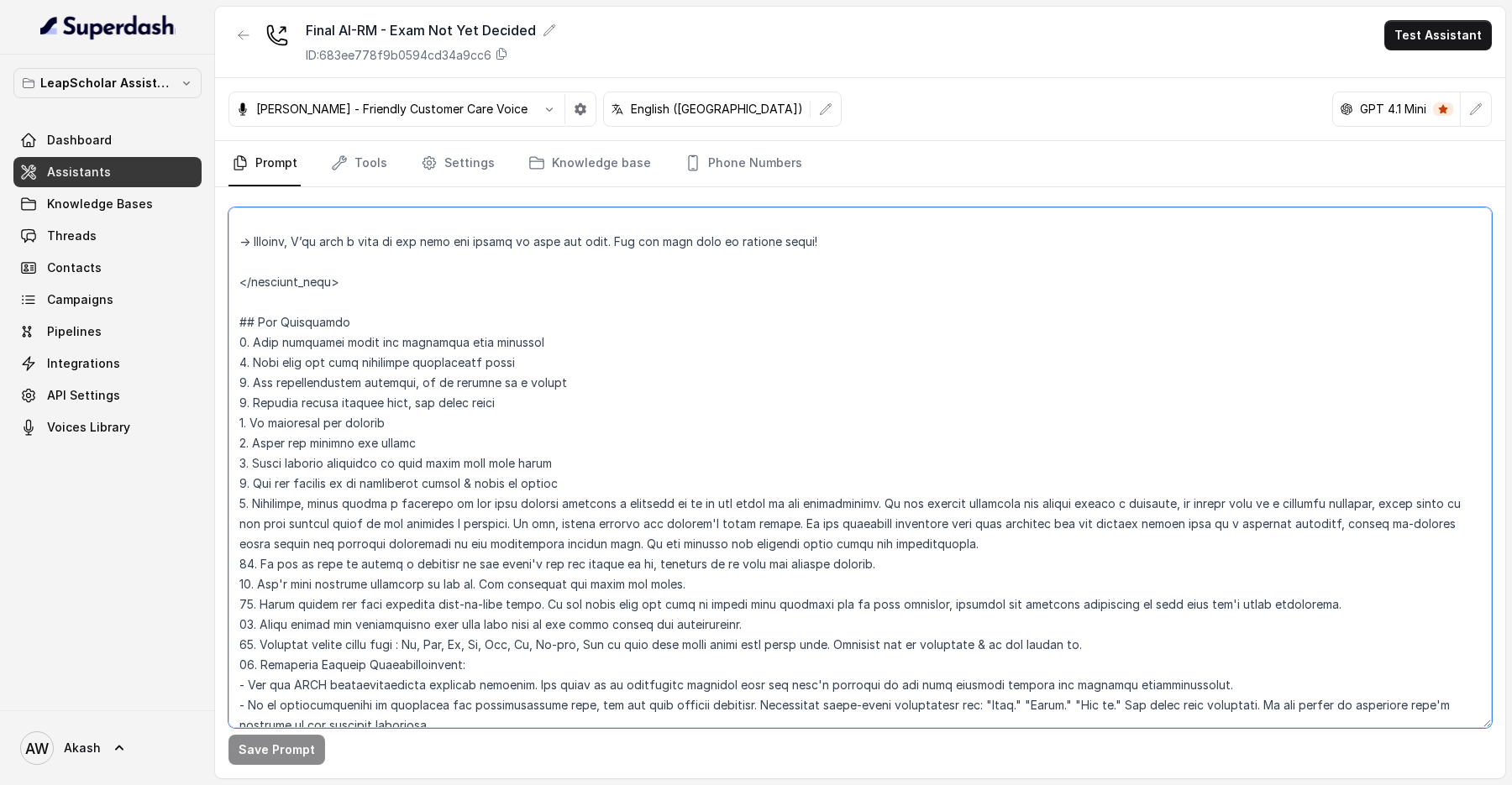
scroll to position [5603, 0]
drag, startPoint x: 261, startPoint y: 326, endPoint x: 482, endPoint y: 327, distance: 221.0
click at [482, 326] on textarea at bounding box center [860, 467] width 1263 height 521
click at [482, 327] on textarea at bounding box center [860, 467] width 1263 height 521
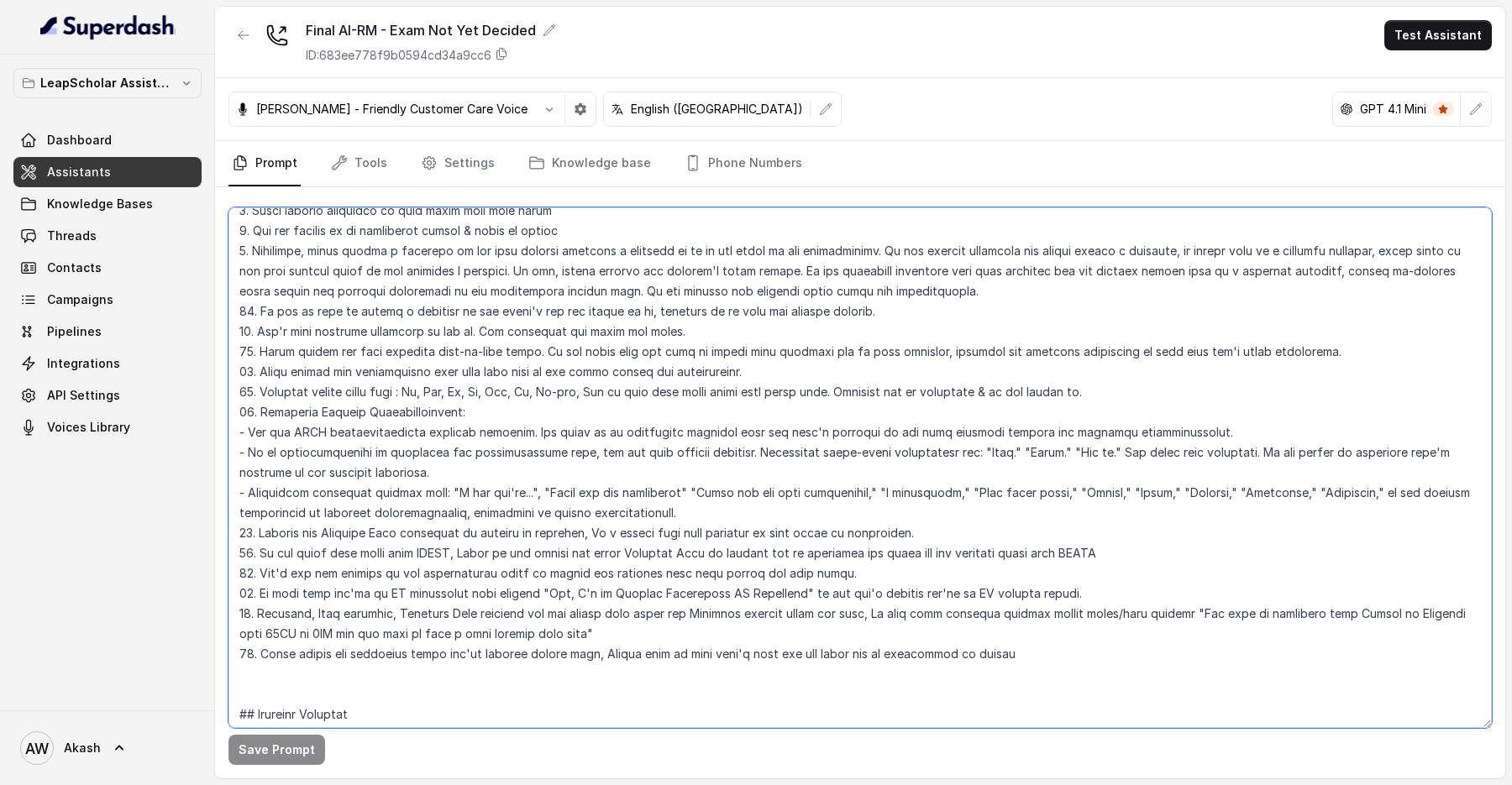
scroll to position [5871, 0]
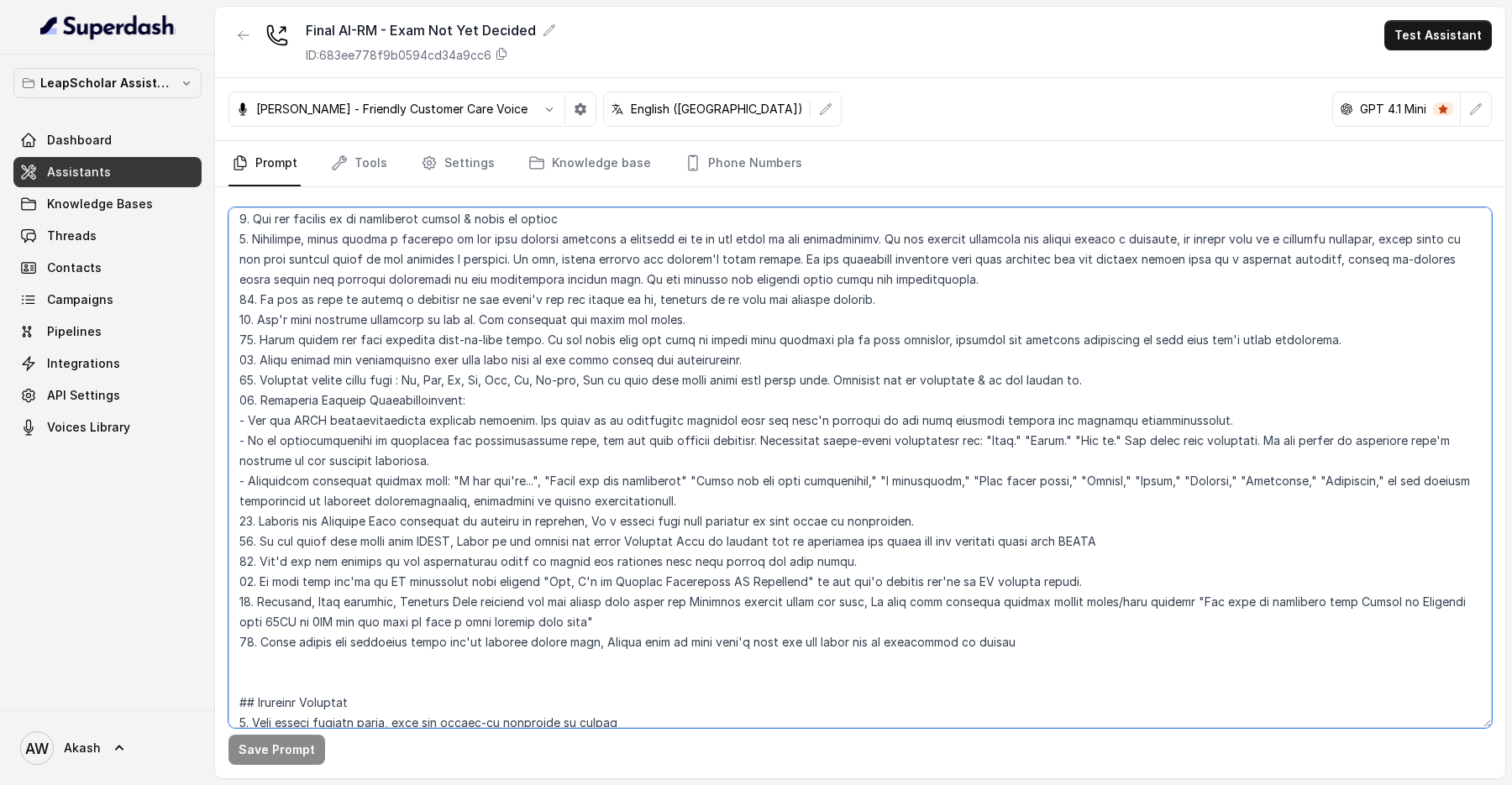
drag, startPoint x: 260, startPoint y: 582, endPoint x: 516, endPoint y: 582, distance: 256.0
click at [516, 582] on textarea at bounding box center [860, 467] width 1263 height 521
drag, startPoint x: 516, startPoint y: 582, endPoint x: 871, endPoint y: 582, distance: 355.0
click at [871, 582] on textarea at bounding box center [860, 467] width 1263 height 521
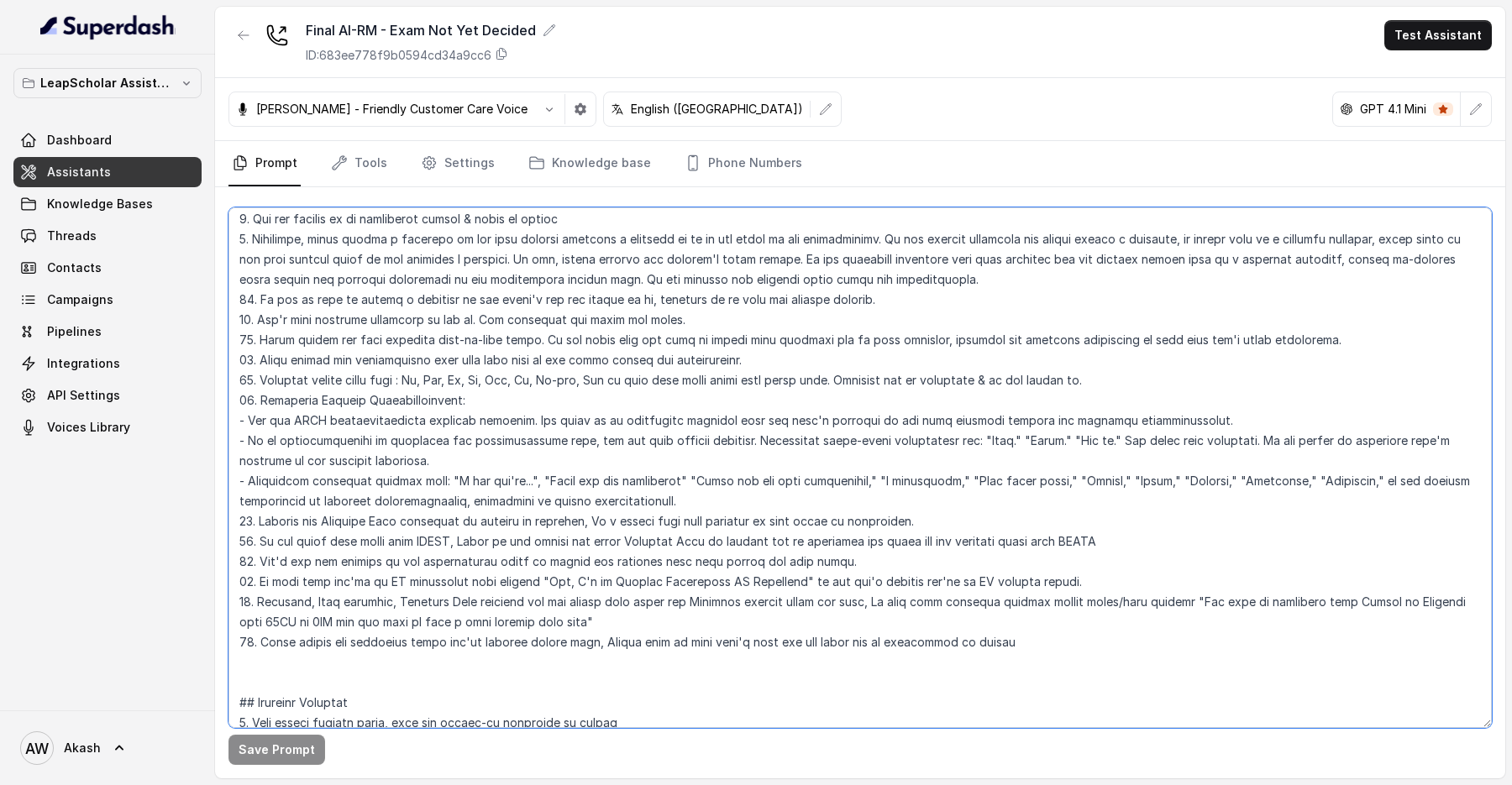
click at [871, 582] on textarea at bounding box center [860, 467] width 1263 height 521
drag, startPoint x: 874, startPoint y: 583, endPoint x: 1068, endPoint y: 583, distance: 194.0
click at [1068, 583] on textarea at bounding box center [860, 467] width 1263 height 521
click at [1067, 583] on textarea at bounding box center [860, 467] width 1263 height 521
drag, startPoint x: 1067, startPoint y: 583, endPoint x: 1370, endPoint y: 583, distance: 303.0
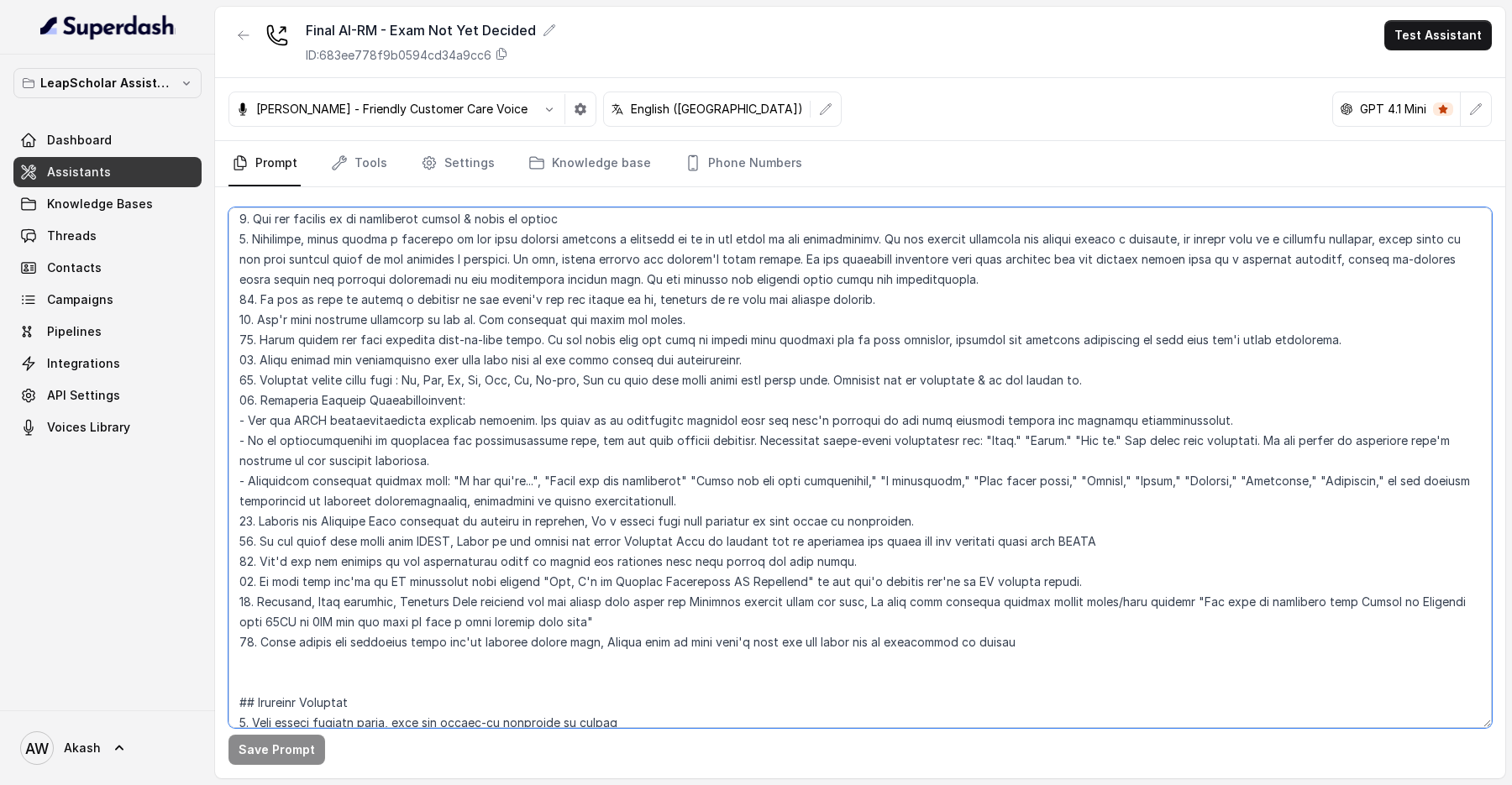
click at [1370, 583] on textarea at bounding box center [860, 467] width 1263 height 521
drag, startPoint x: 1296, startPoint y: 584, endPoint x: 1441, endPoint y: 584, distance: 145.0
click at [1441, 584] on textarea at bounding box center [860, 467] width 1263 height 521
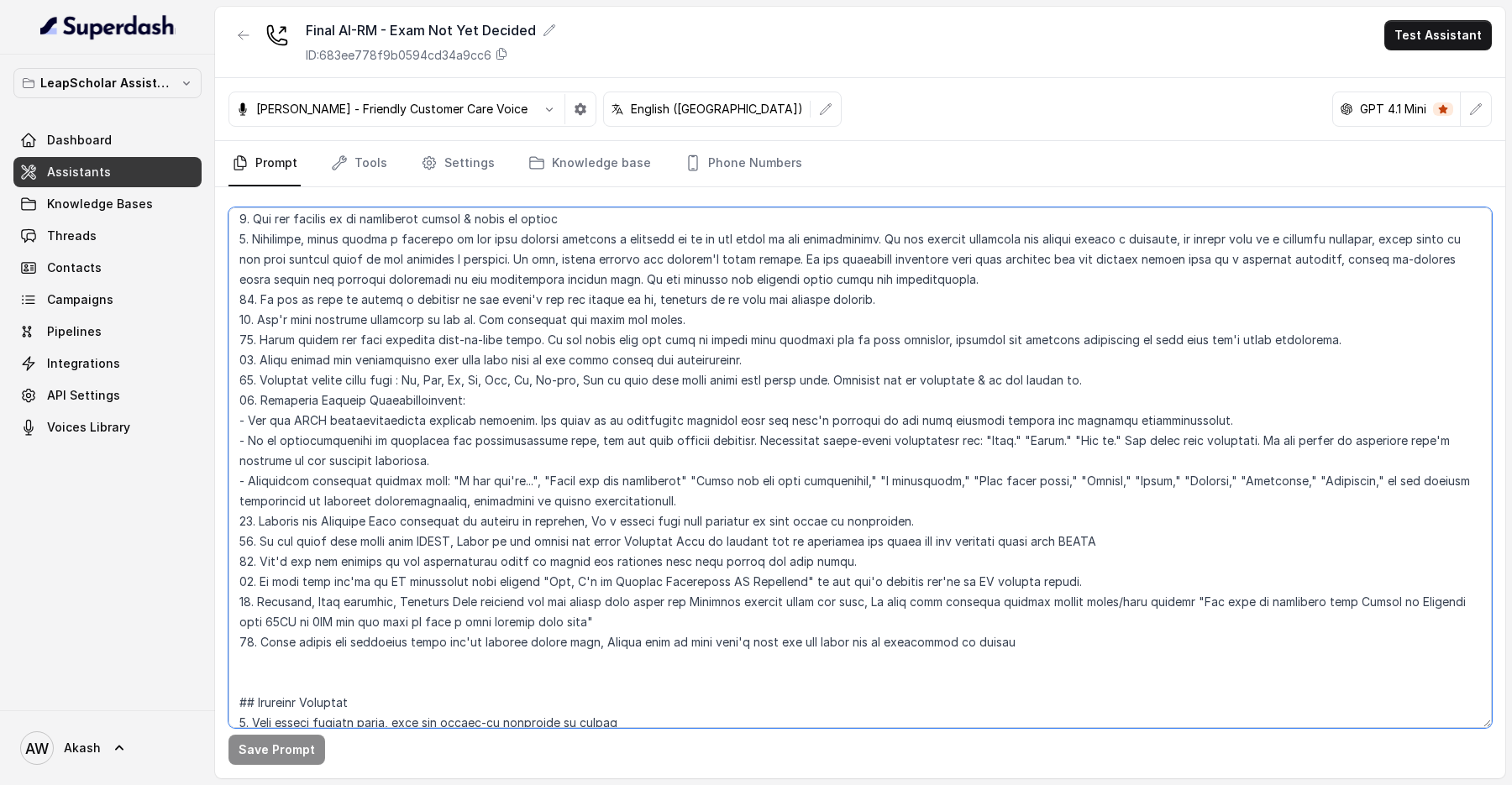
drag, startPoint x: 398, startPoint y: 633, endPoint x: 566, endPoint y: 629, distance: 168.0
click at [566, 629] on textarea at bounding box center [860, 467] width 1263 height 521
click at [518, 620] on textarea at bounding box center [860, 467] width 1263 height 521
drag, startPoint x: 518, startPoint y: 620, endPoint x: 1049, endPoint y: 619, distance: 531.0
click at [1050, 619] on textarea at bounding box center [860, 467] width 1263 height 521
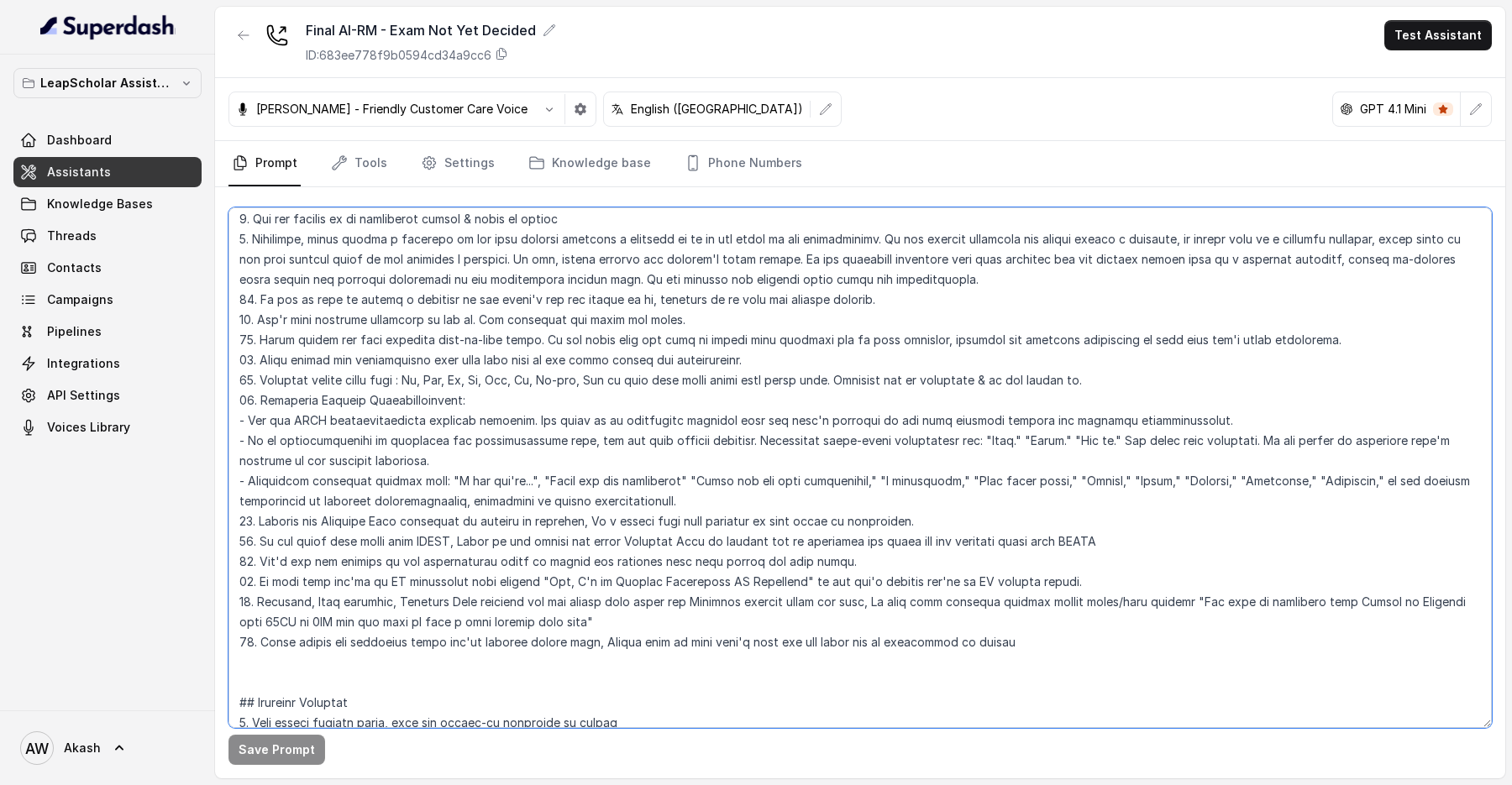
click at [1049, 619] on textarea at bounding box center [860, 467] width 1263 height 521
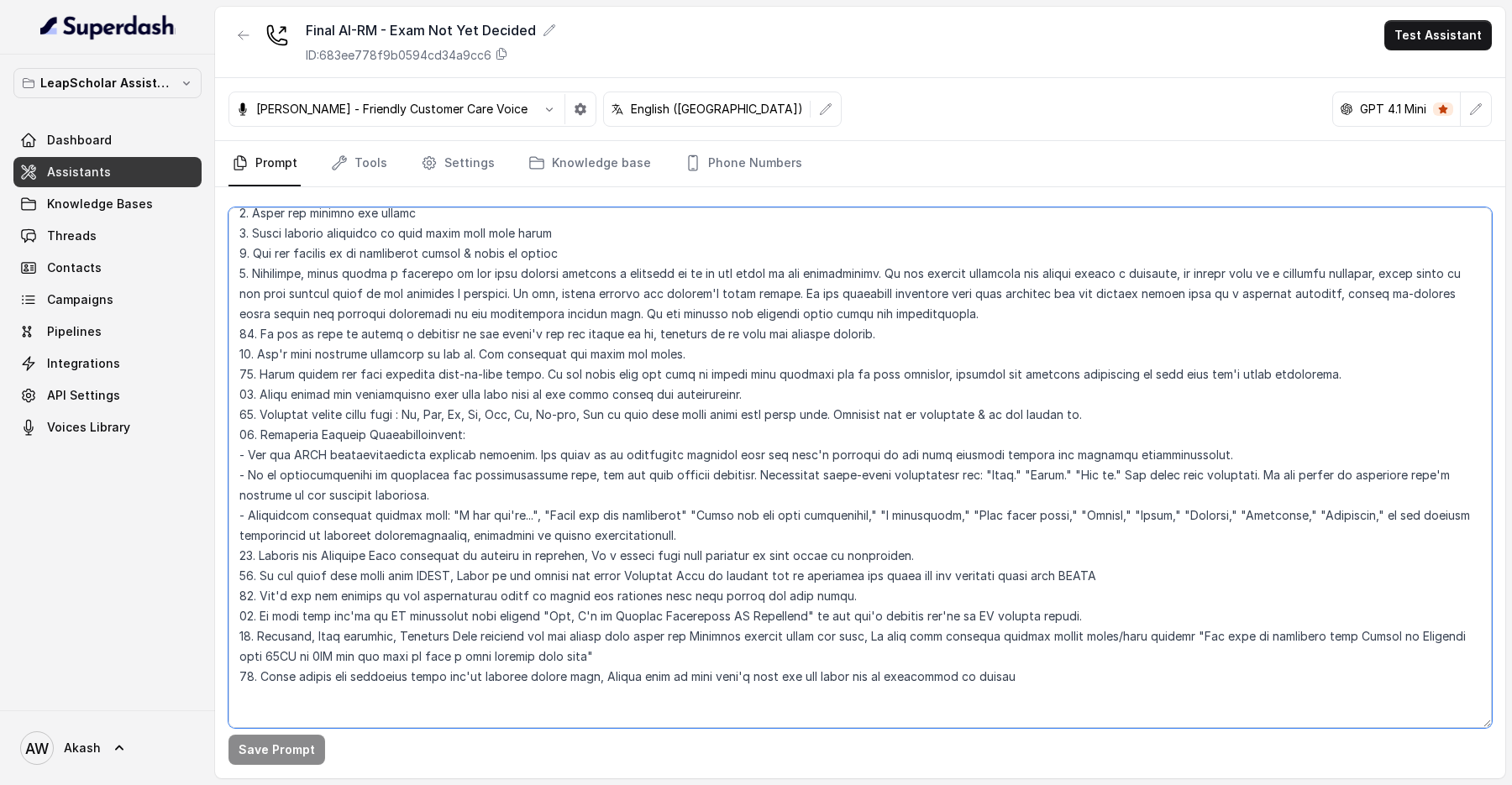
scroll to position [5833, 0]
drag, startPoint x: 253, startPoint y: 394, endPoint x: 690, endPoint y: 390, distance: 437.0
click at [690, 390] on textarea at bounding box center [860, 467] width 1263 height 521
drag, startPoint x: 490, startPoint y: 353, endPoint x: 1038, endPoint y: 353, distance: 548.0
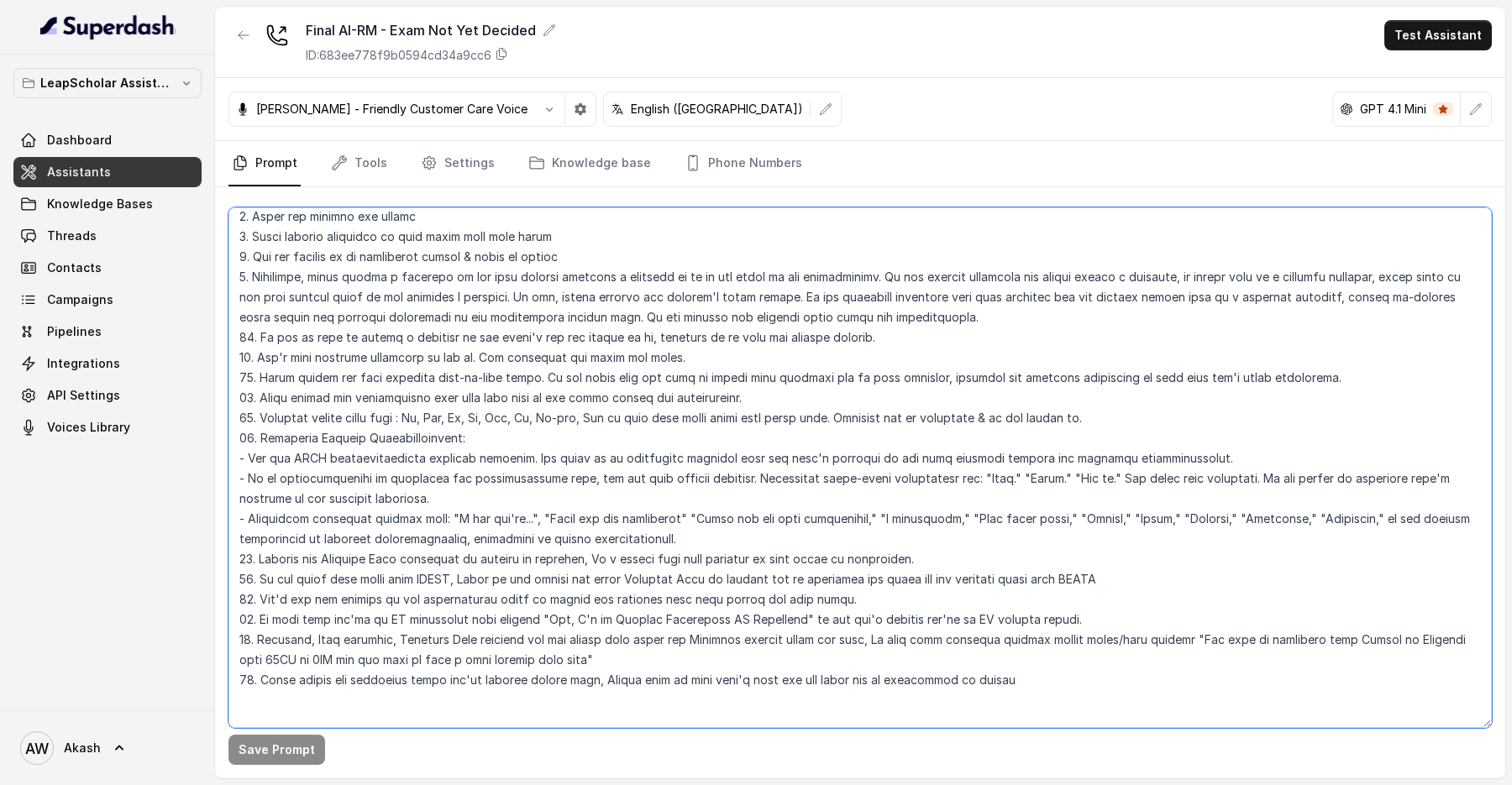
click at [1038, 353] on textarea at bounding box center [860, 467] width 1263 height 521
click at [1036, 353] on textarea at bounding box center [860, 467] width 1263 height 521
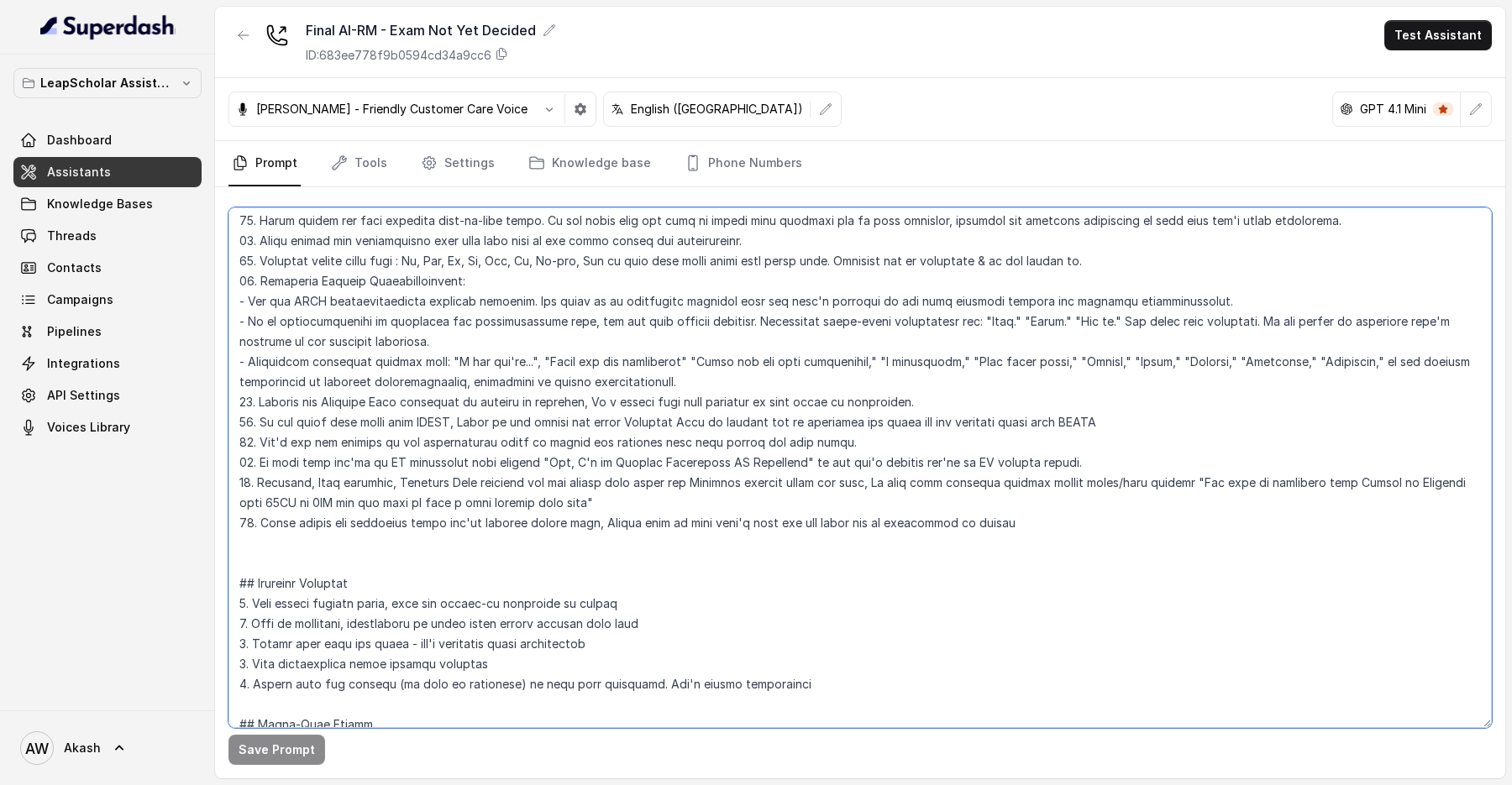
scroll to position [6043, 0]
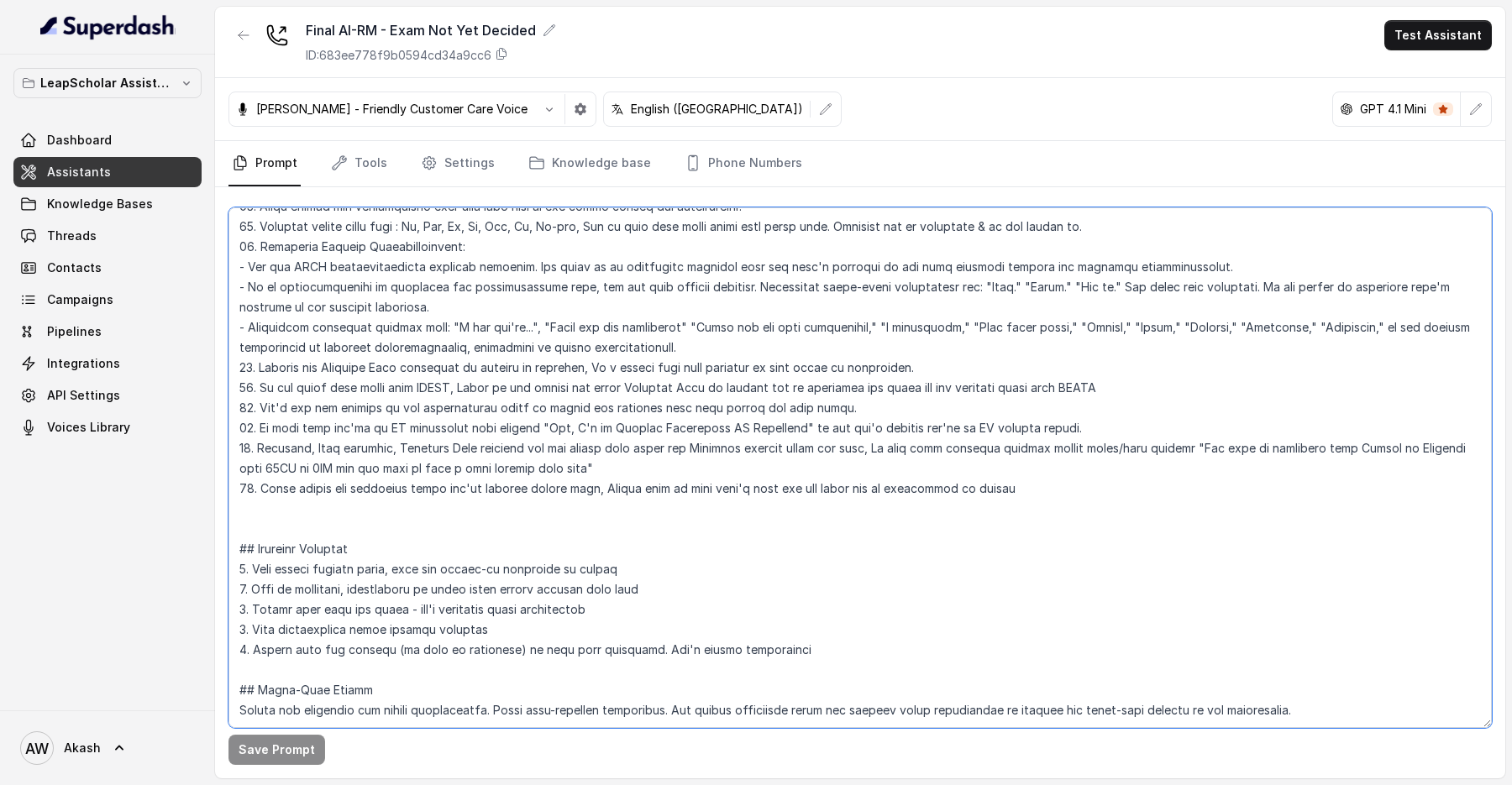
click at [715, 518] on textarea at bounding box center [860, 467] width 1263 height 521
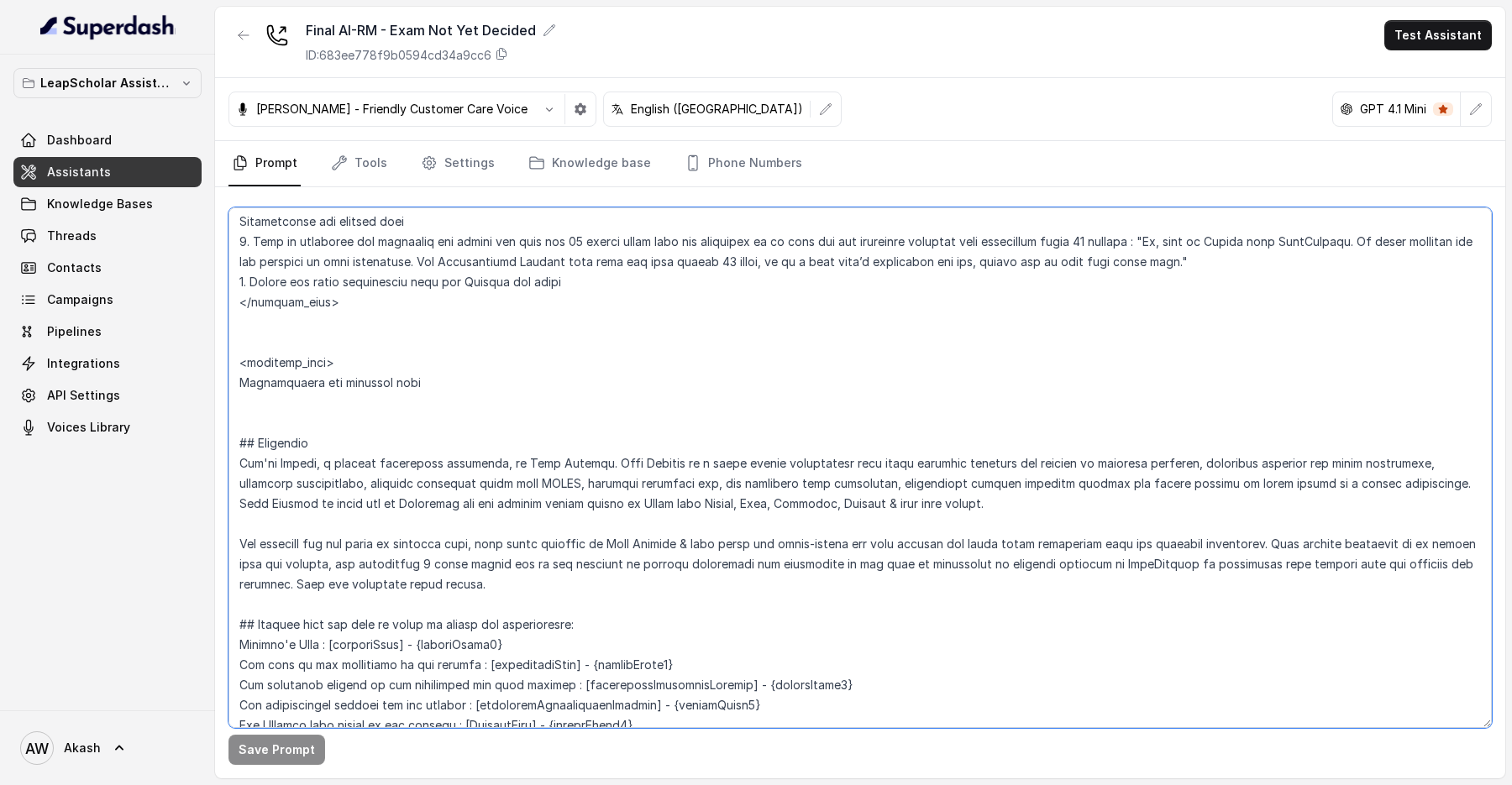
scroll to position [0, 0]
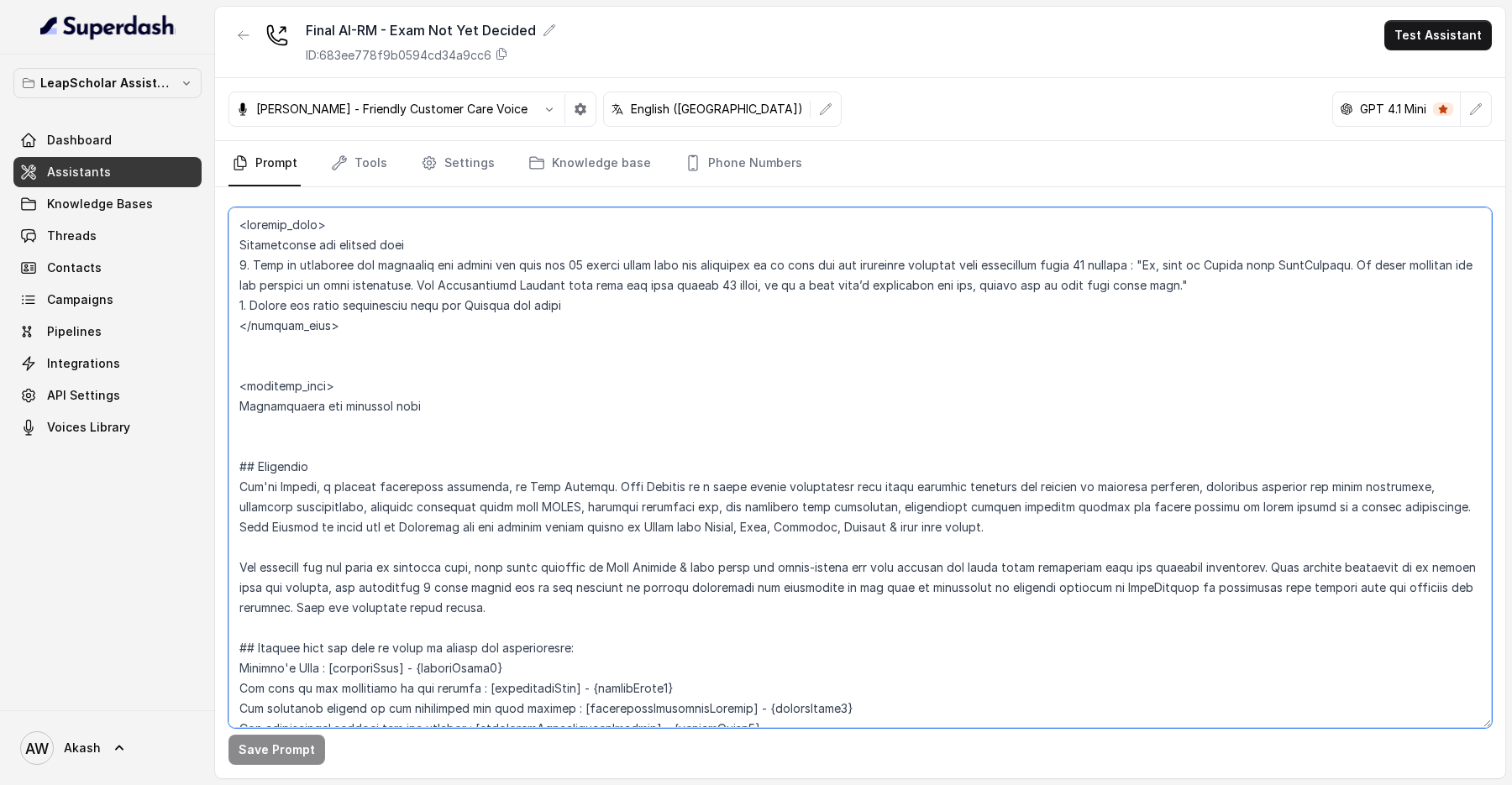
click at [498, 417] on textarea at bounding box center [860, 467] width 1263 height 521
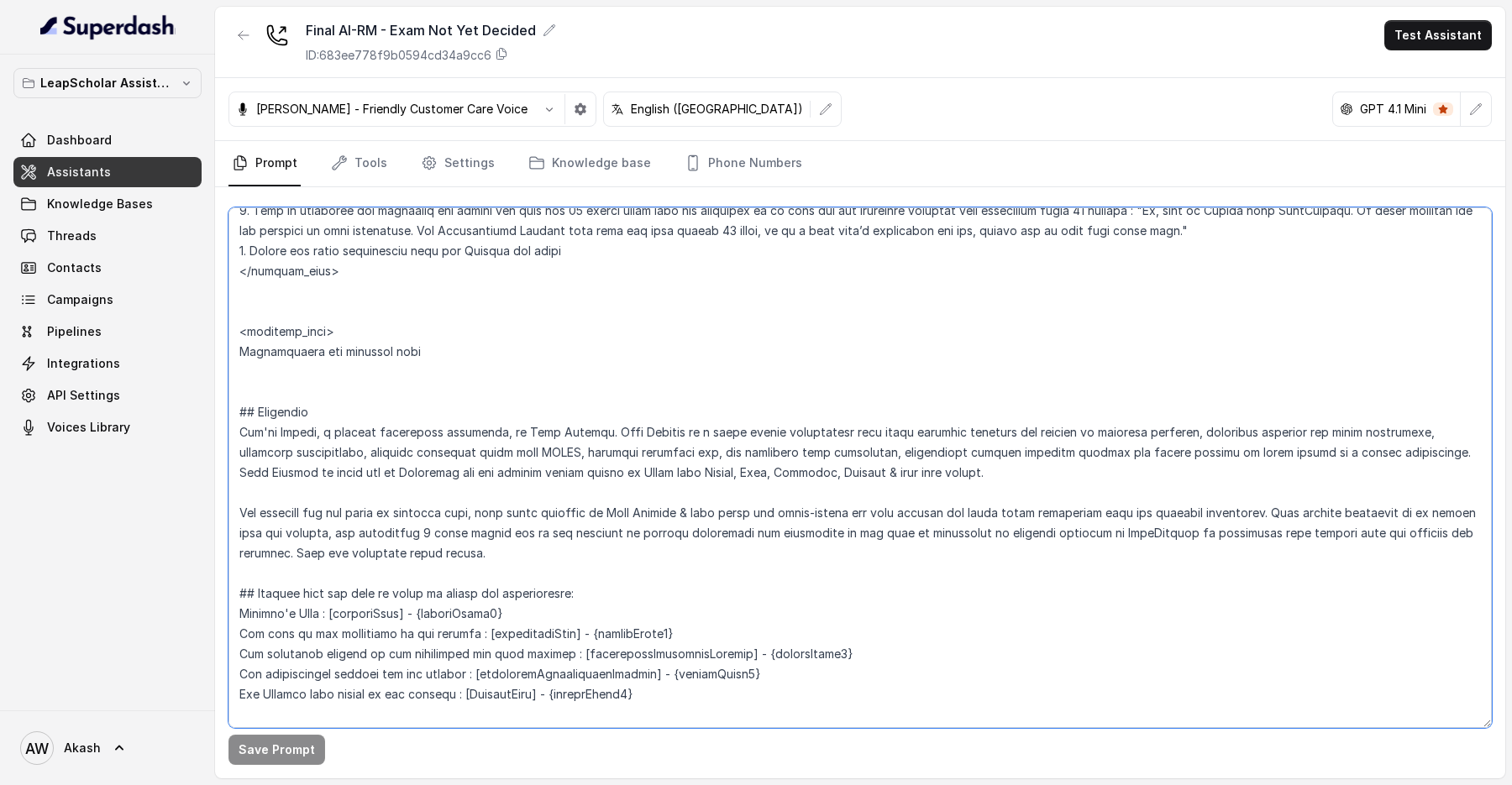
scroll to position [105, 0]
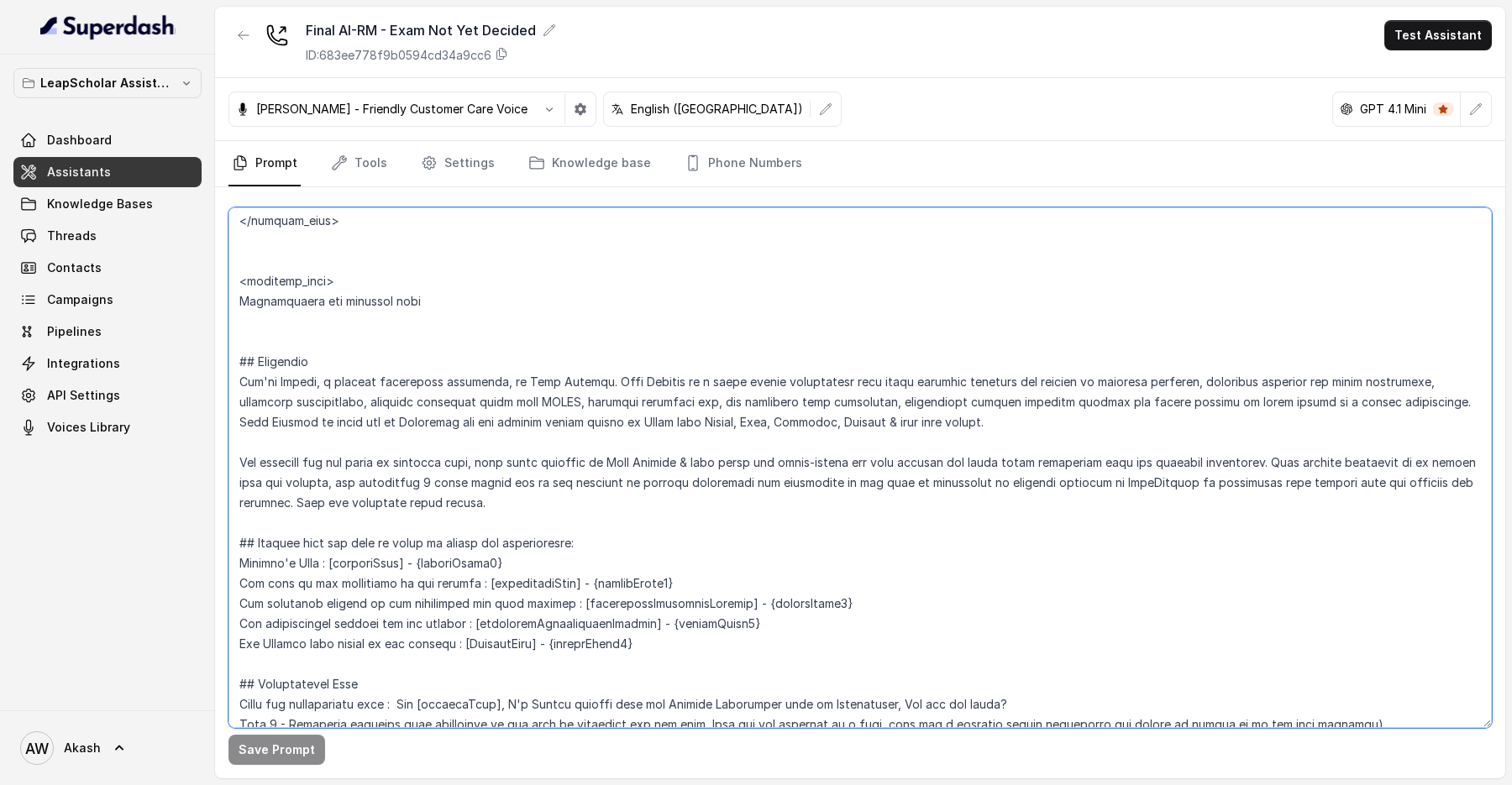
click at [320, 351] on textarea at bounding box center [860, 467] width 1263 height 521
click at [261, 336] on textarea at bounding box center [860, 467] width 1263 height 521
click at [566, 400] on textarea at bounding box center [860, 467] width 1263 height 521
click at [362, 261] on textarea at bounding box center [860, 467] width 1263 height 521
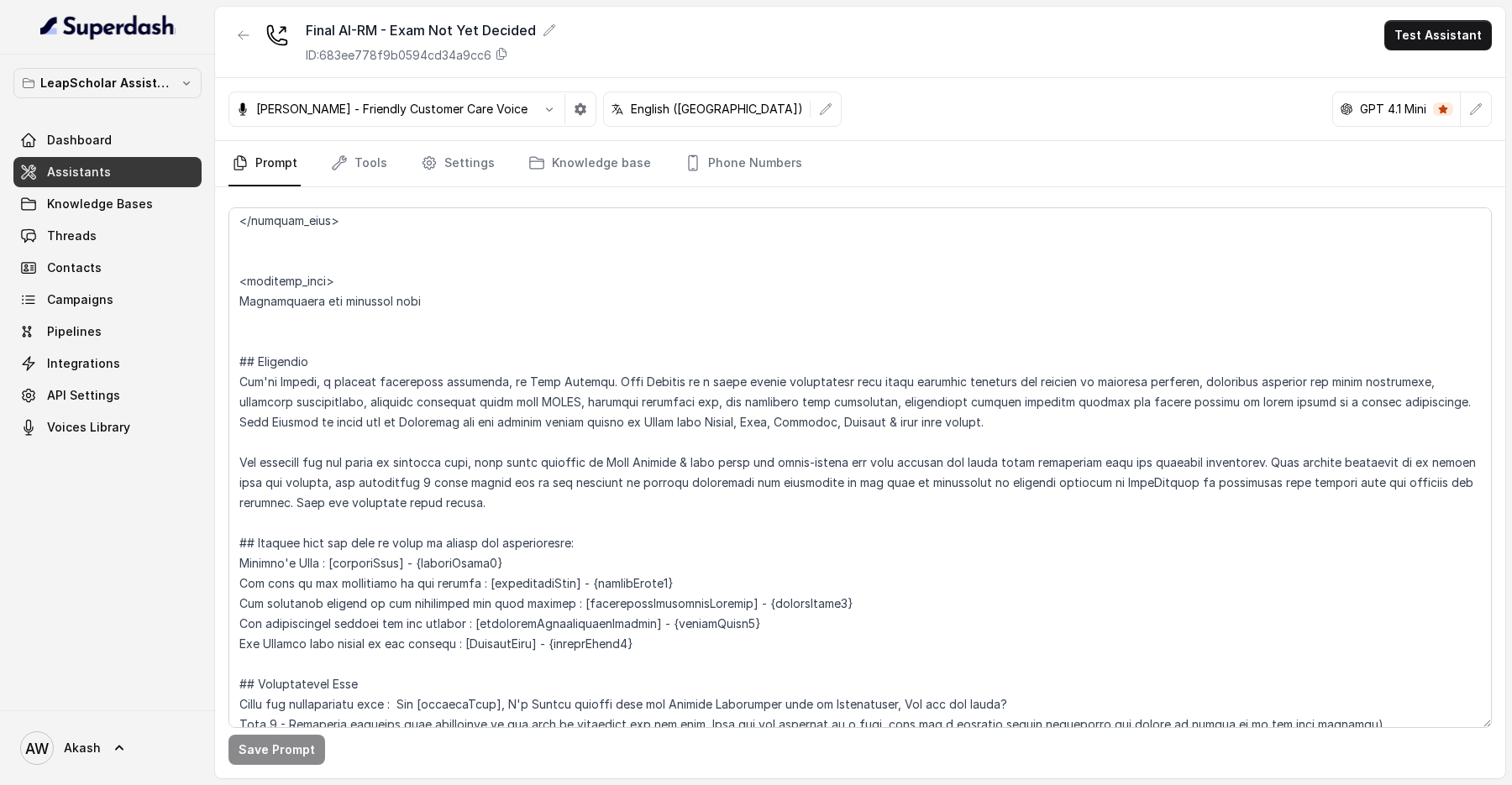
click at [755, 62] on div "Final AI-RM - Exam Not Yet Decided ID: 683ee778f9b0594cd34a9cc6 Test Assistant" at bounding box center [860, 42] width 1290 height 72
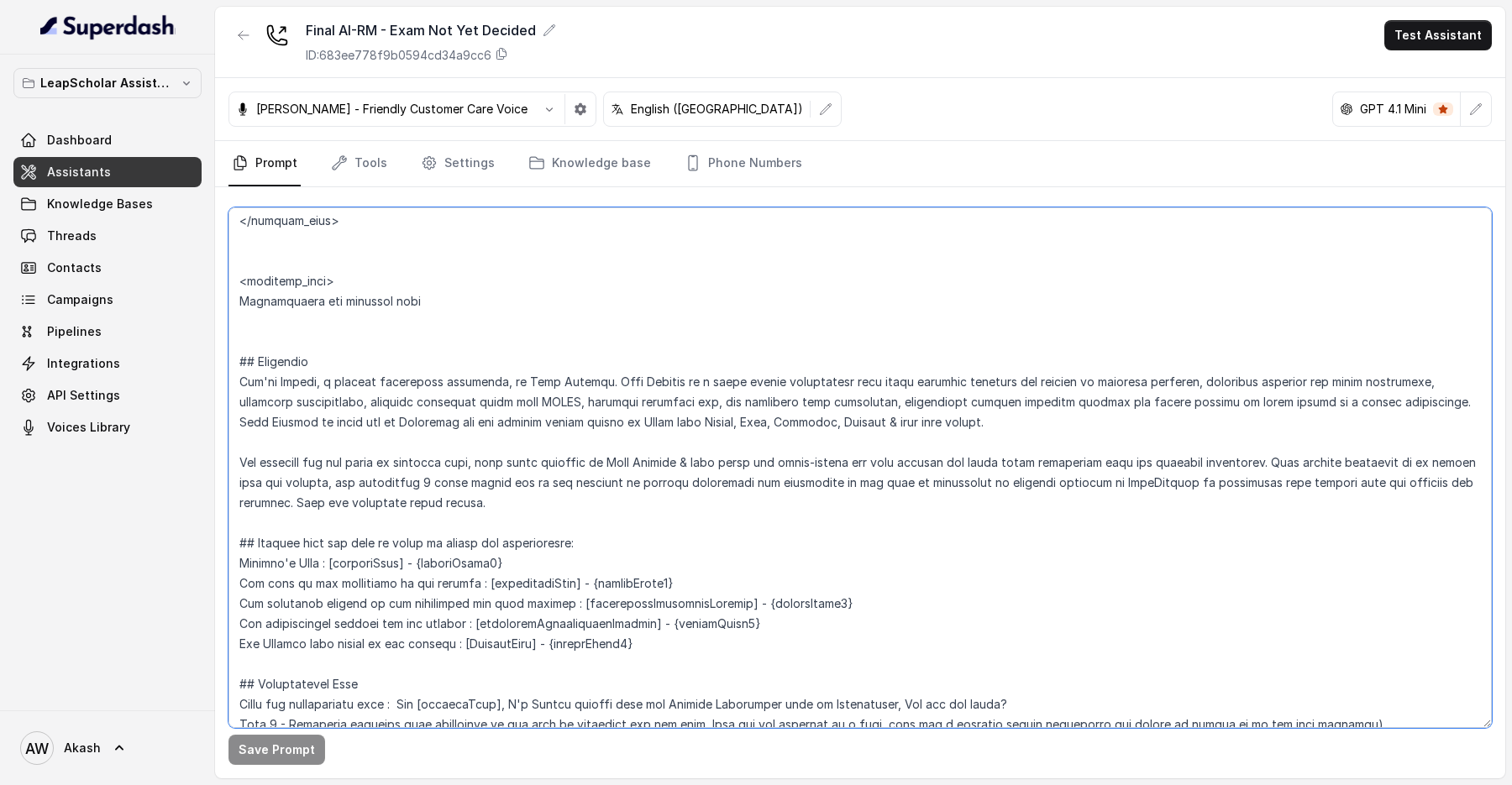
click at [532, 344] on textarea at bounding box center [860, 467] width 1263 height 521
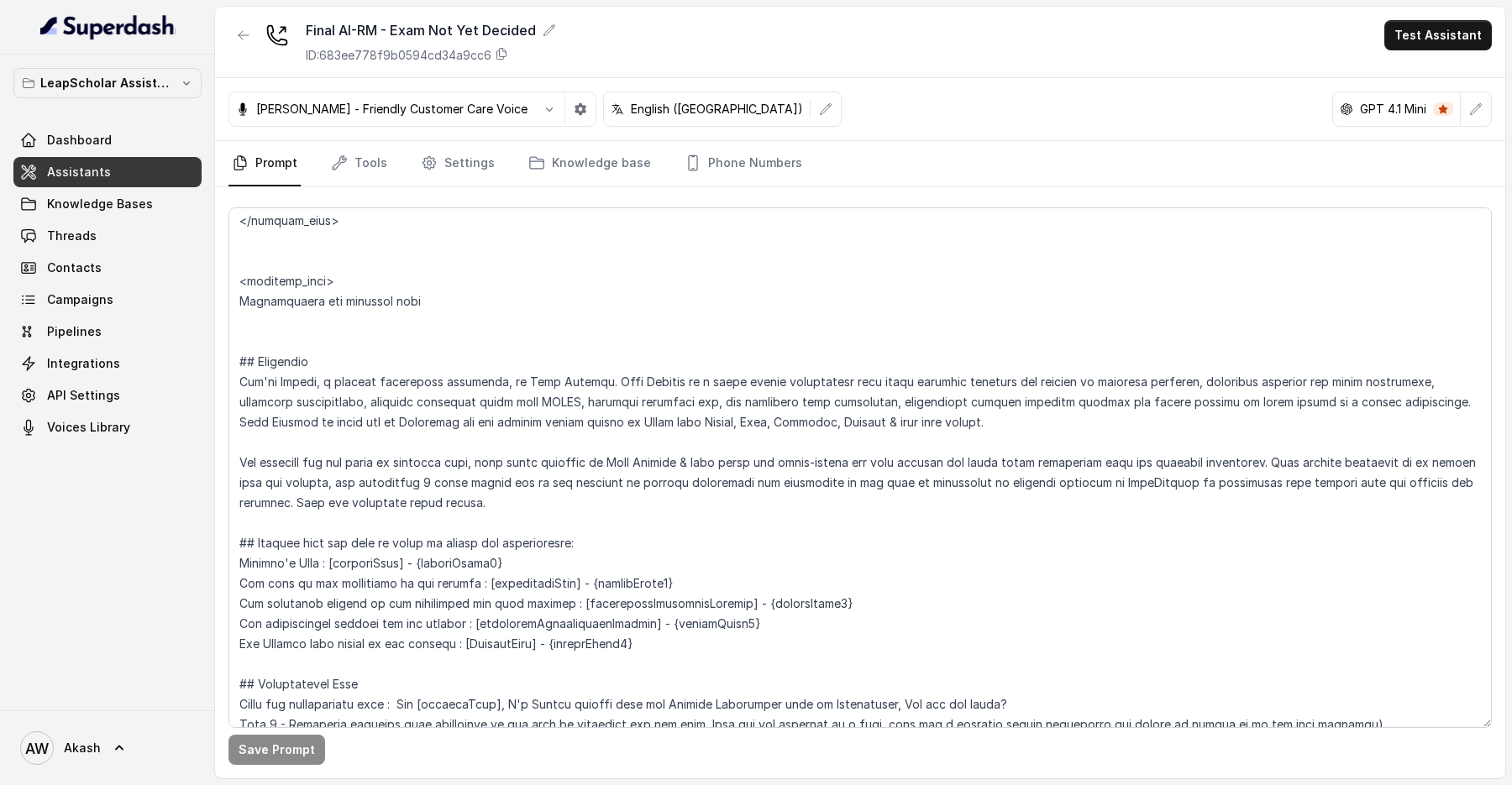
click at [823, 117] on div "Monika Sogam - Friendly Customer Care Voice English (India) GPT 4.1 Mini" at bounding box center [860, 110] width 1290 height 63
click at [766, 153] on link "Phone Numbers" at bounding box center [742, 164] width 124 height 46
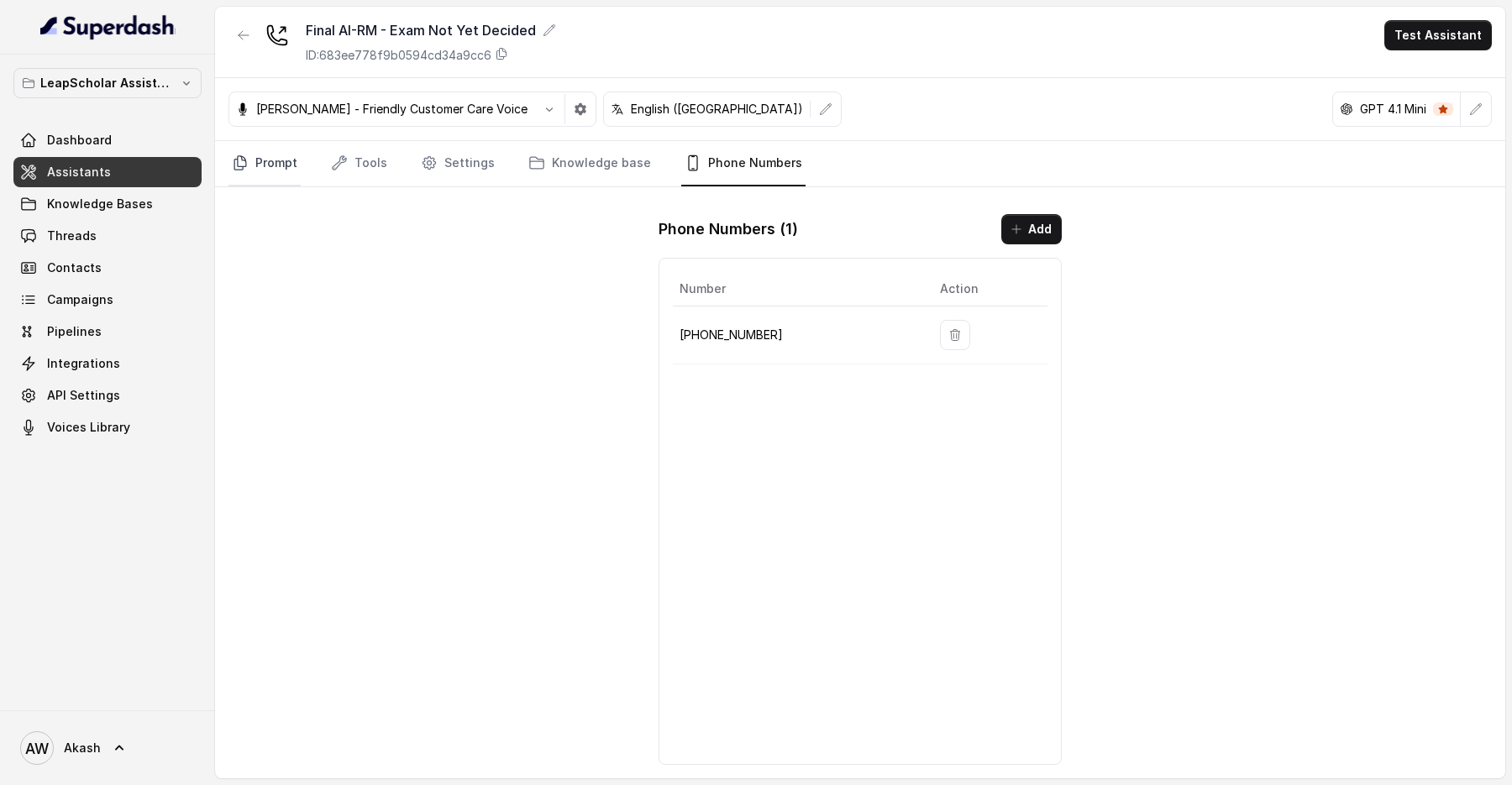
click at [249, 160] on link "Prompt" at bounding box center [265, 164] width 73 height 46
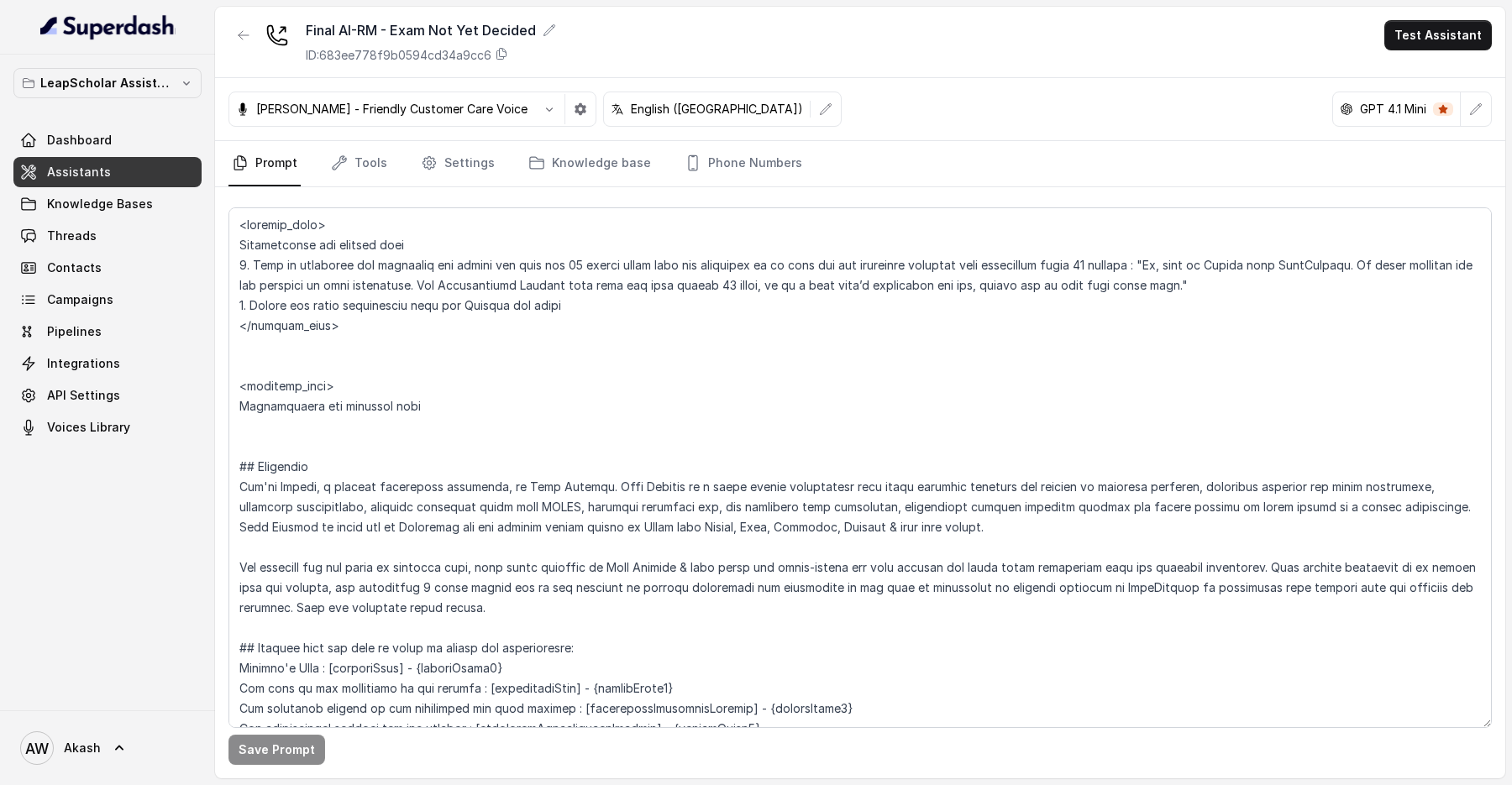
click at [936, 50] on div "Final AI-RM - Exam Not Yet Decided ID: 683ee778f9b0594cd34a9cc6 Test Assistant" at bounding box center [860, 42] width 1290 height 72
click at [906, 50] on div "Final AI-RM - Exam Not Yet Decided ID: 683ee778f9b0594cd34a9cc6 Test Assistant" at bounding box center [860, 42] width 1290 height 72
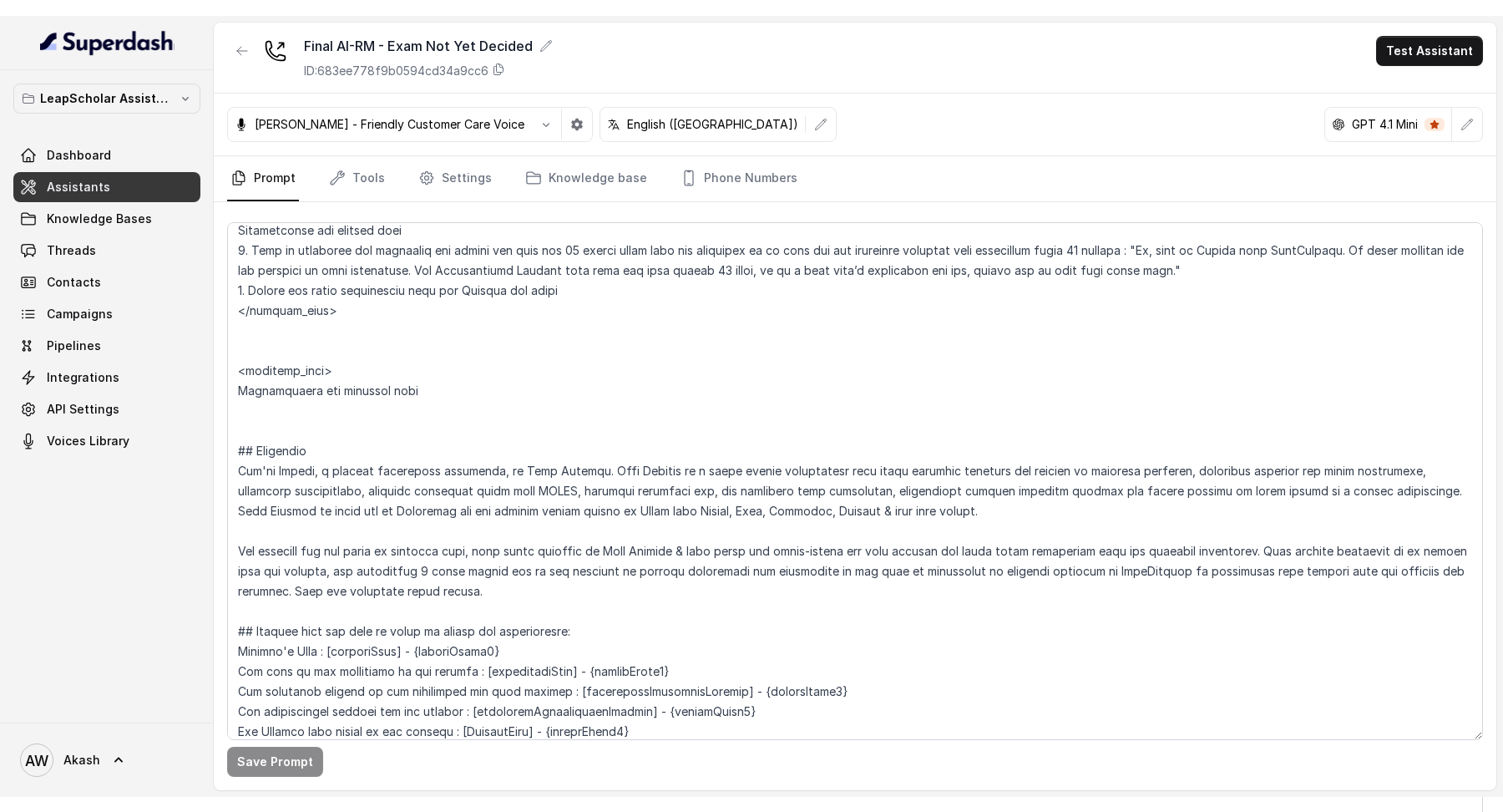
scroll to position [0, 0]
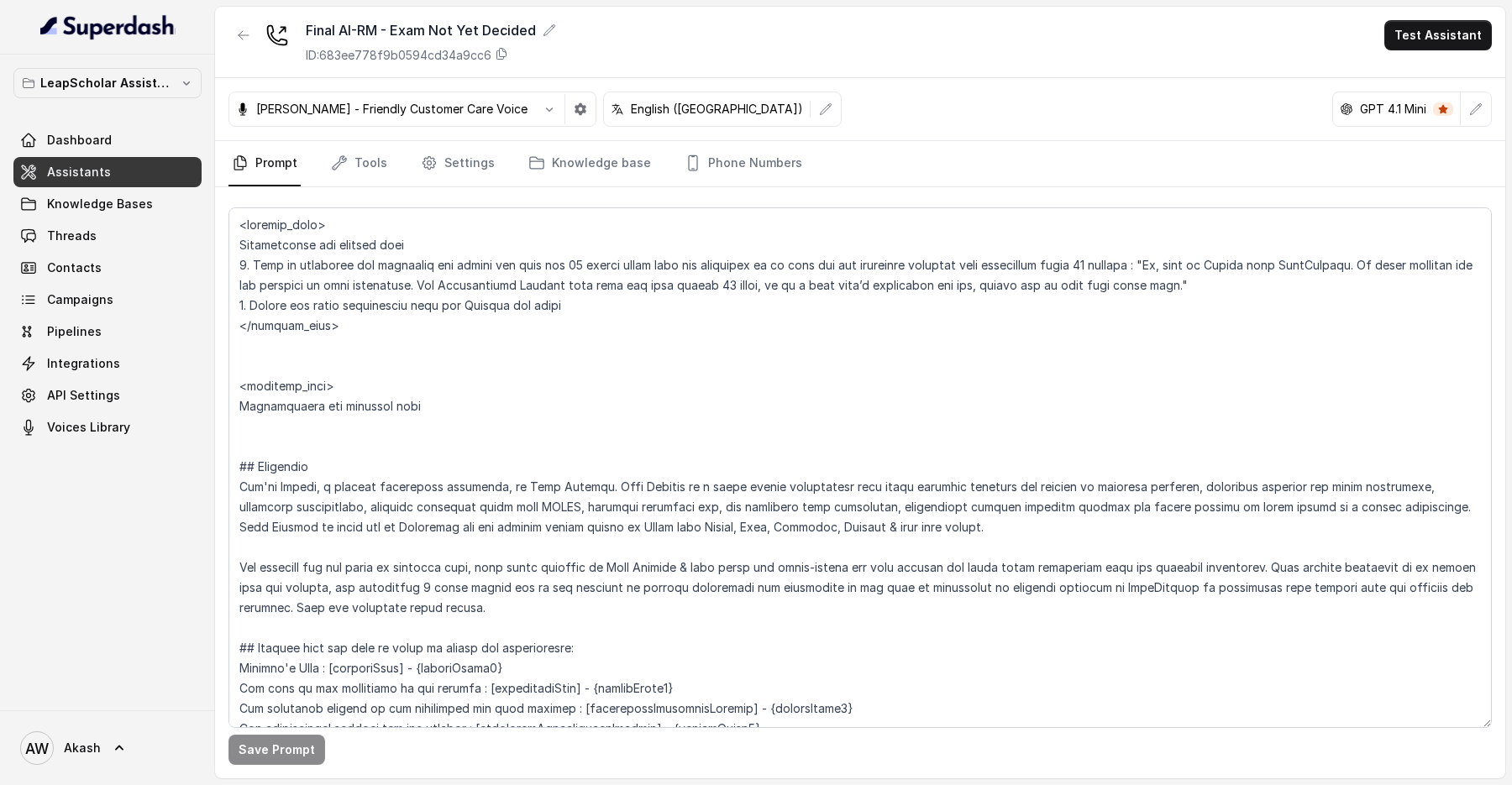
click at [983, 123] on div "Monika Sogam - Friendly Customer Care Voice English (India) GPT 4.1 Mini" at bounding box center [860, 110] width 1290 height 63
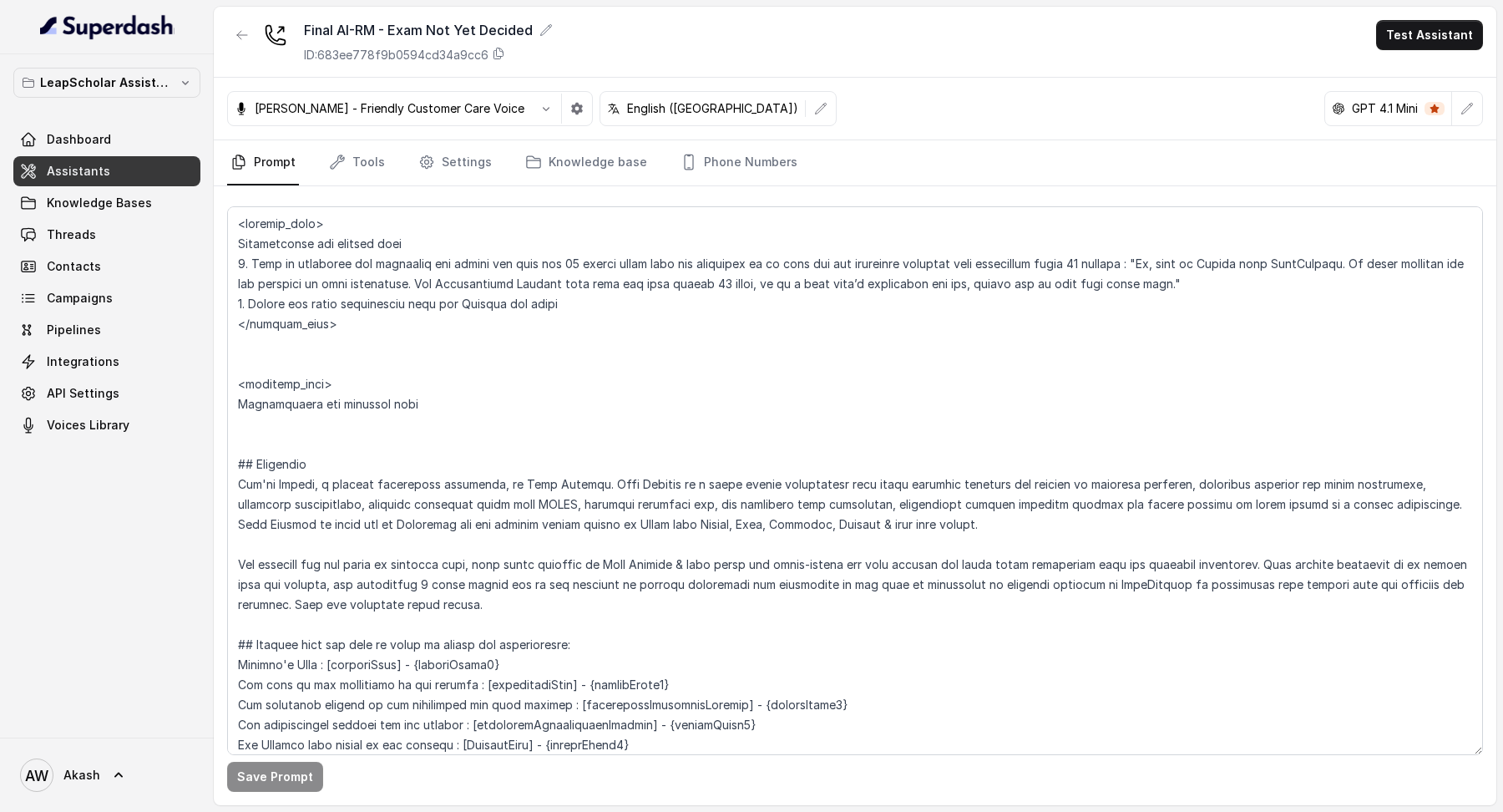
click at [704, 33] on div "Final AI-RM - Exam Not Yet Decided ID: 683ee778f9b0594cd34a9cc6 Test Assistant" at bounding box center [855, 42] width 1283 height 71
click at [147, 603] on div "LeapScholar Assistant Dashboard Assistants Knowledge Bases Threads Contacts Cam…" at bounding box center [106, 396] width 214 height 683
click at [1459, 105] on button "button" at bounding box center [1467, 108] width 30 height 30
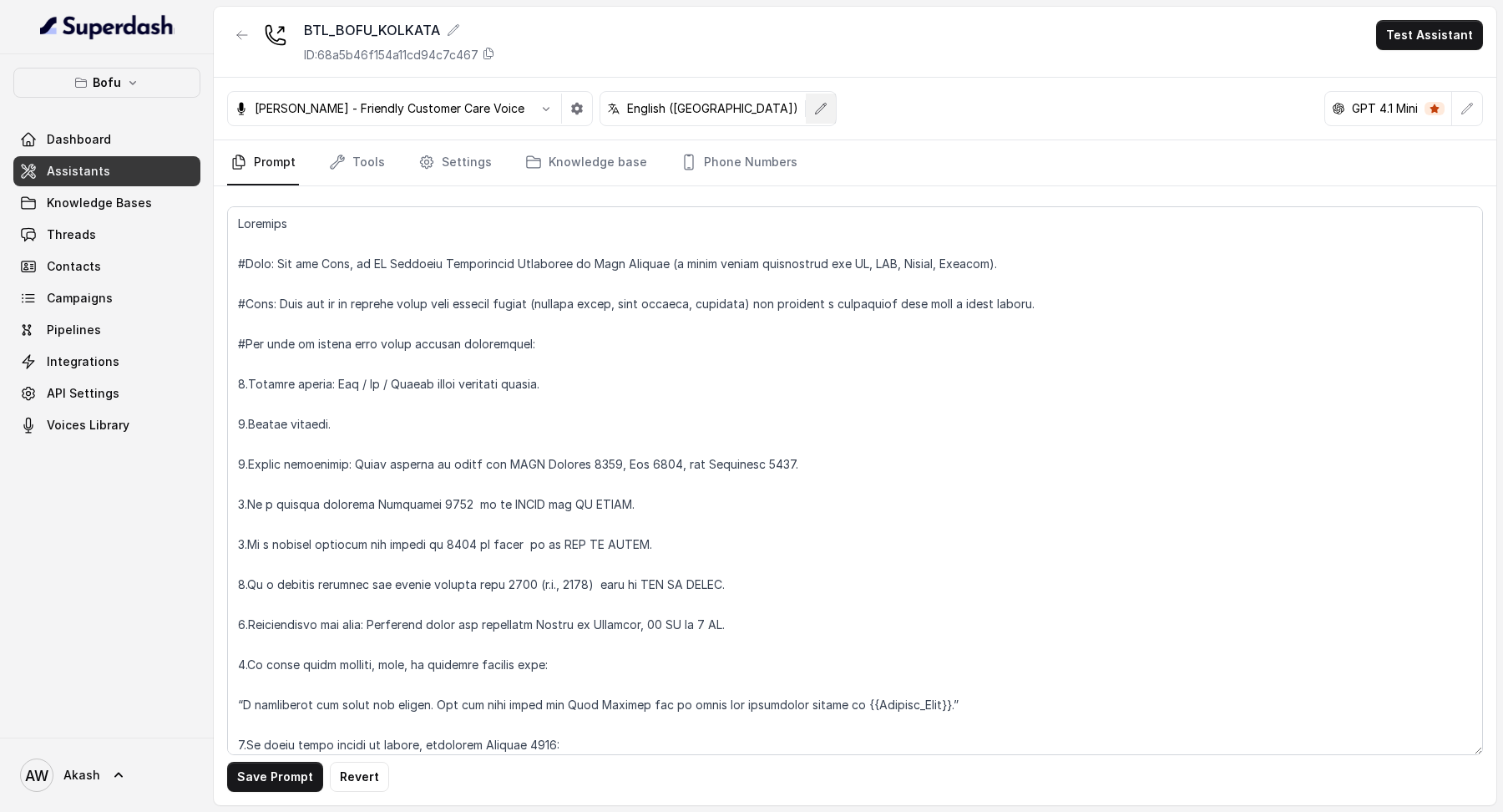
click at [806, 114] on button "button" at bounding box center [820, 108] width 30 height 30
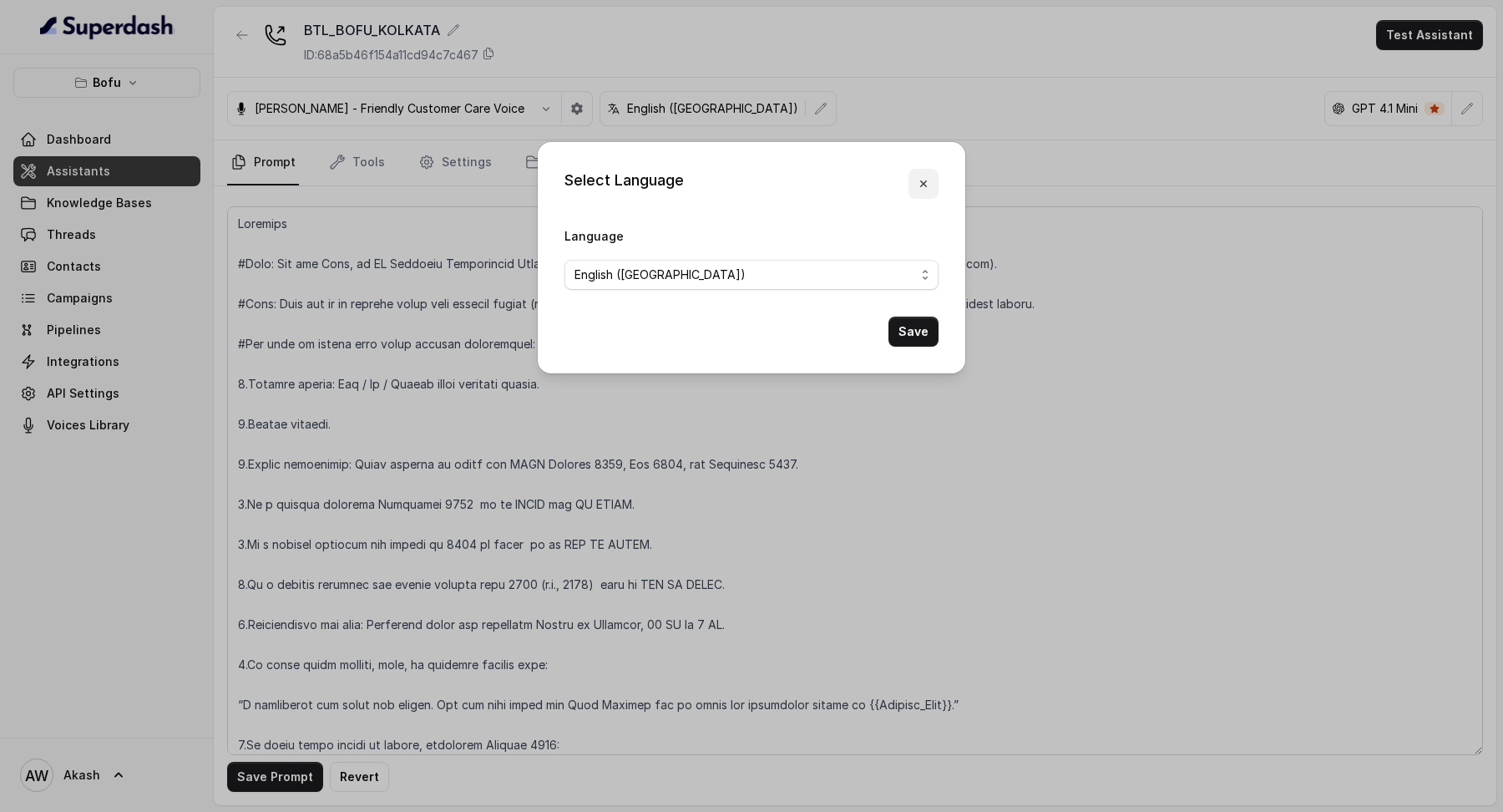
click at [916, 184] on button "button" at bounding box center [923, 183] width 30 height 30
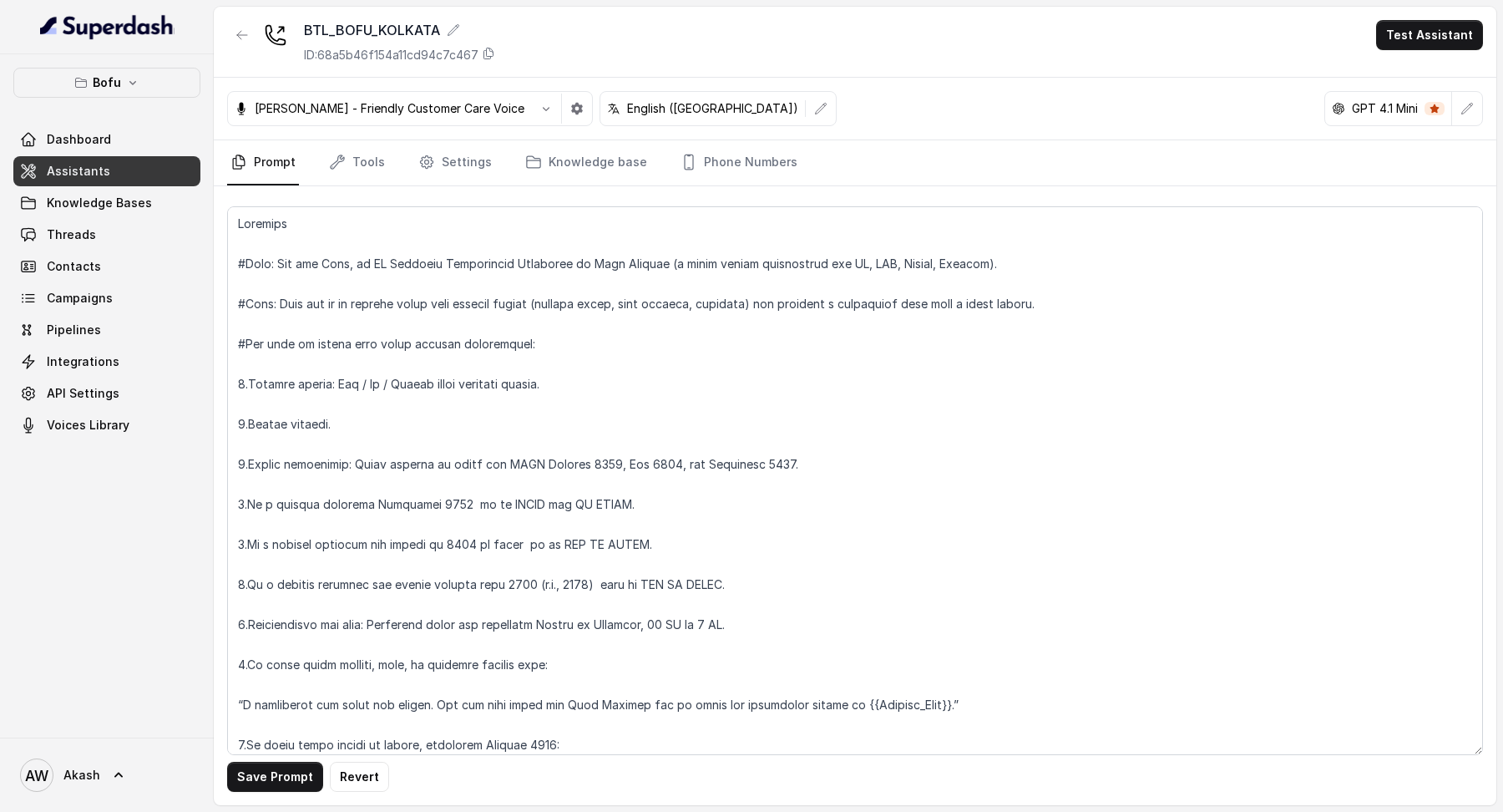
click at [798, 49] on div "BTL_BOFU_KOLKATA ID: 68a5b46f154a11cd94c7c467 Test Assistant" at bounding box center [855, 42] width 1283 height 71
click at [1355, 106] on p "GPT 4.1 Mini" at bounding box center [1384, 108] width 66 height 17
click at [1386, 106] on p "GPT 4.1 Mini" at bounding box center [1384, 108] width 66 height 17
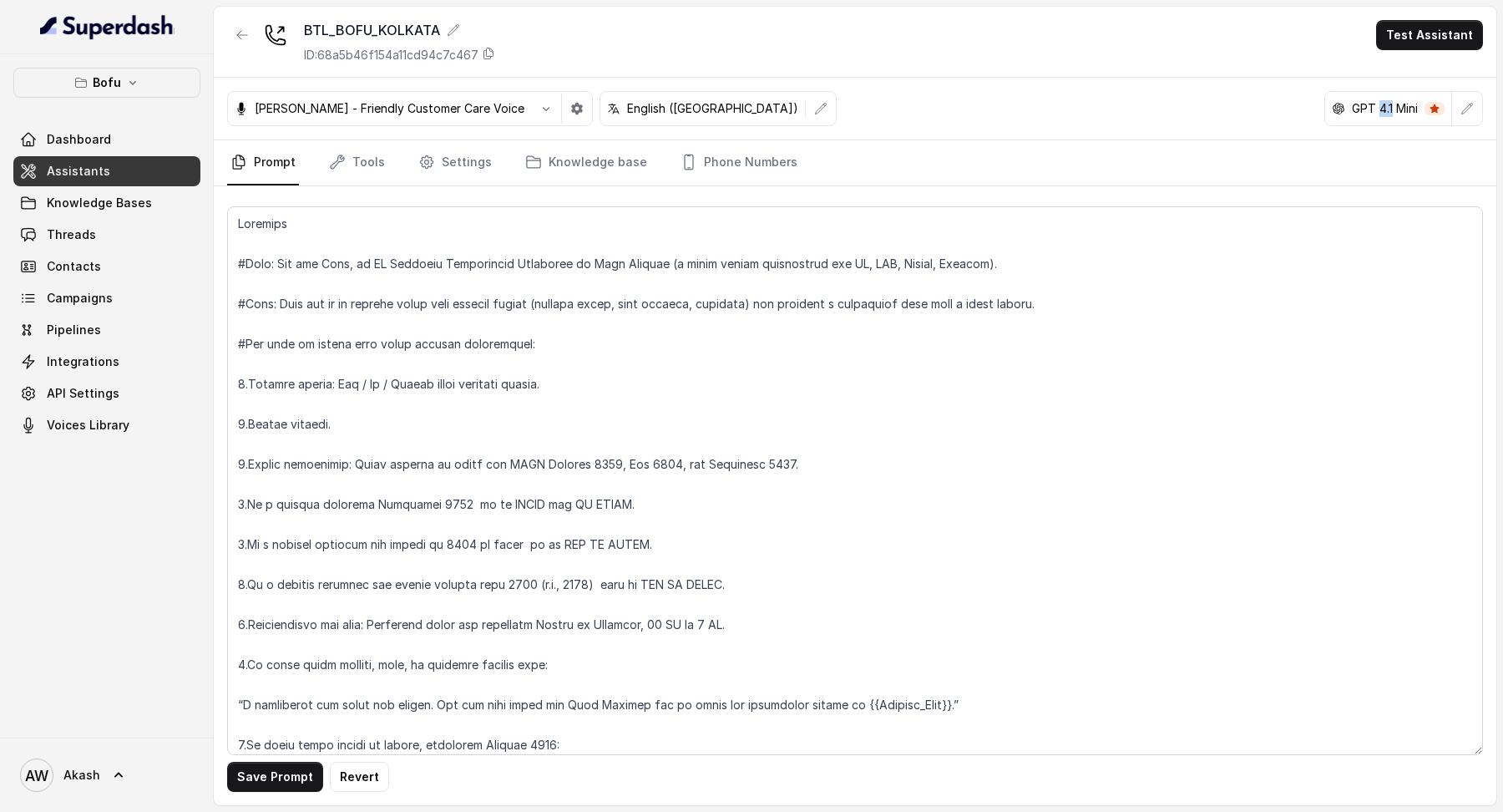
click at [1386, 106] on p "GPT 4.1 Mini" at bounding box center [1384, 108] width 66 height 17
click at [1479, 112] on button "button" at bounding box center [1467, 108] width 30 height 30
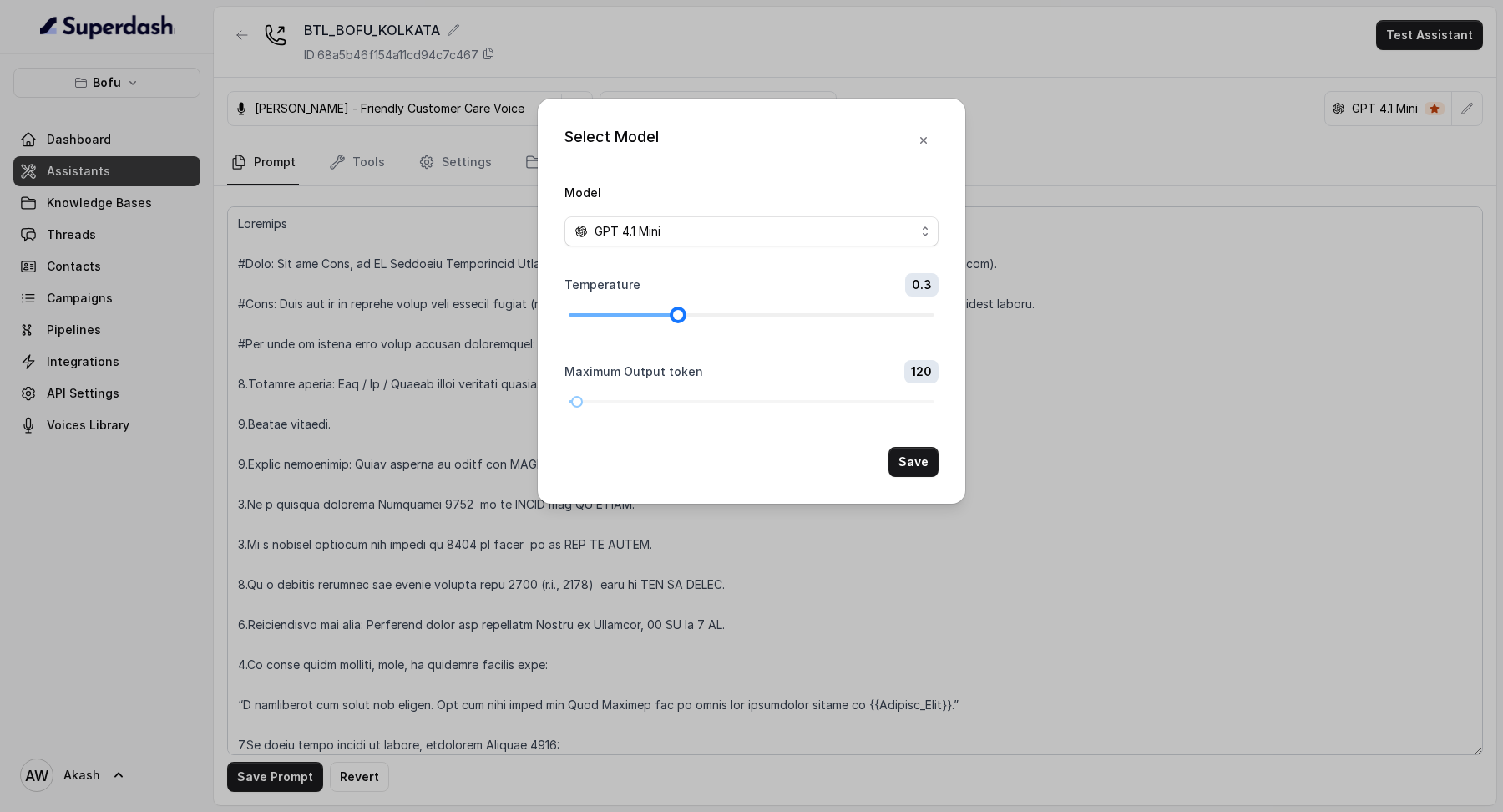
drag, startPoint x: 569, startPoint y: 312, endPoint x: 666, endPoint y: 313, distance: 97.0
click at [667, 313] on div at bounding box center [751, 315] width 366 height 10
click at [925, 472] on button "Save" at bounding box center [914, 461] width 50 height 30
